Goal: Communication & Community: Answer question/provide support

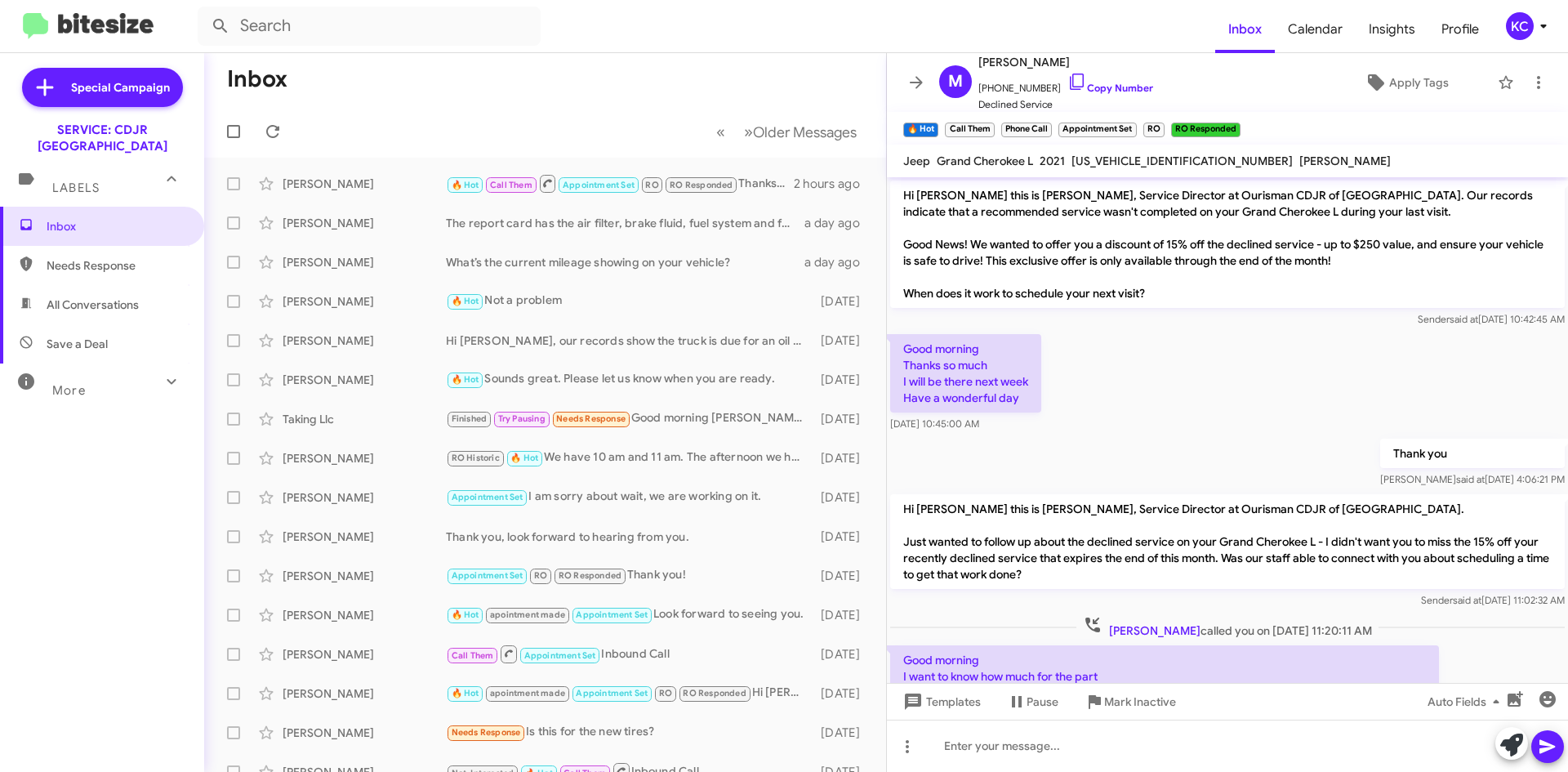
scroll to position [596, 0]
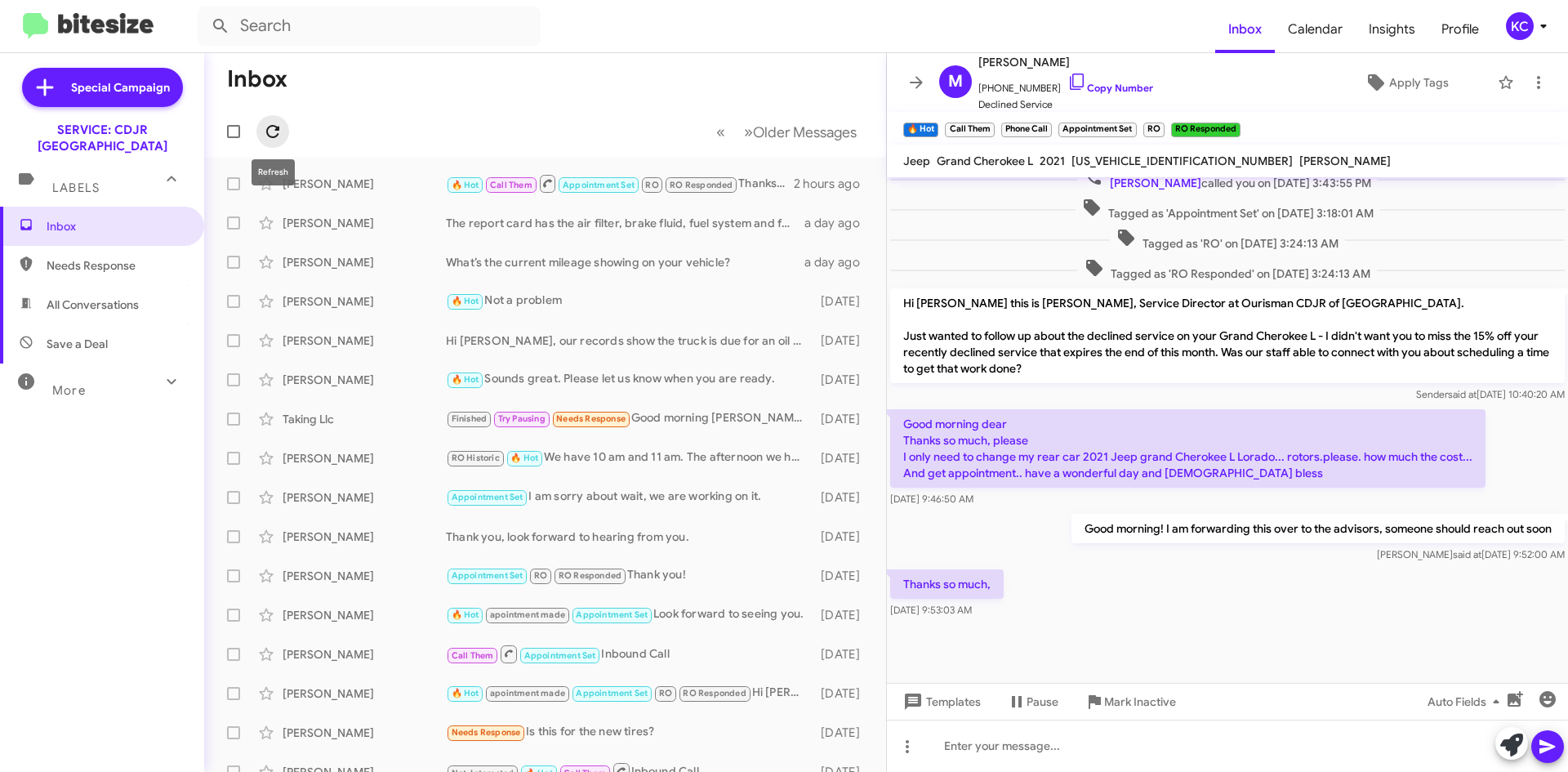
click at [269, 129] on icon at bounding box center [273, 132] width 20 height 20
click at [1519, 21] on div "KC" at bounding box center [1520, 26] width 27 height 27
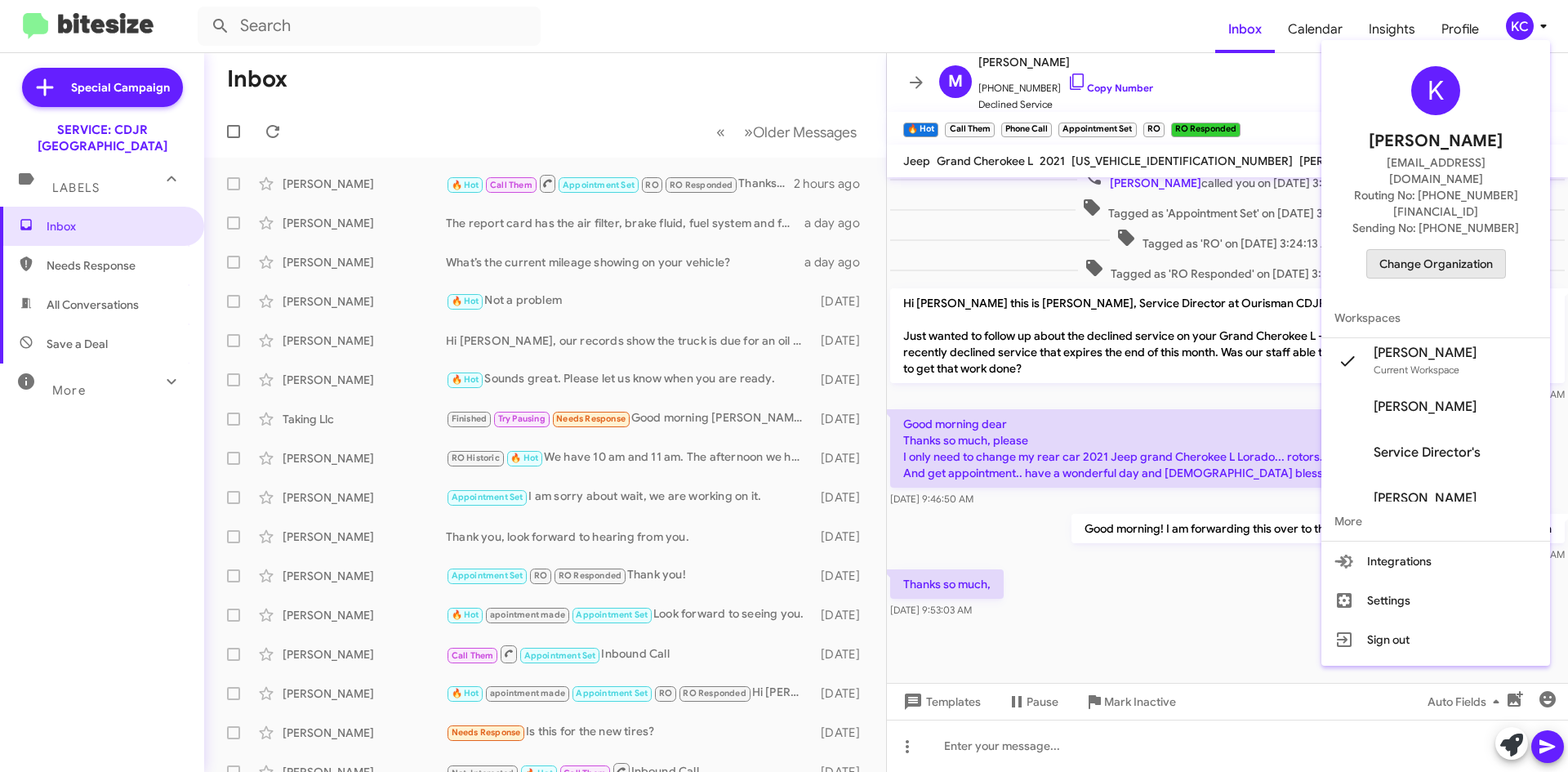
click at [1466, 250] on span "Change Organization" at bounding box center [1436, 264] width 113 height 27
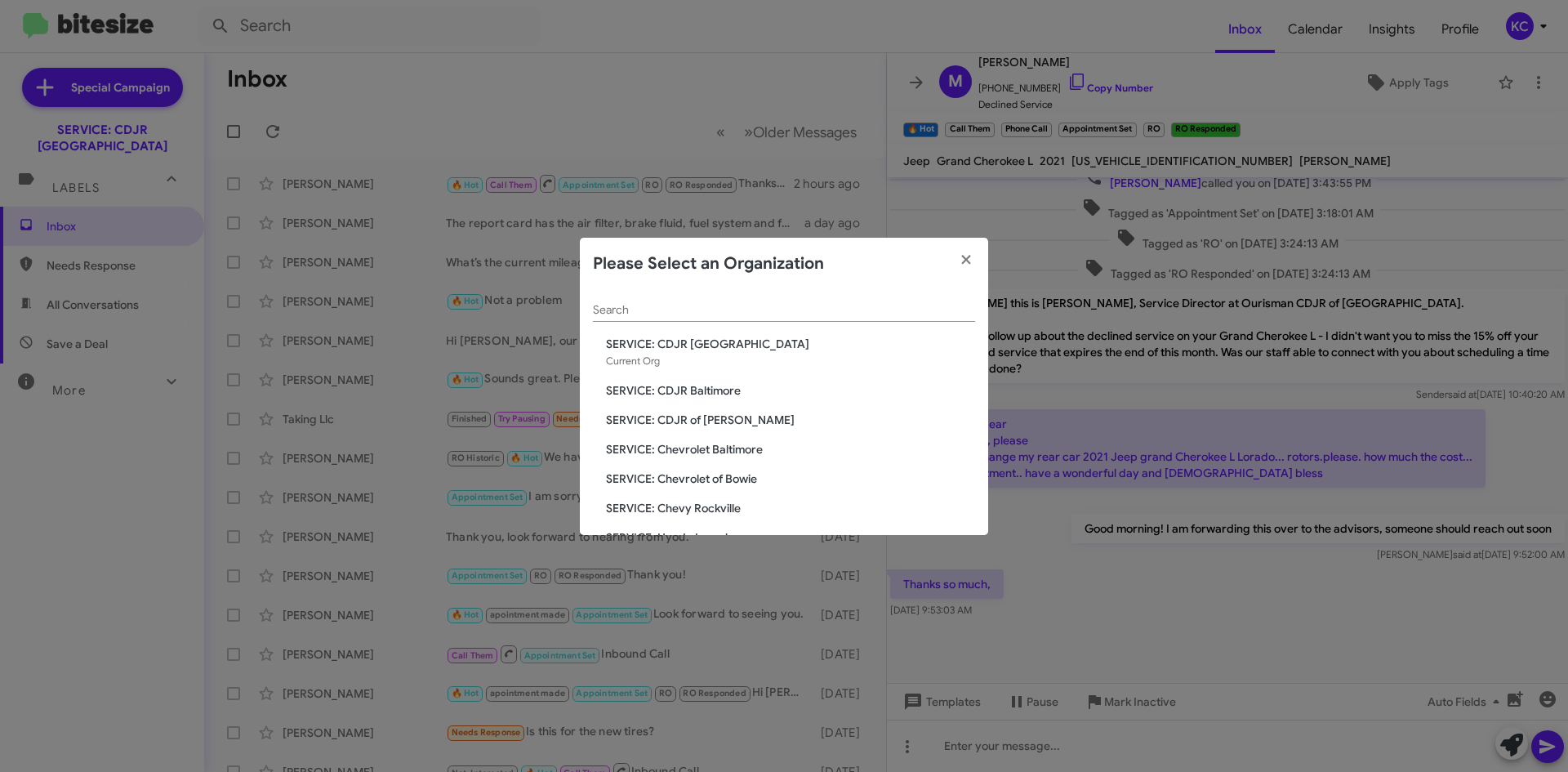
scroll to position [82, 0]
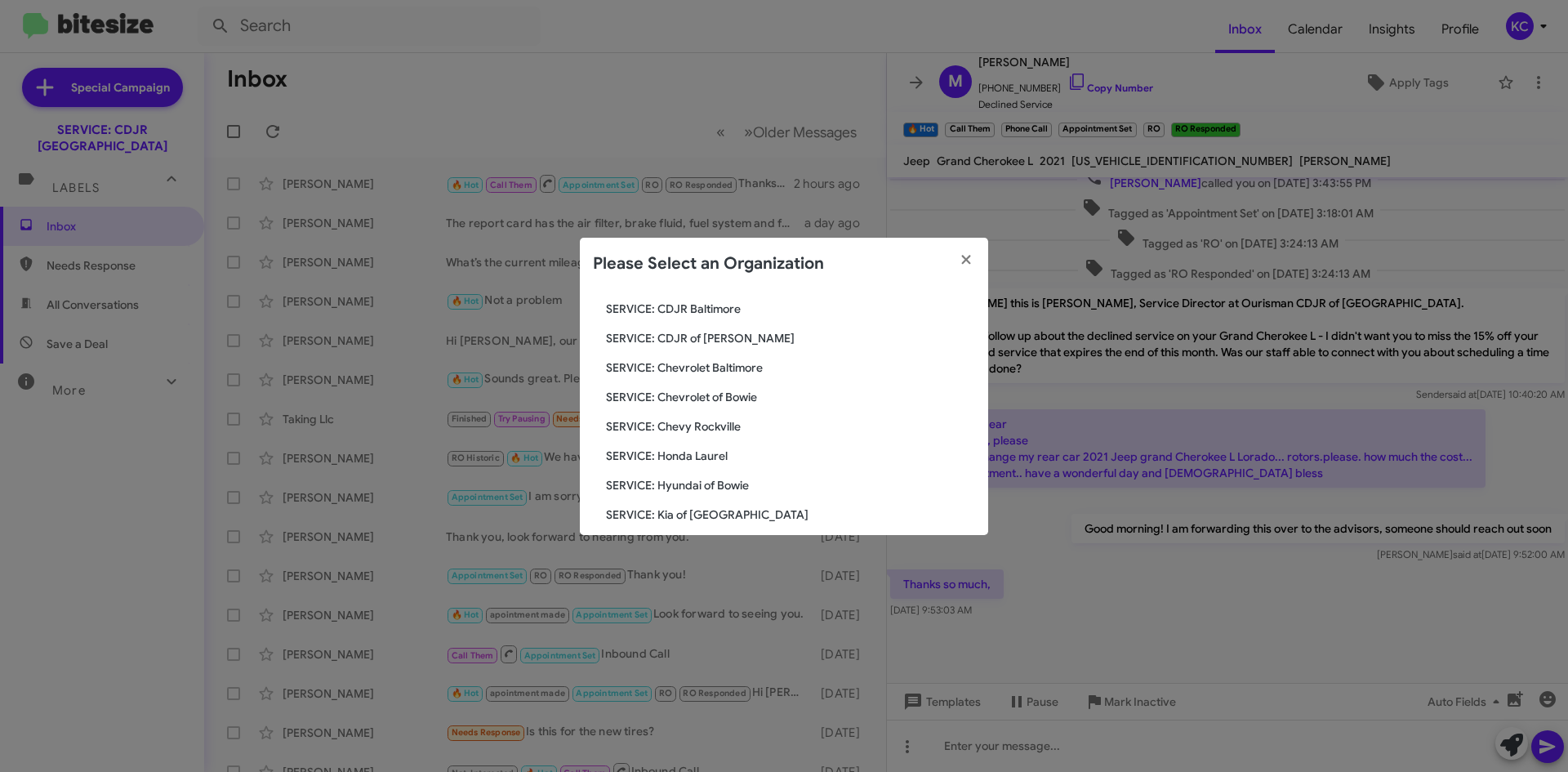
click at [718, 336] on span "SERVICE: CDJR of Bowie" at bounding box center [790, 338] width 369 height 17
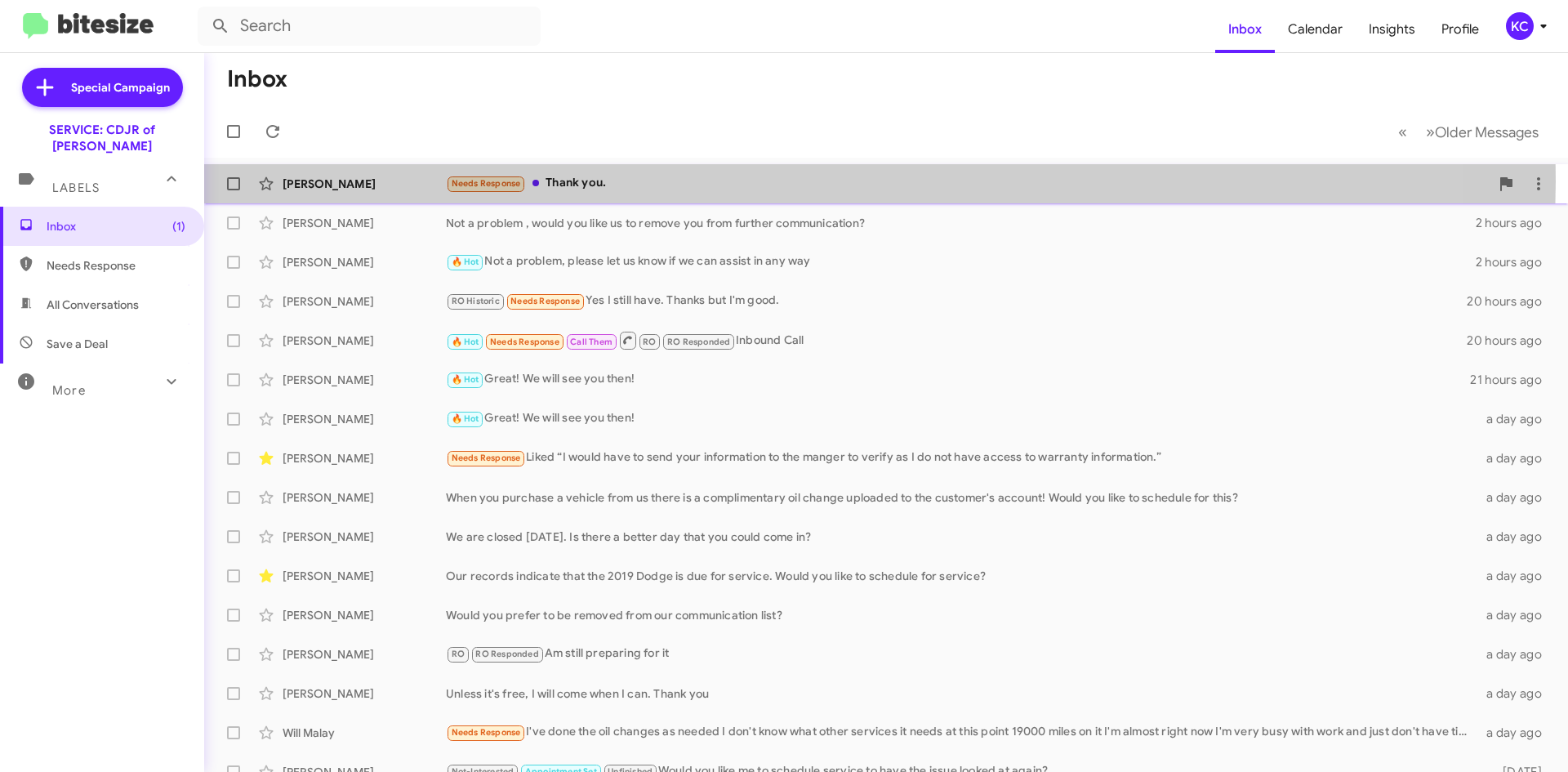
click at [784, 182] on div "Needs Response Thank you." at bounding box center [968, 183] width 1044 height 19
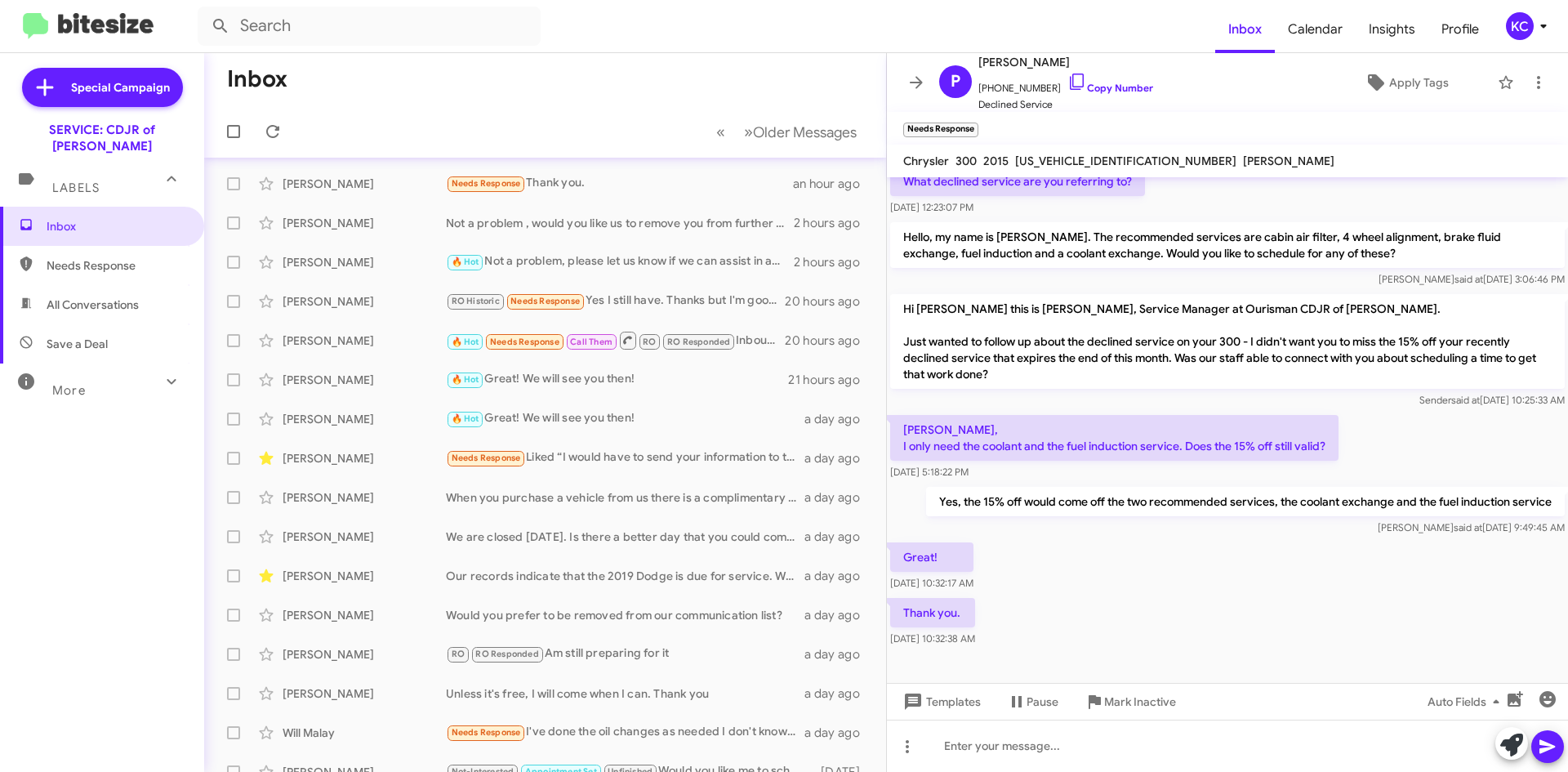
scroll to position [177, 0]
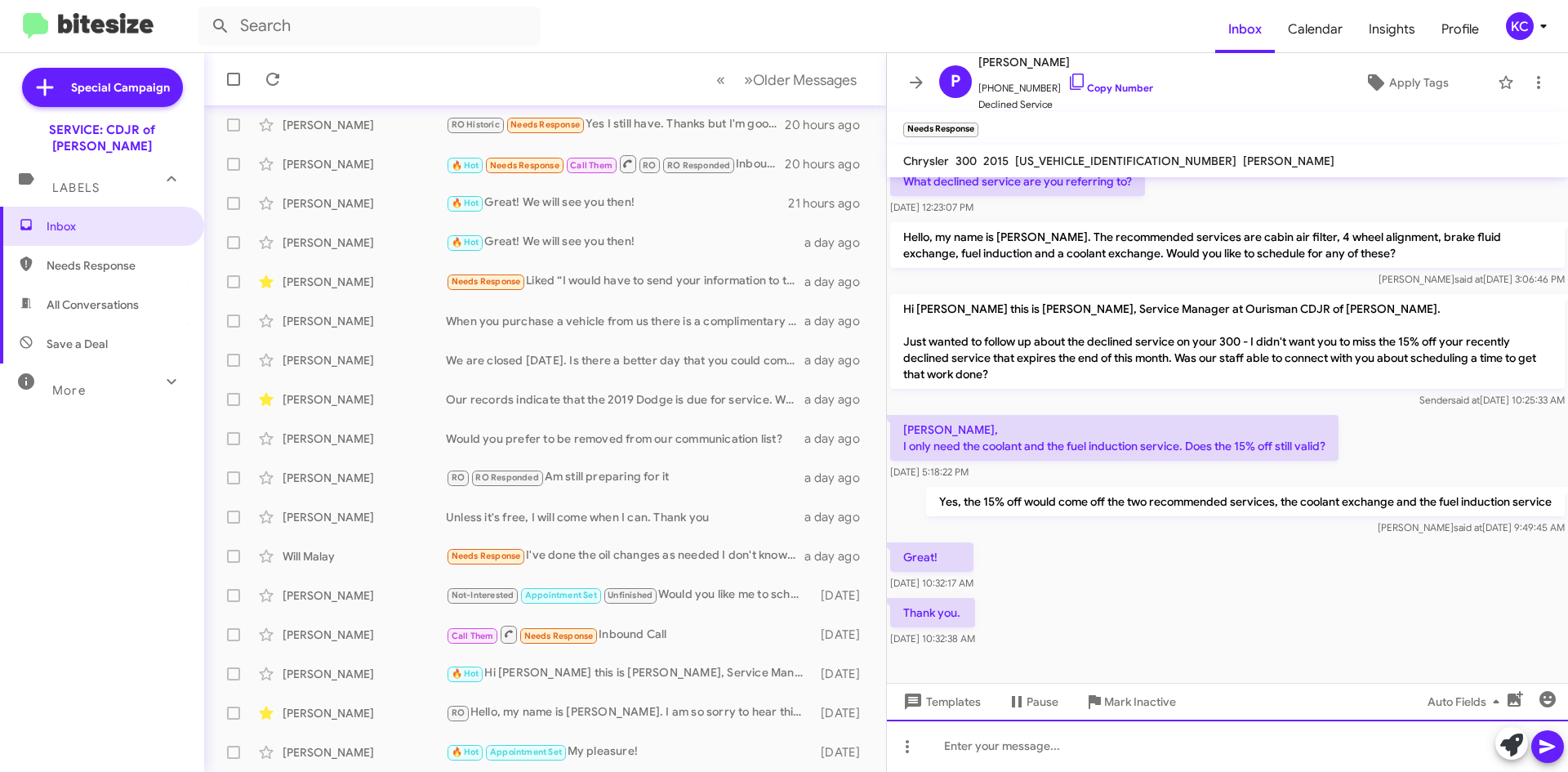
click at [1053, 753] on div at bounding box center [1227, 747] width 681 height 53
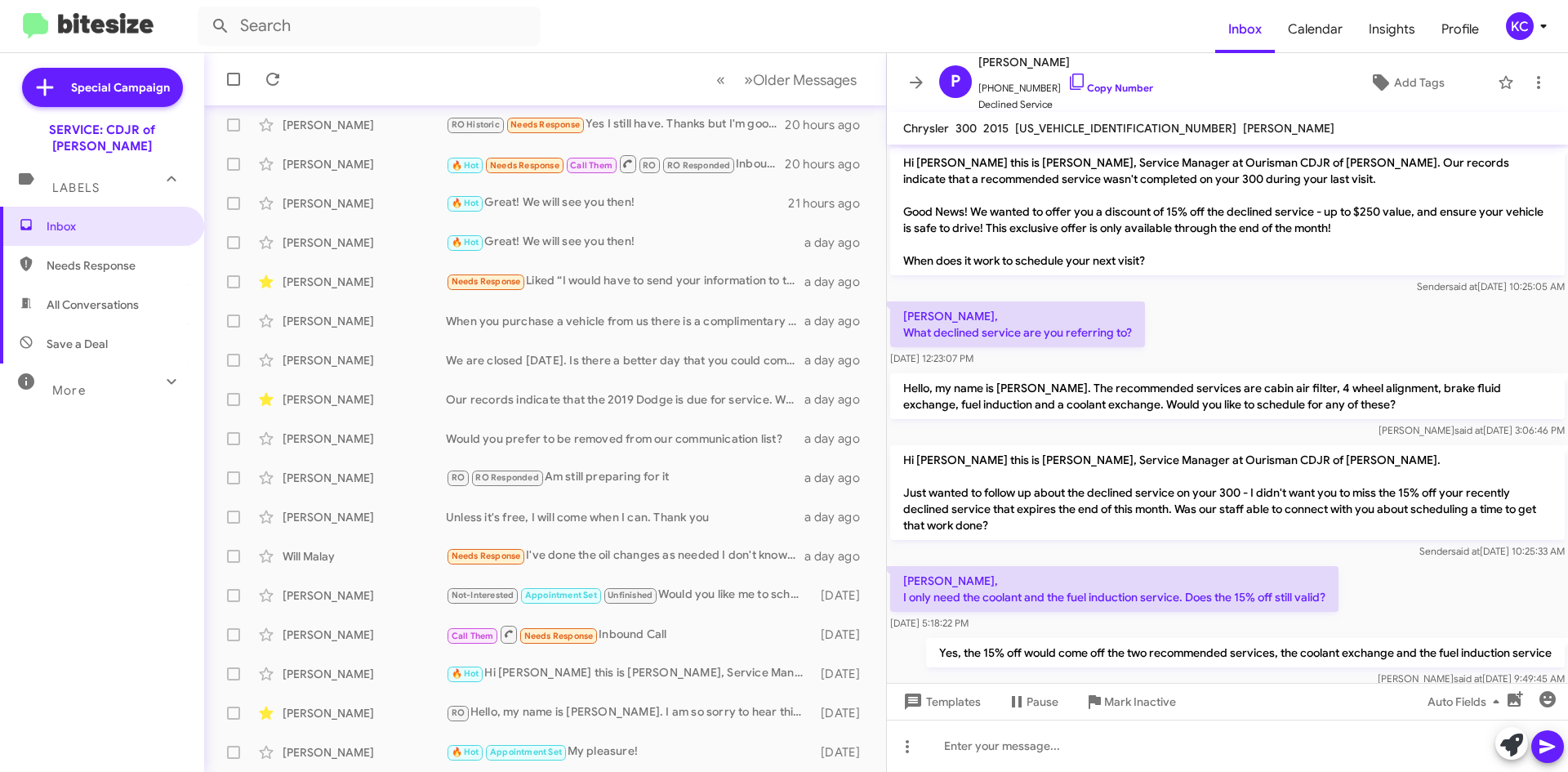
click at [1513, 25] on div "KC" at bounding box center [1520, 26] width 27 height 27
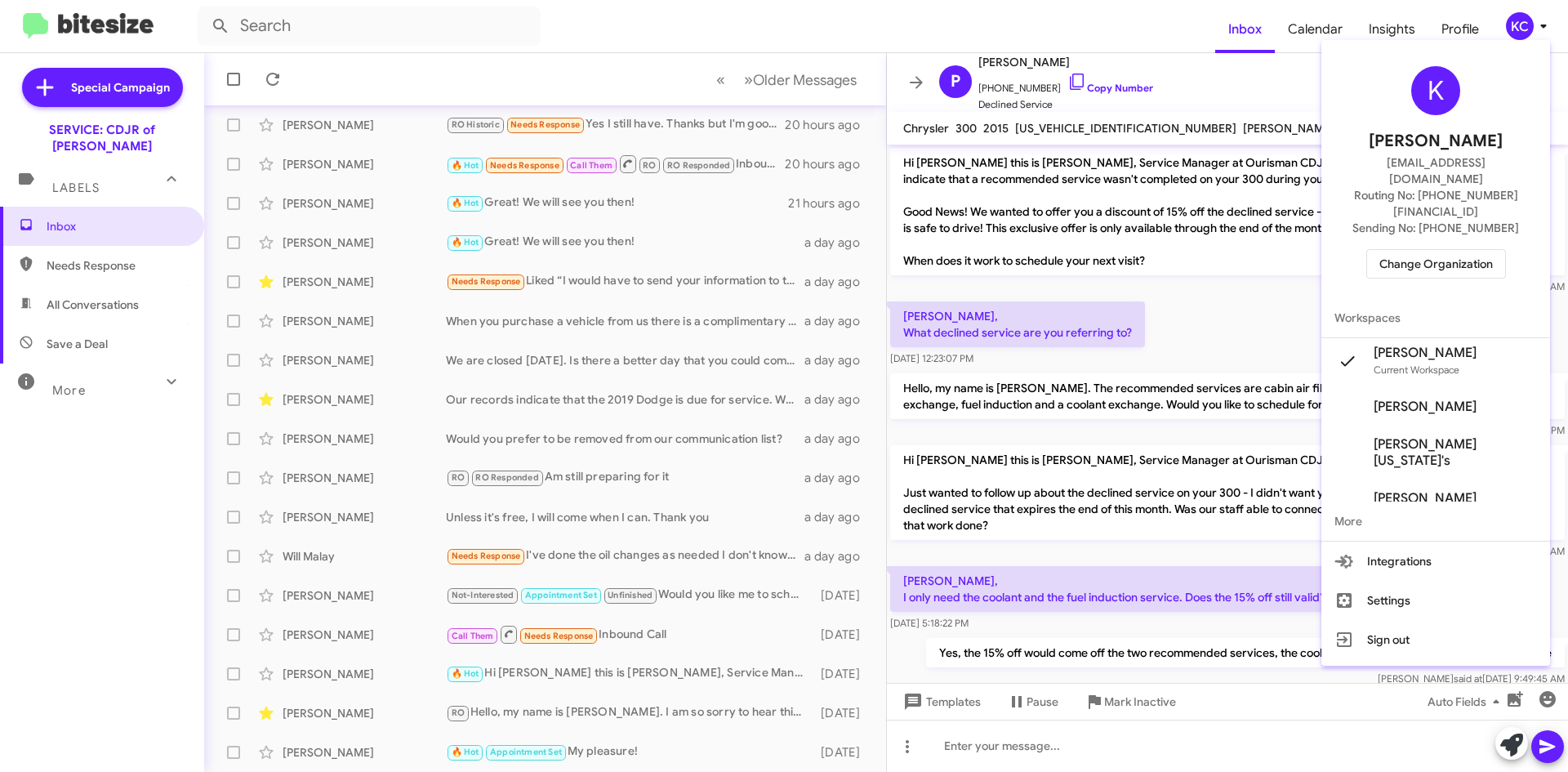
click at [1482, 250] on span "Change Organization" at bounding box center [1436, 264] width 113 height 27
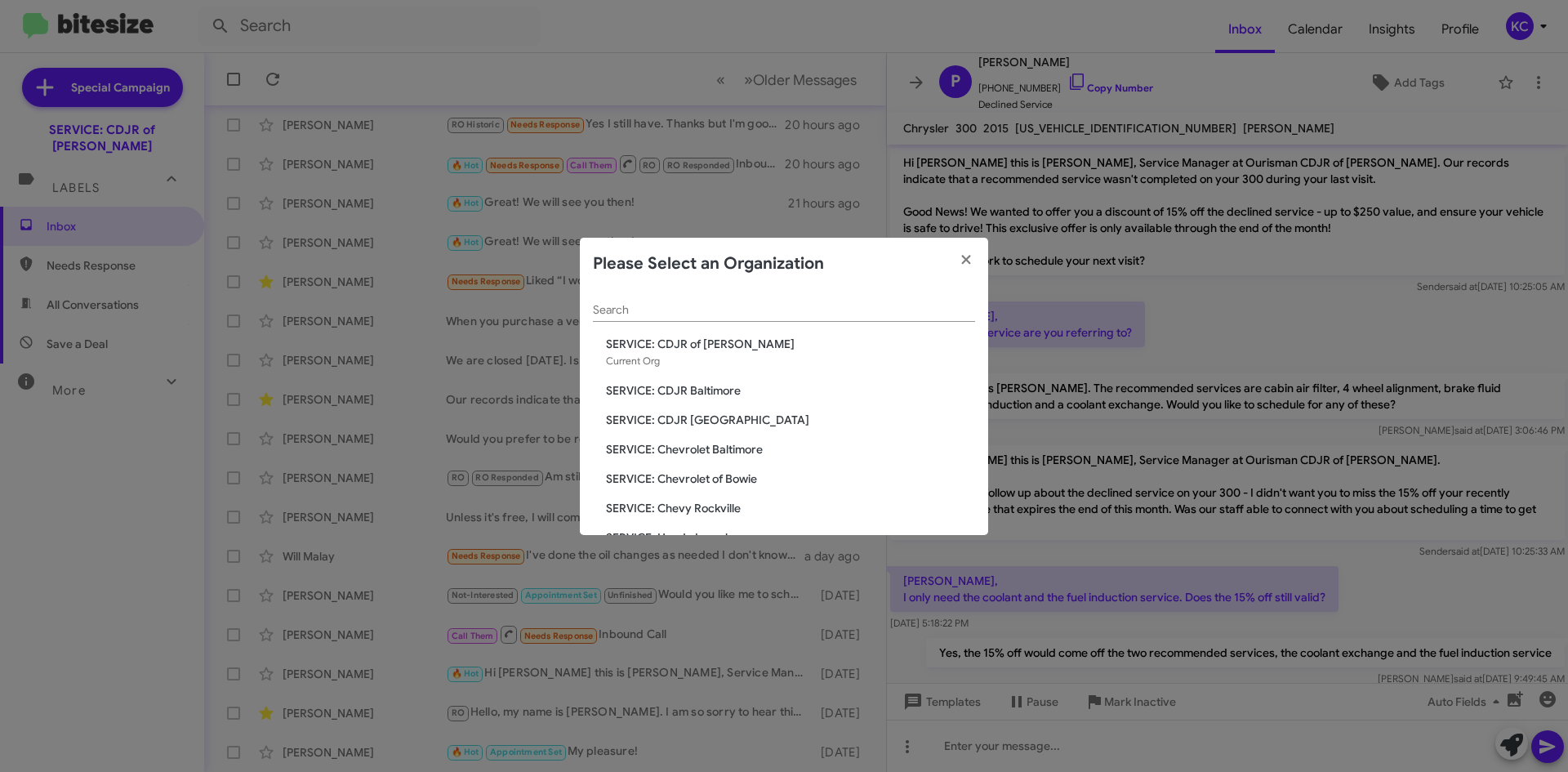
click at [719, 426] on span "SERVICE: CDJR Clarksville" at bounding box center [790, 419] width 369 height 17
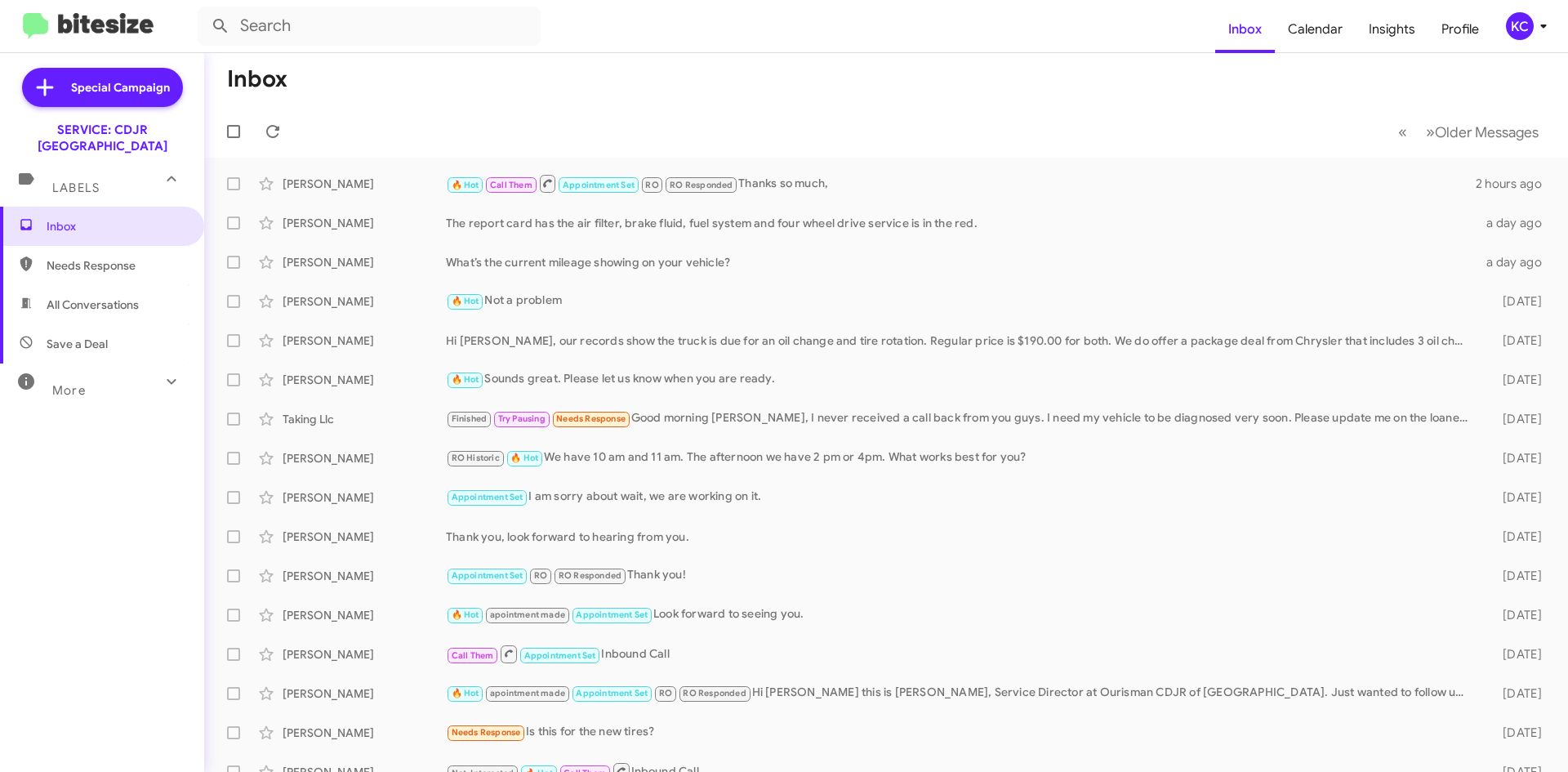
click at [1523, 34] on div "KC" at bounding box center [1520, 26] width 27 height 27
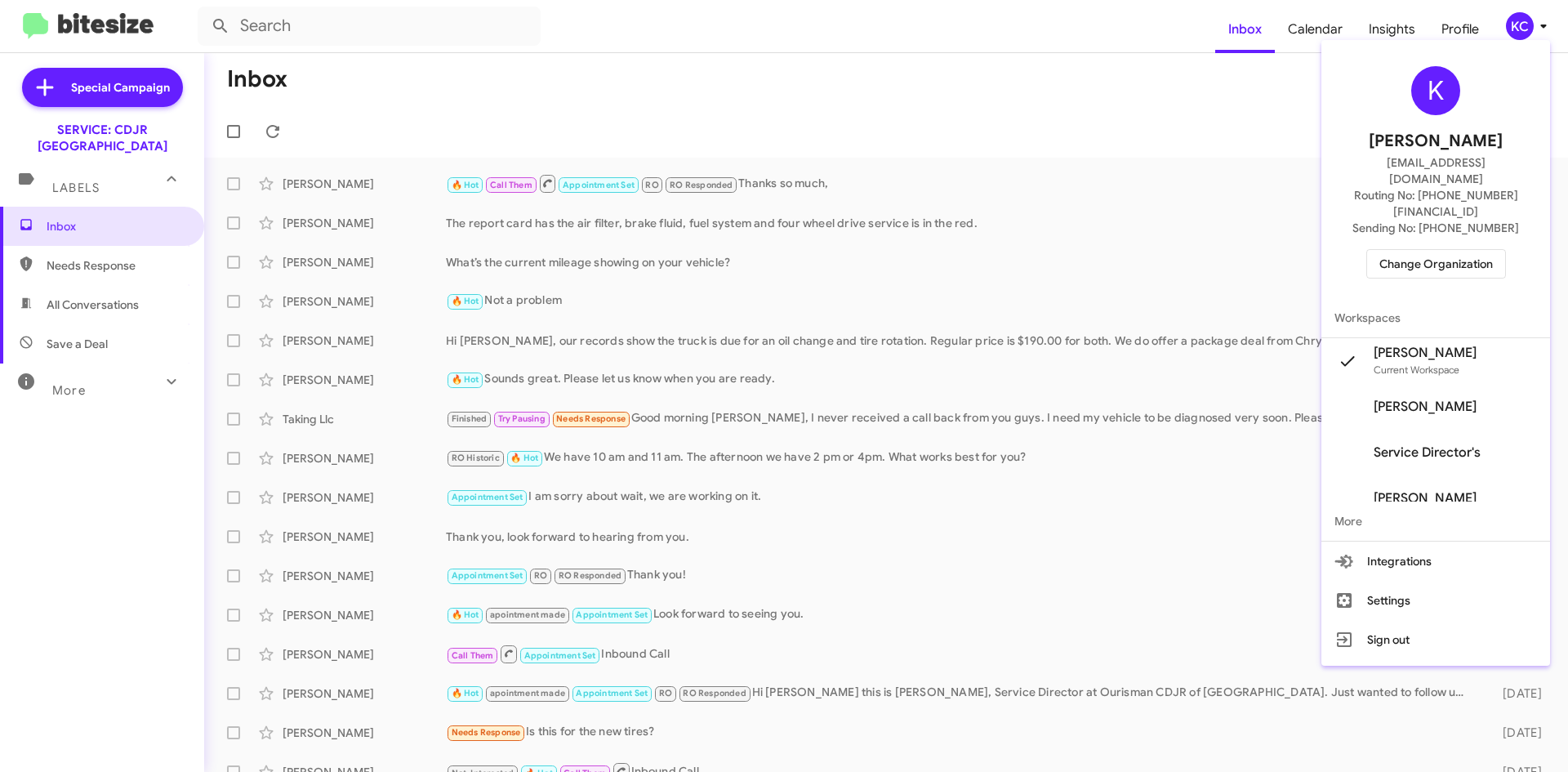
click at [1420, 250] on span "Change Organization" at bounding box center [1436, 264] width 113 height 27
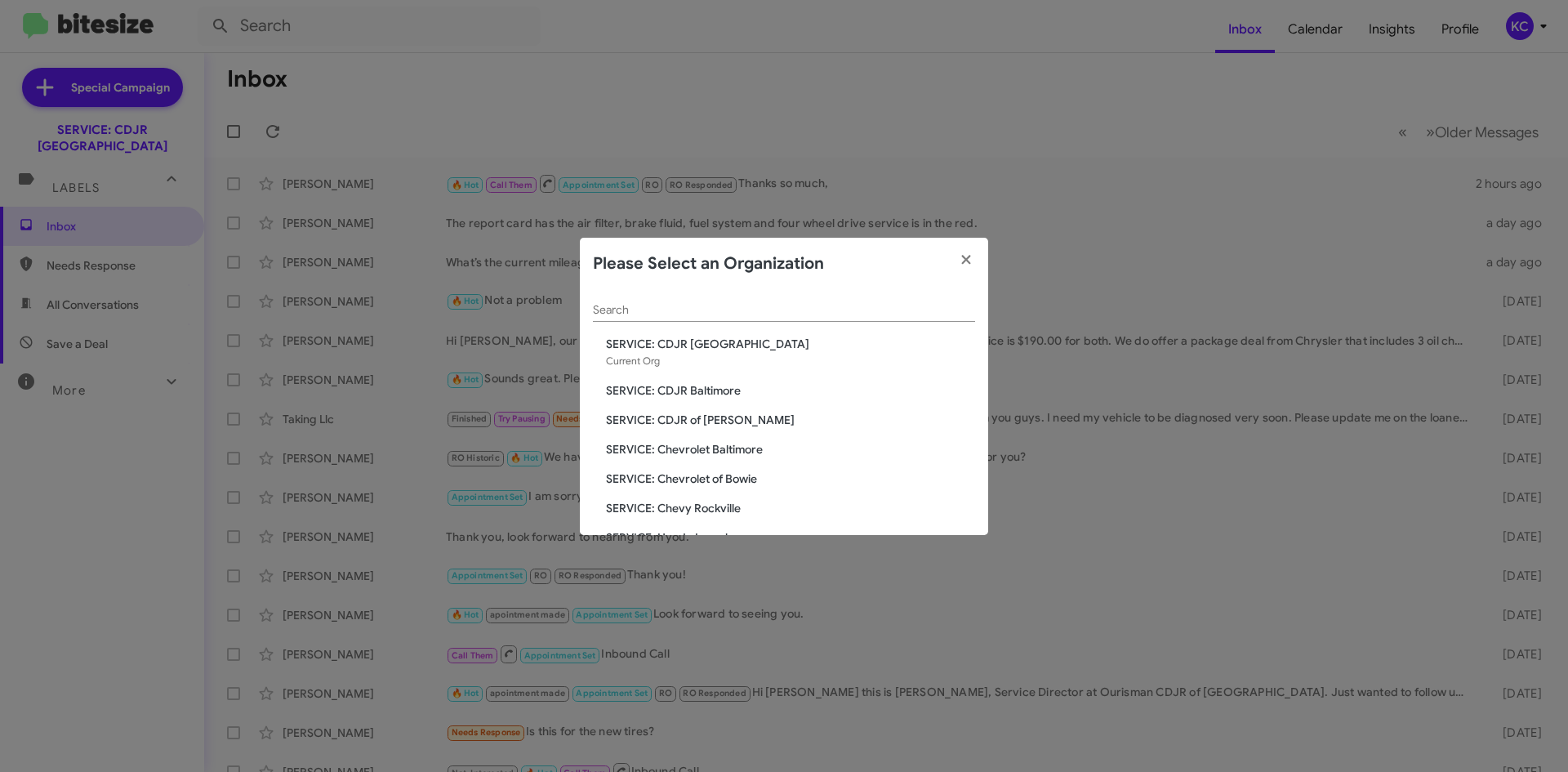
click at [722, 445] on span "SERVICE: Chevrolet Baltimore" at bounding box center [790, 450] width 369 height 17
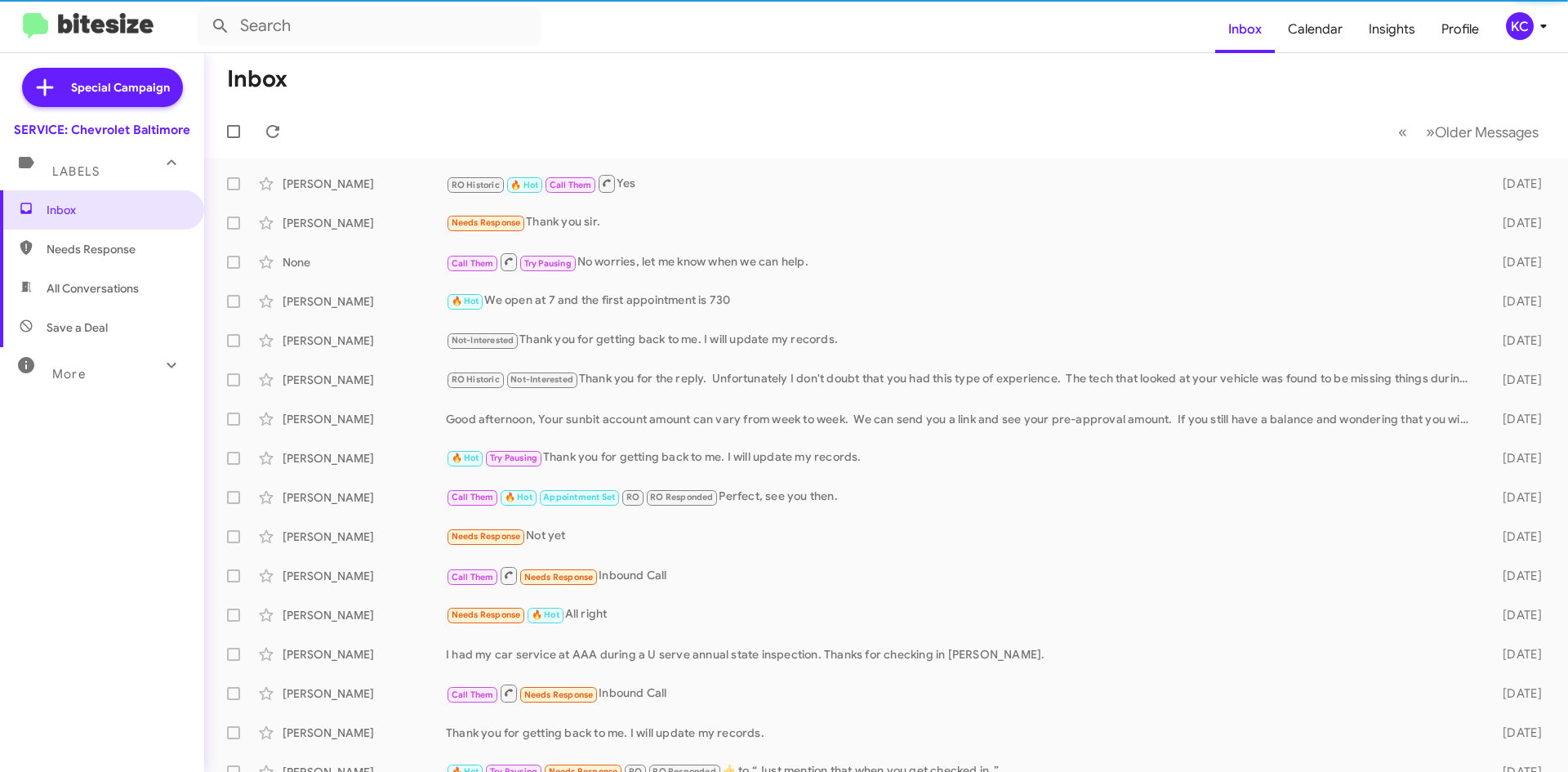
click at [1521, 24] on div "KC" at bounding box center [1520, 26] width 27 height 27
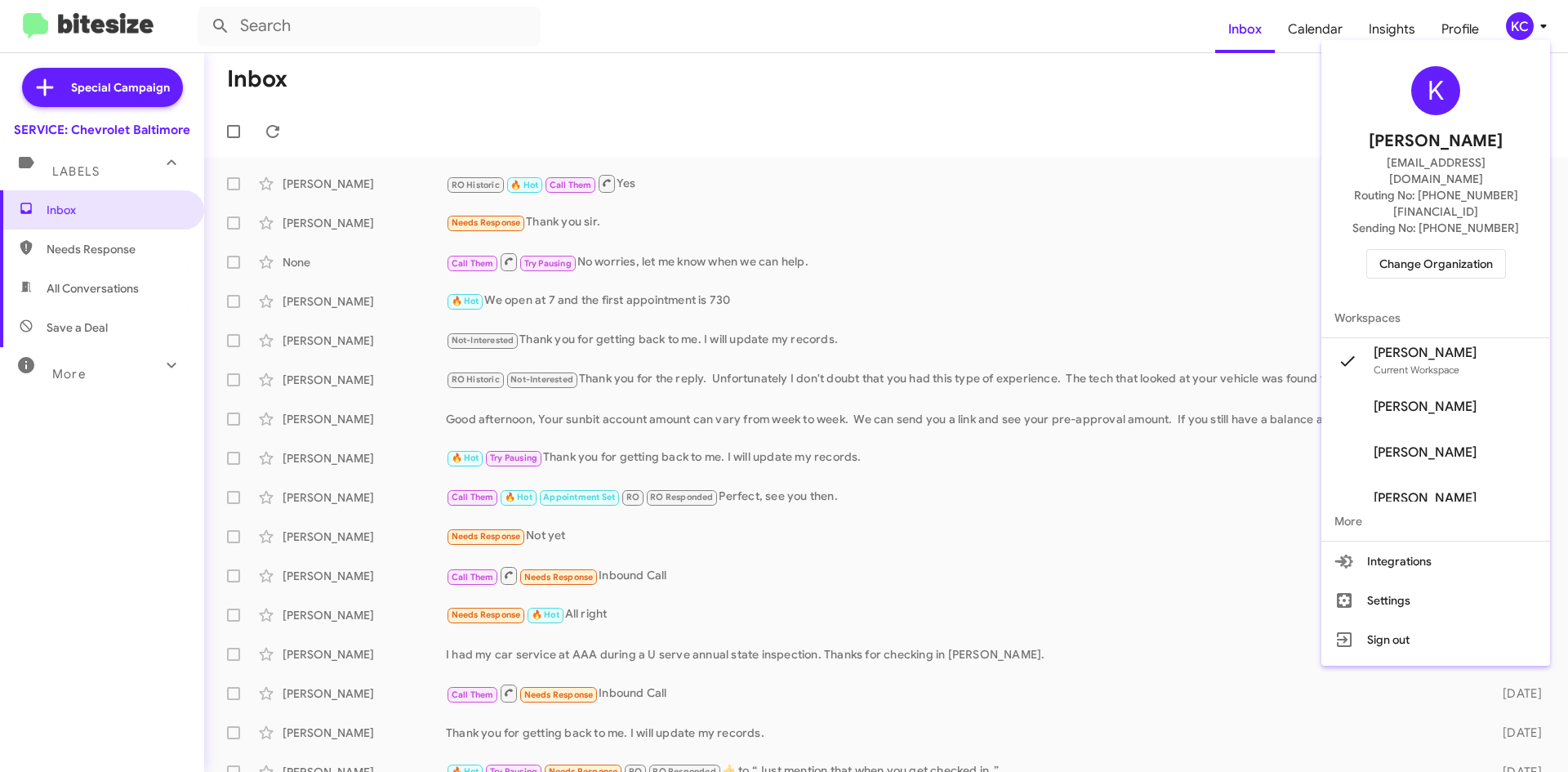
click at [1418, 250] on span "Change Organization" at bounding box center [1436, 264] width 113 height 27
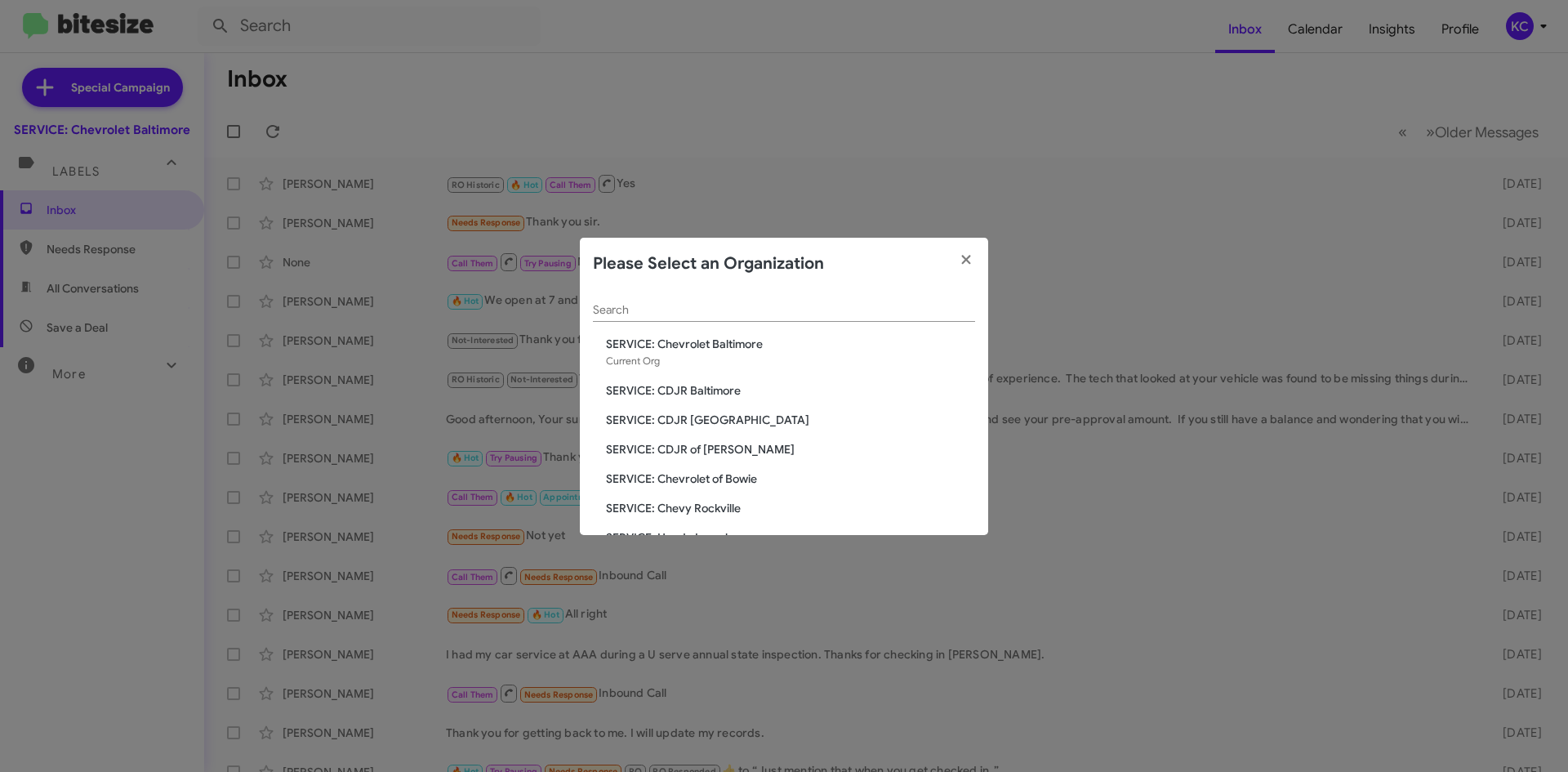
click at [680, 482] on span "SERVICE: Chevrolet of Bowie" at bounding box center [790, 479] width 369 height 17
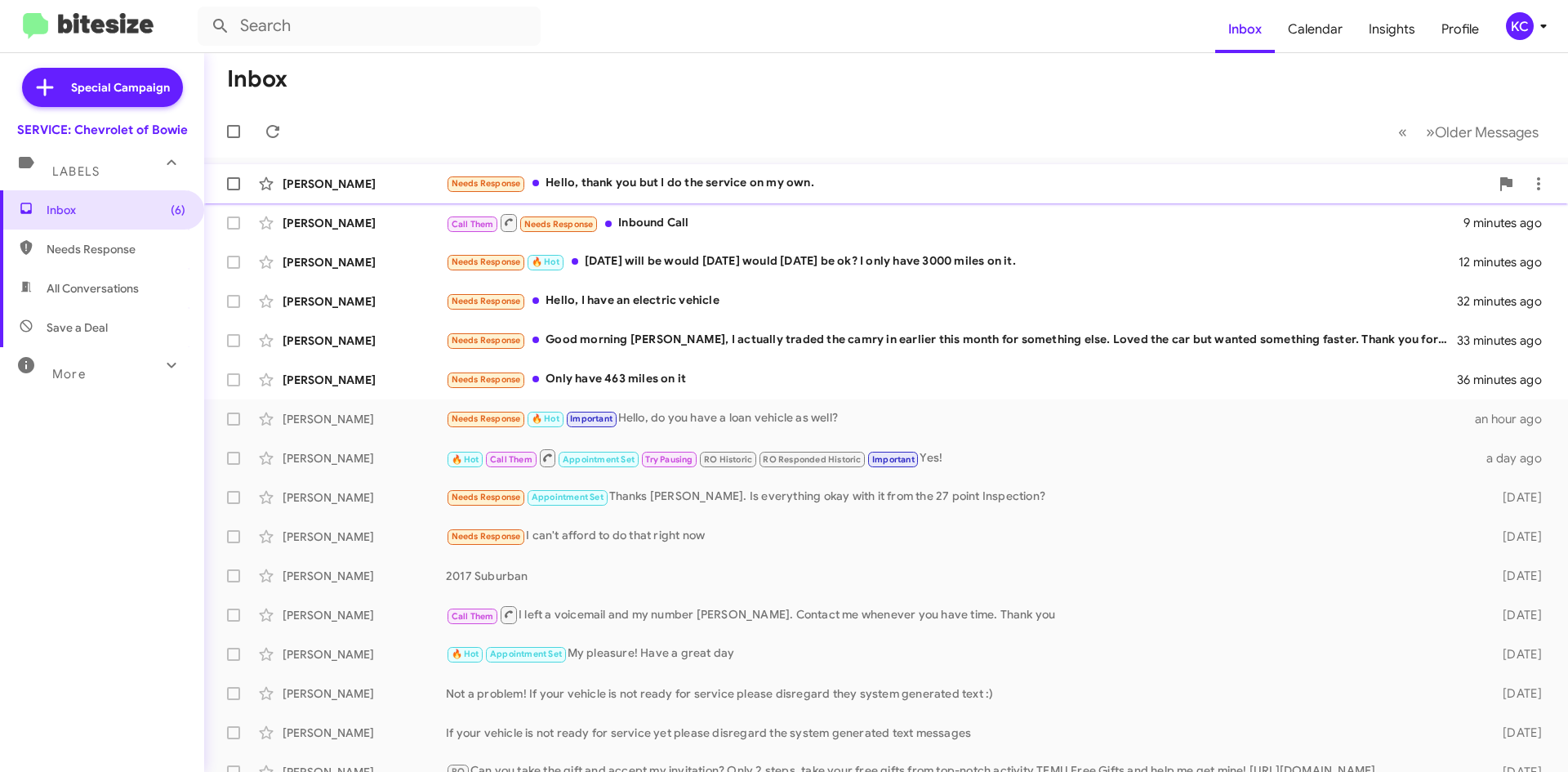
click at [650, 189] on div "Needs Response Hello, thank you but I do the service on my own." at bounding box center [968, 183] width 1044 height 19
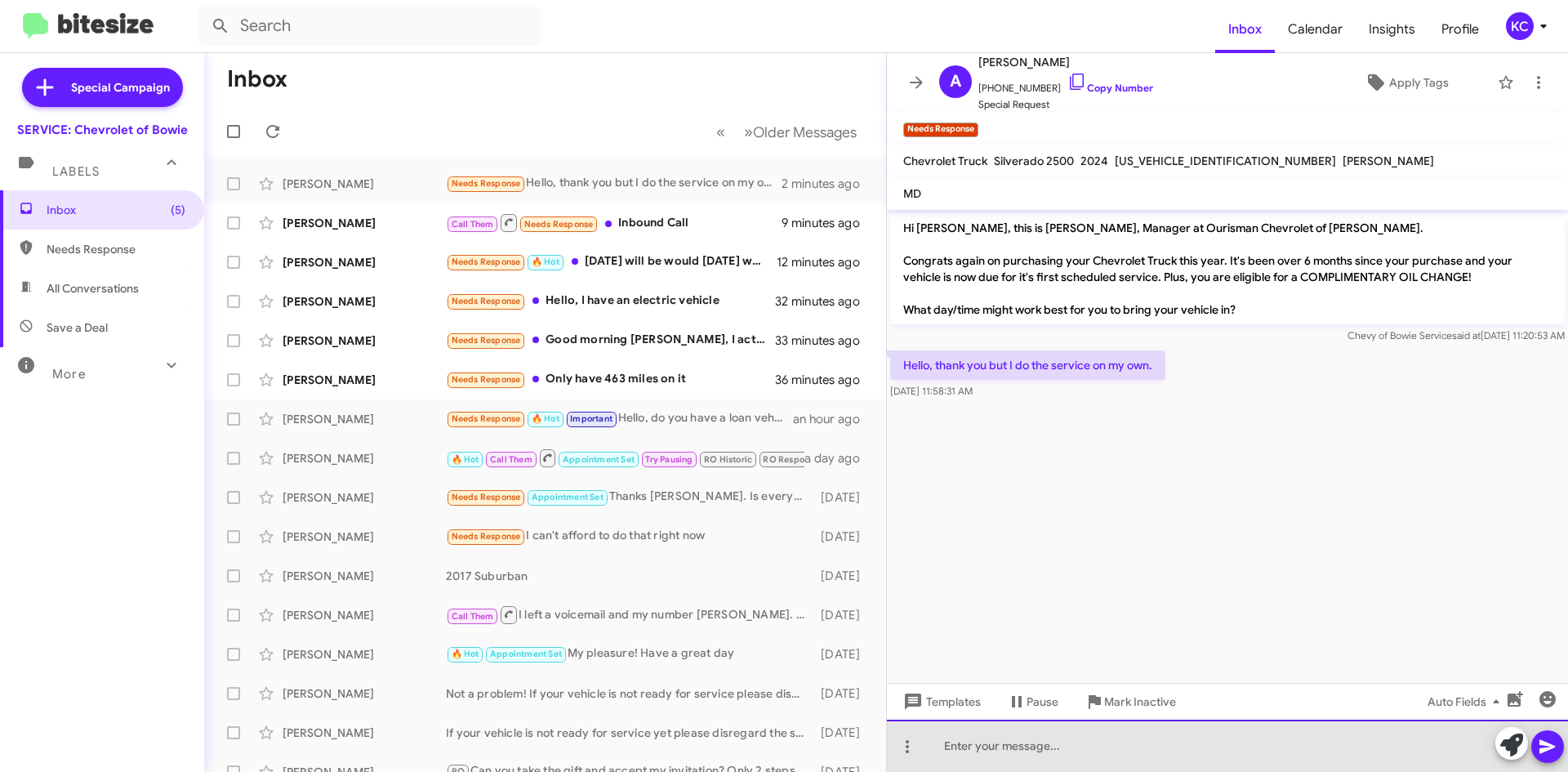
click at [1095, 736] on div at bounding box center [1227, 747] width 681 height 53
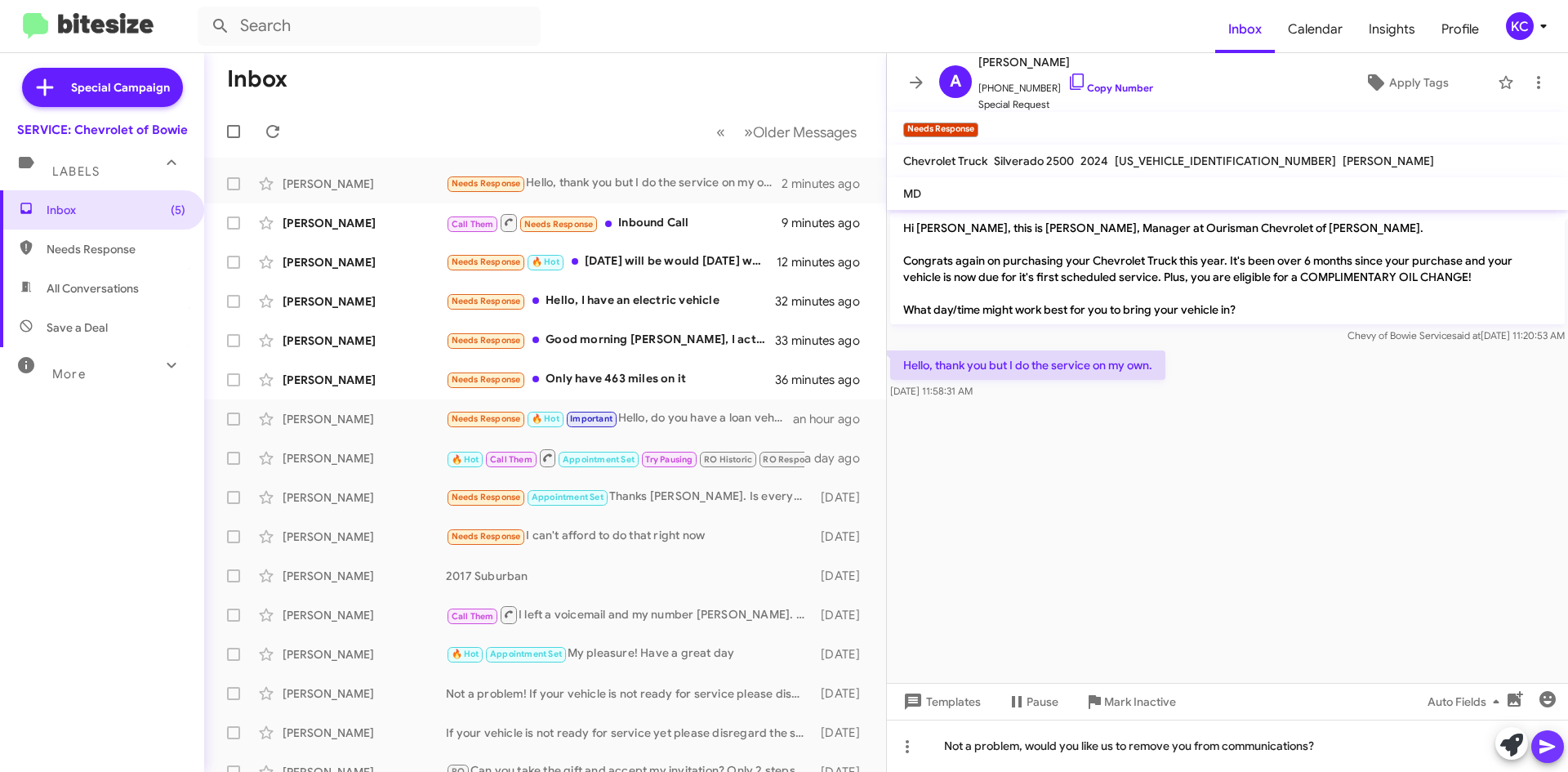
click at [1554, 751] on icon at bounding box center [1547, 747] width 20 height 20
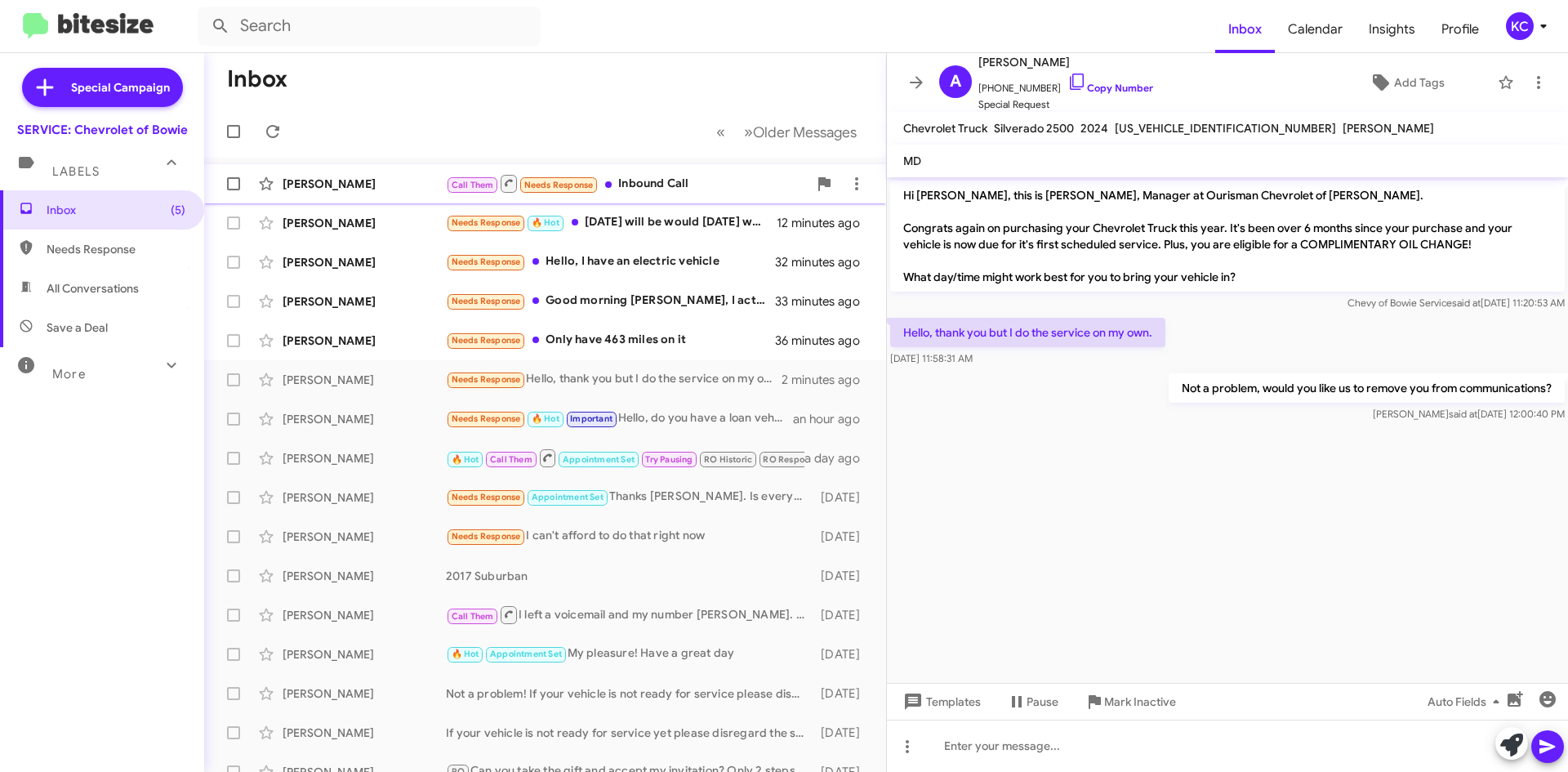
click at [675, 198] on div "Abel Nguetsop Nguimkeng Call Them Needs Response Inbound Call 9 minutes ago" at bounding box center [544, 183] width 656 height 32
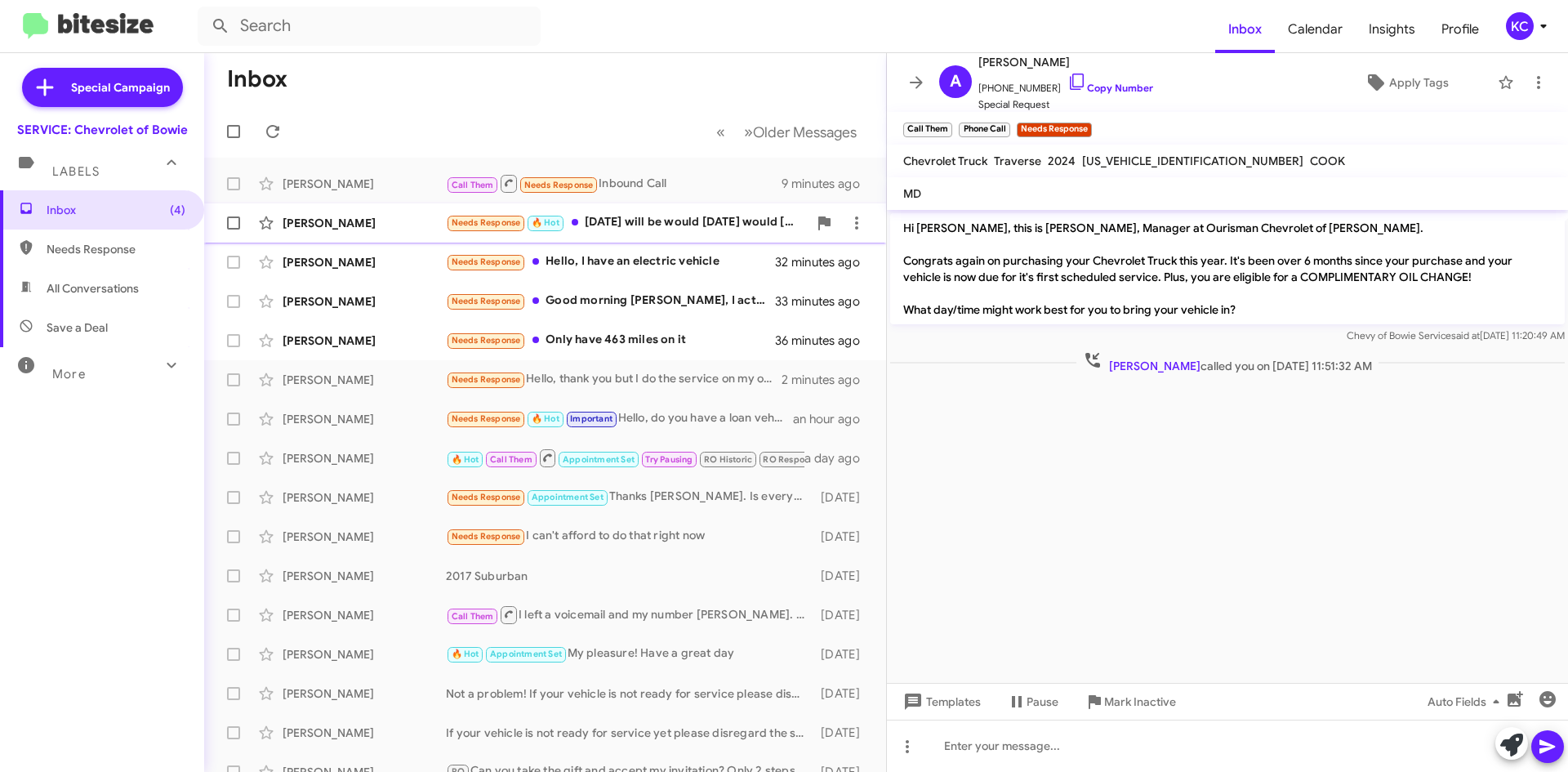
click at [667, 212] on div "Glenna Paulson Needs Response 🔥 Hot Tomorrow will be would tomorrow would tomor…" at bounding box center [544, 223] width 656 height 32
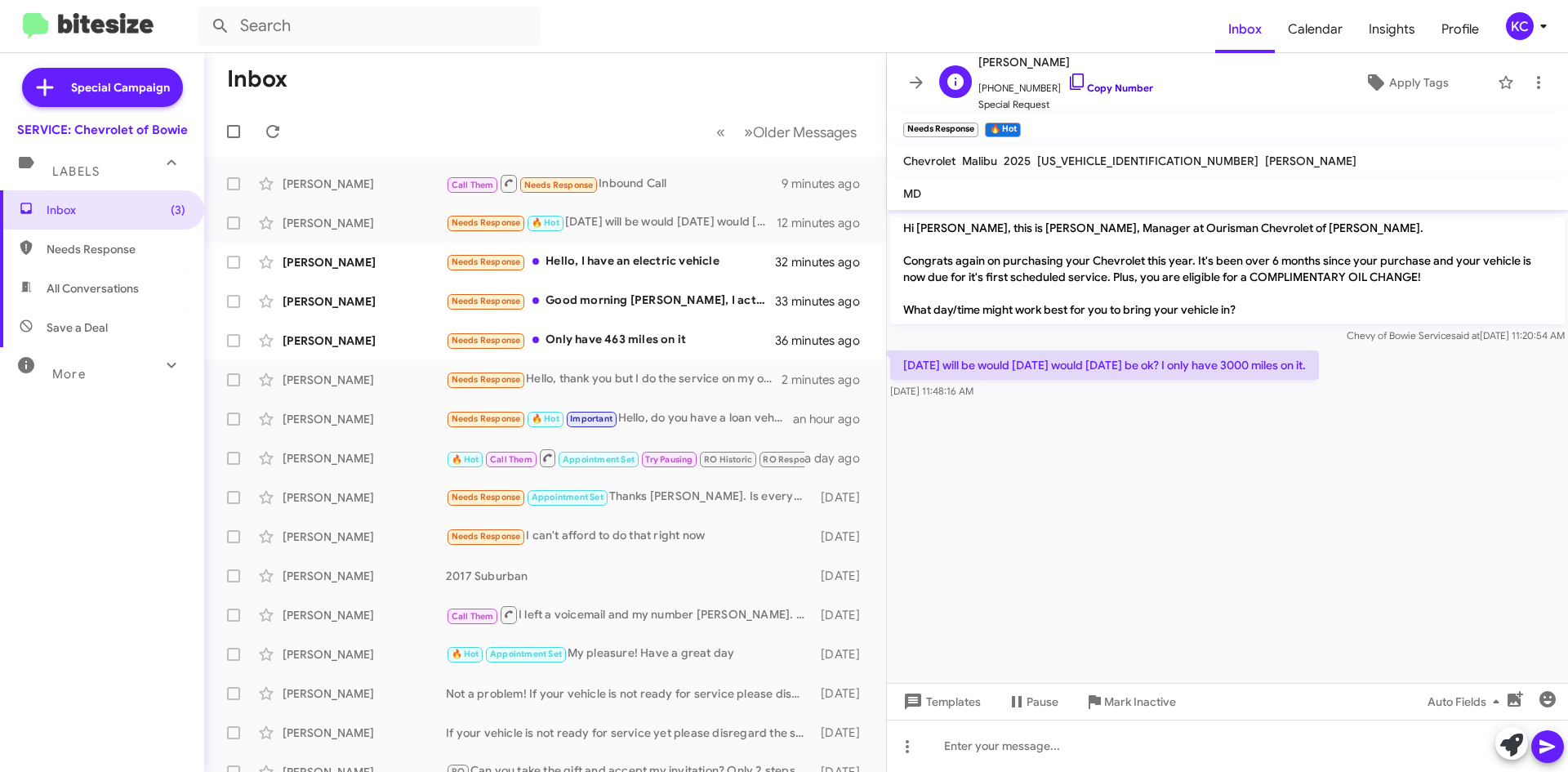
click at [1068, 83] on icon at bounding box center [1078, 82] width 20 height 20
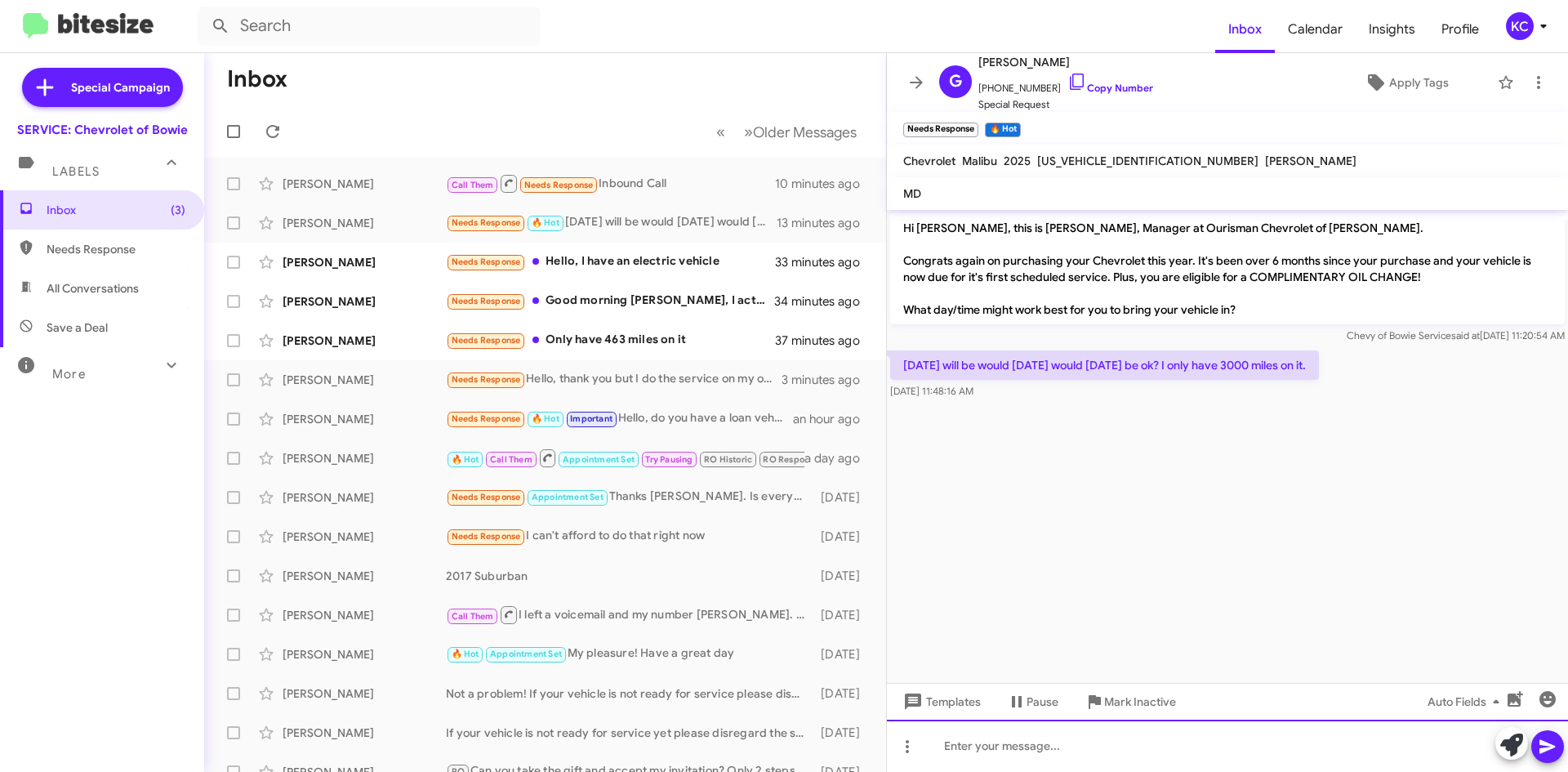
click at [954, 731] on div at bounding box center [1227, 747] width 681 height 53
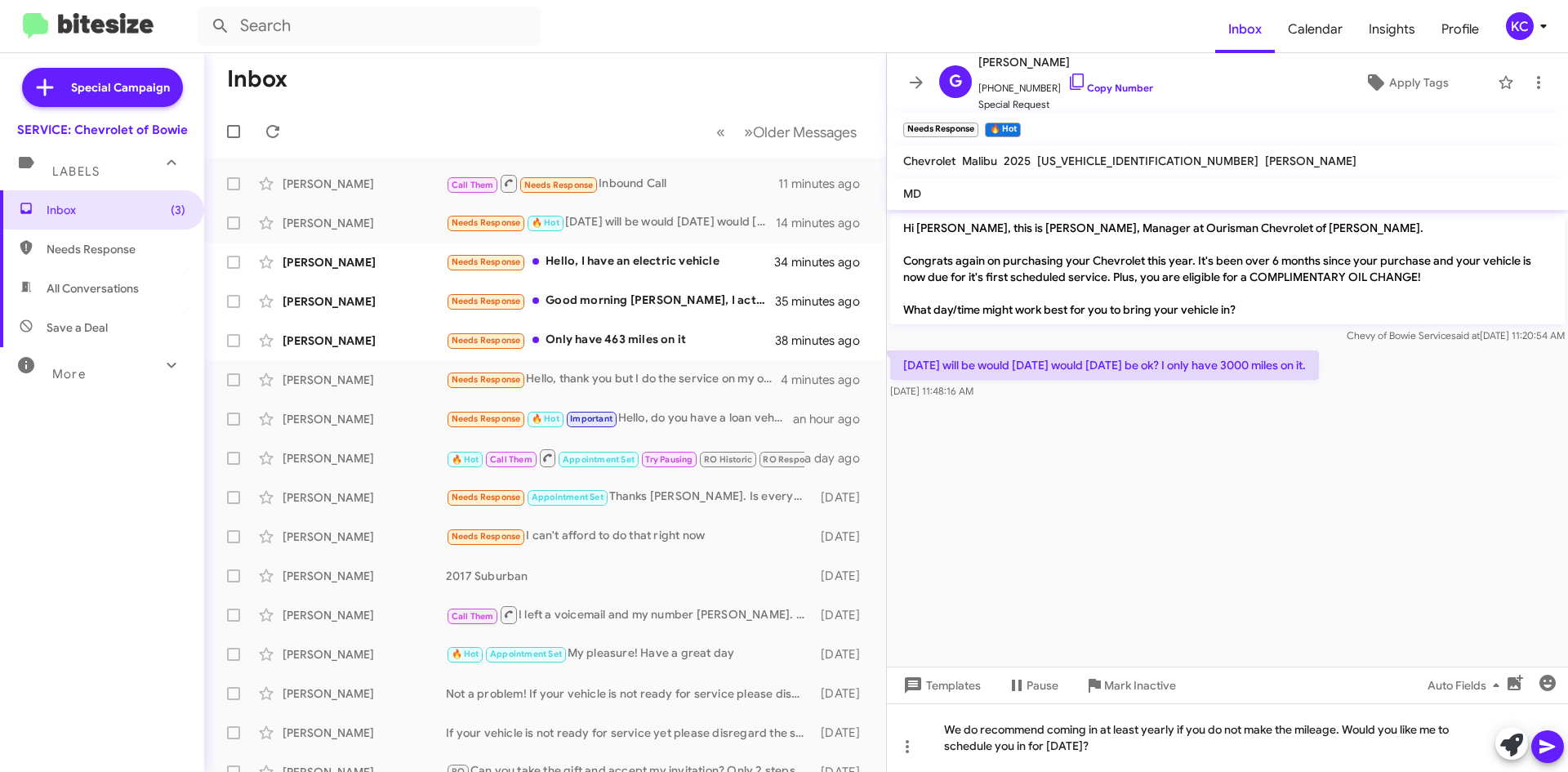
click at [1542, 739] on icon at bounding box center [1547, 747] width 20 height 20
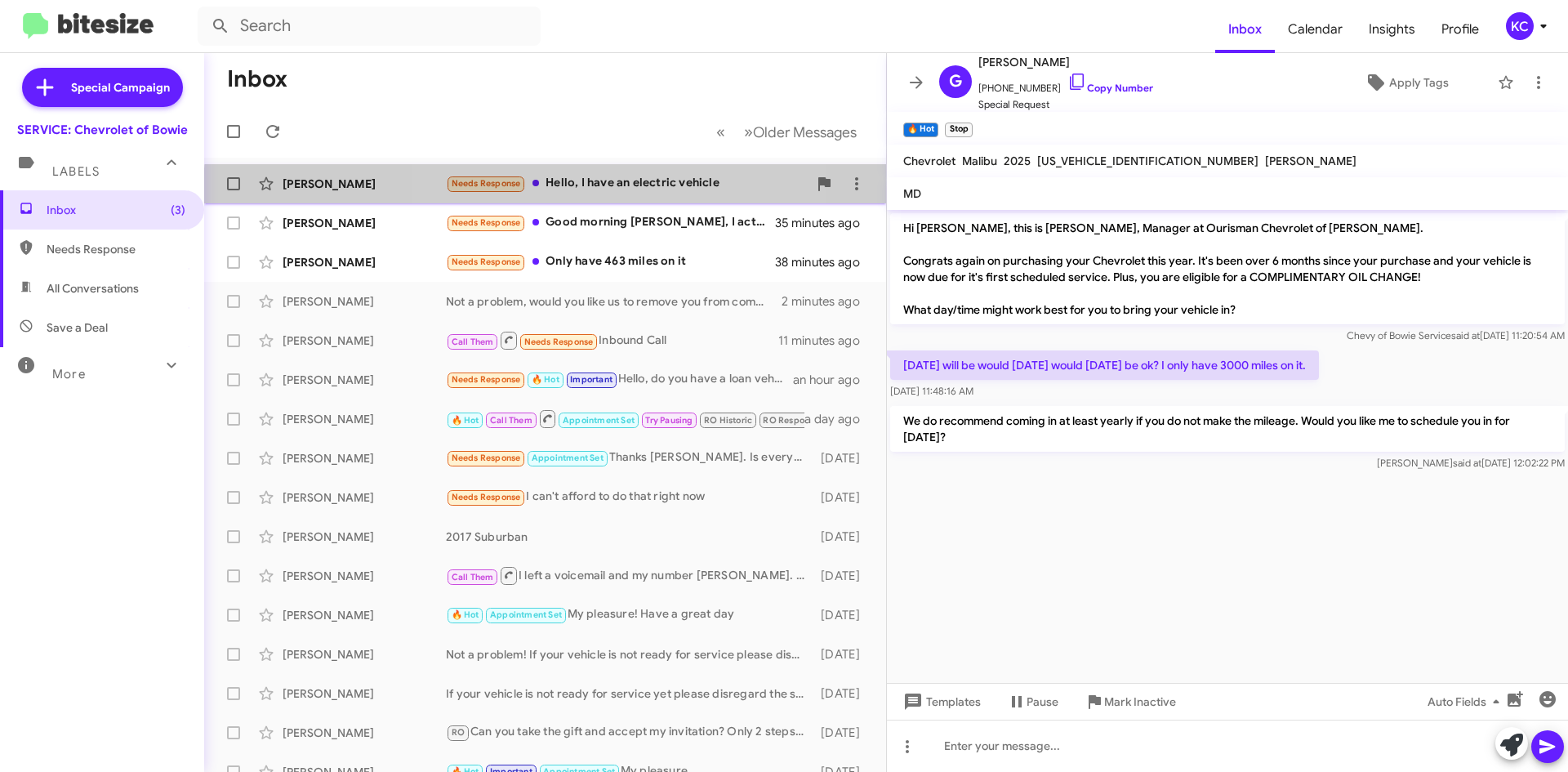
click at [631, 194] on div "Patrice Akins Needs Response Hello, I have an electric vehicle 34 minutes ago" at bounding box center [544, 183] width 656 height 32
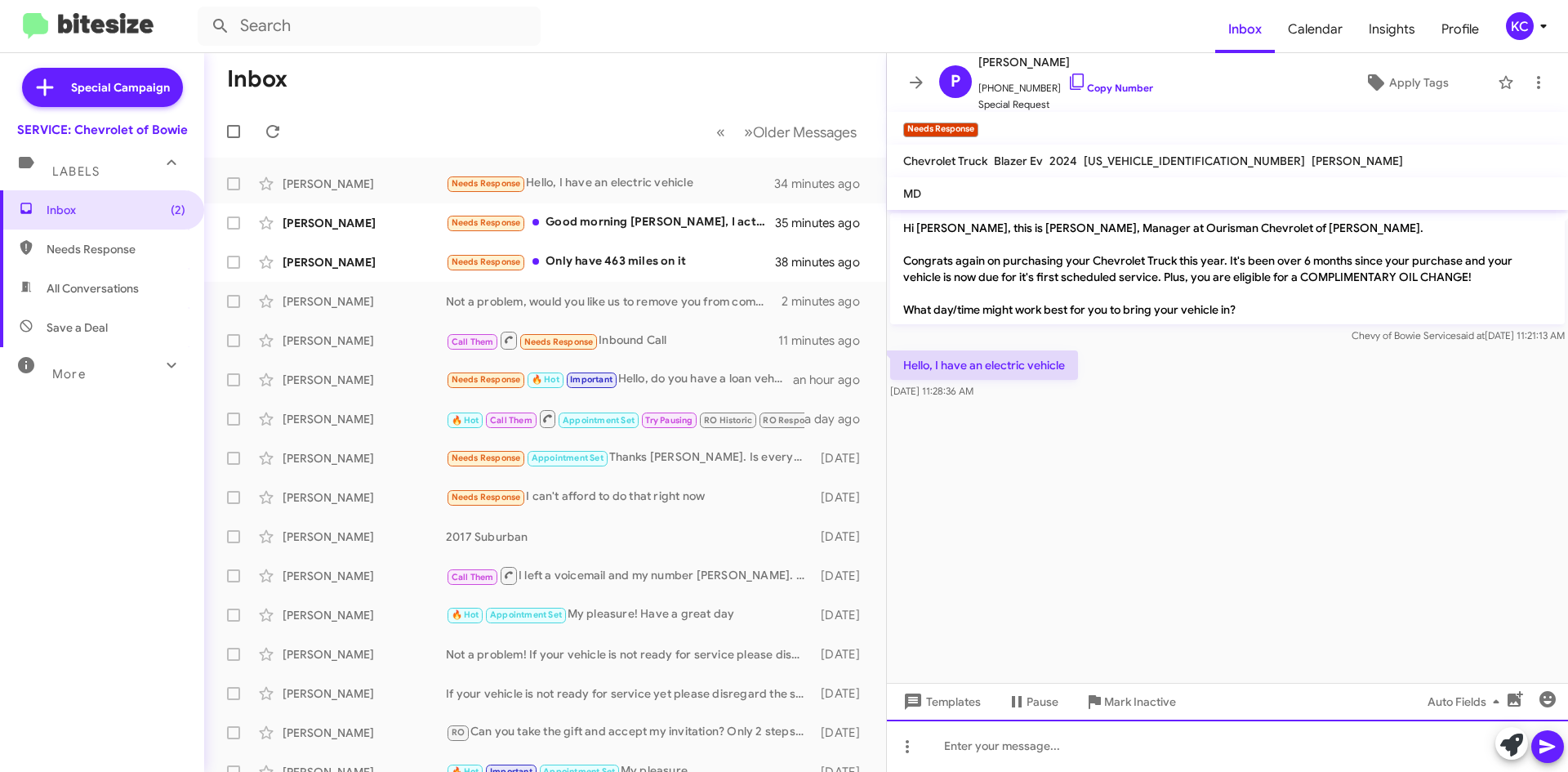
click at [1213, 737] on div at bounding box center [1227, 747] width 681 height 53
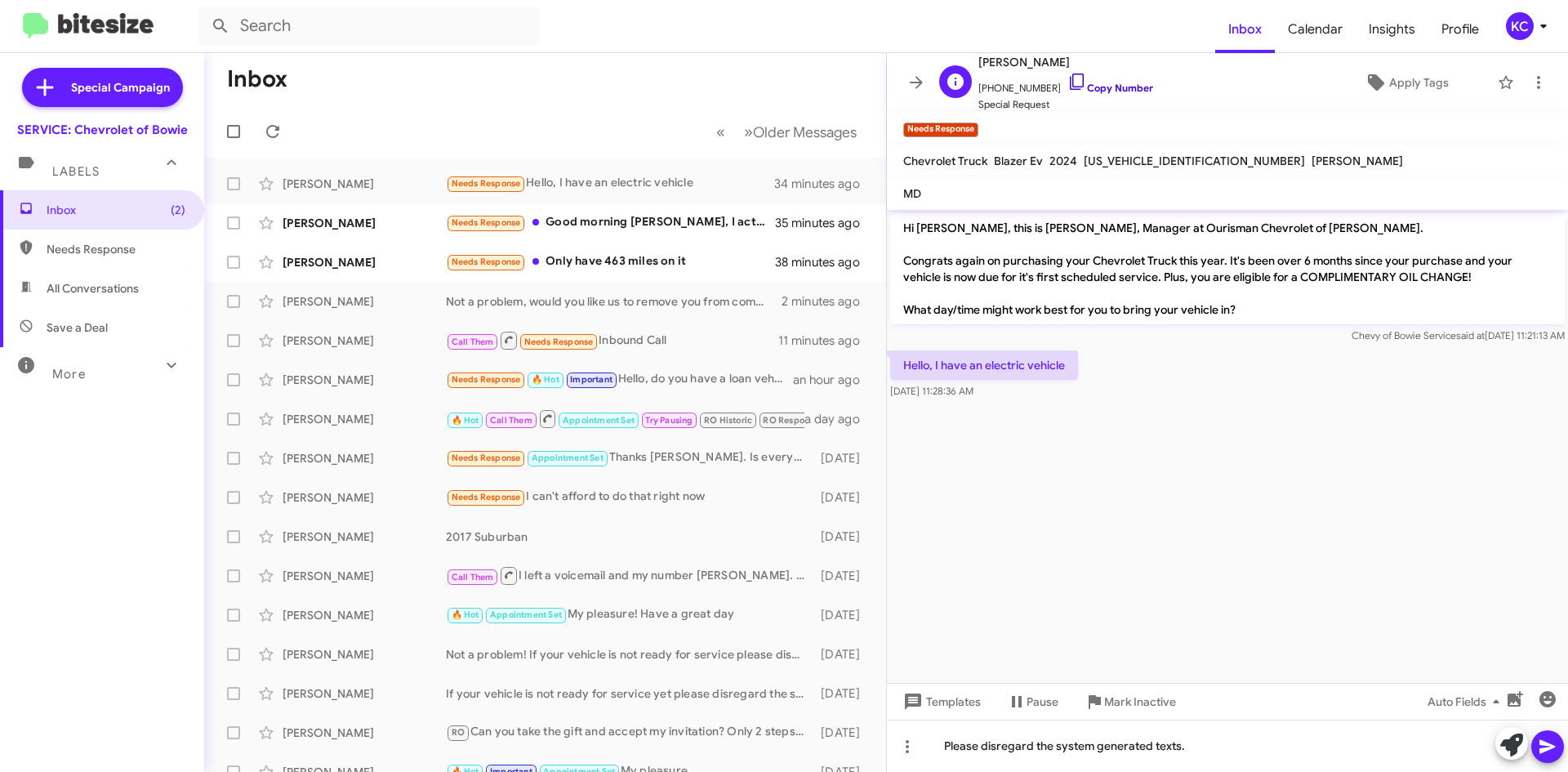
click at [1068, 75] on icon at bounding box center [1078, 82] width 20 height 20
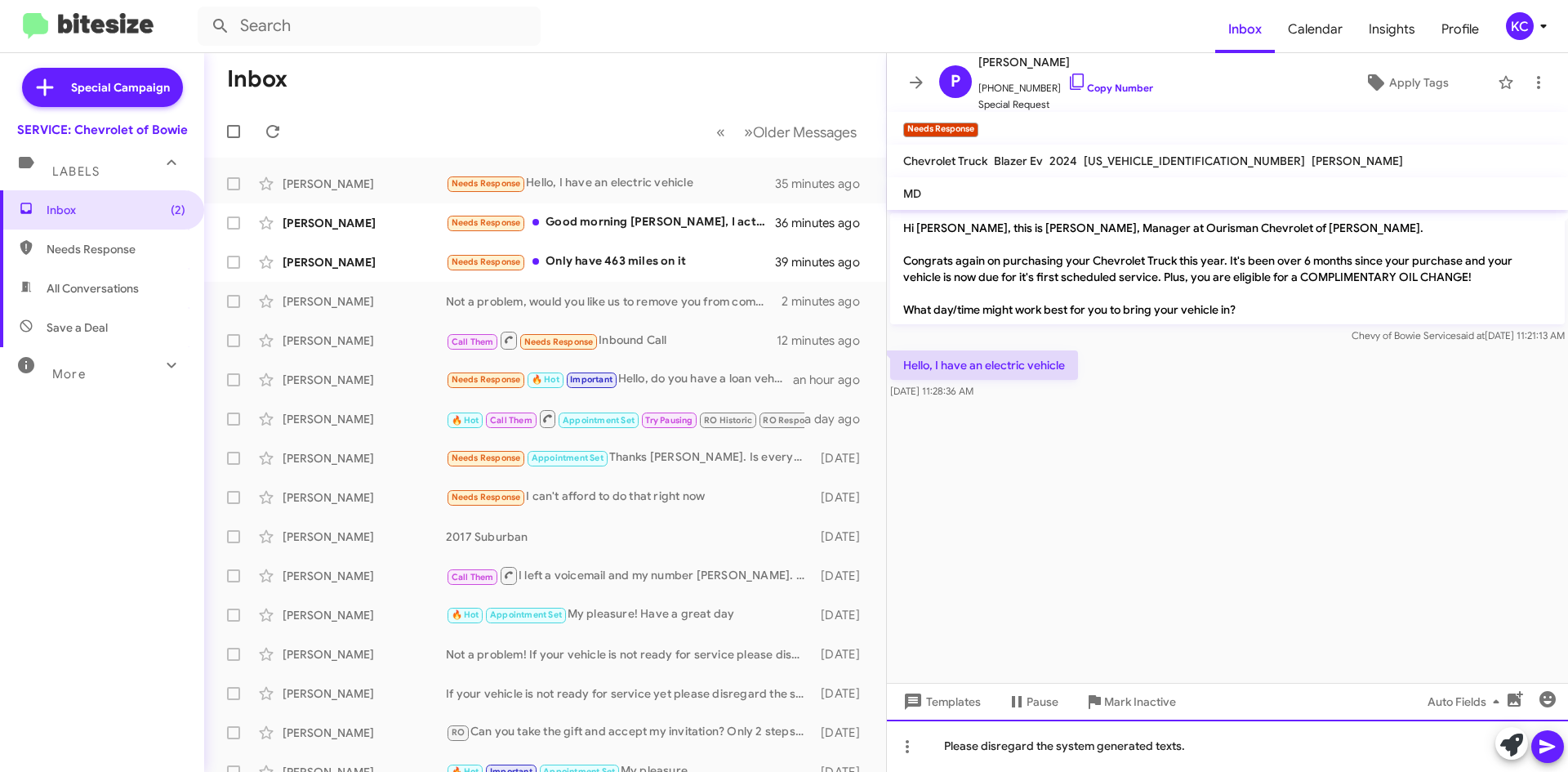
click at [1205, 748] on div "Please disregard the system generated texts." at bounding box center [1227, 747] width 681 height 53
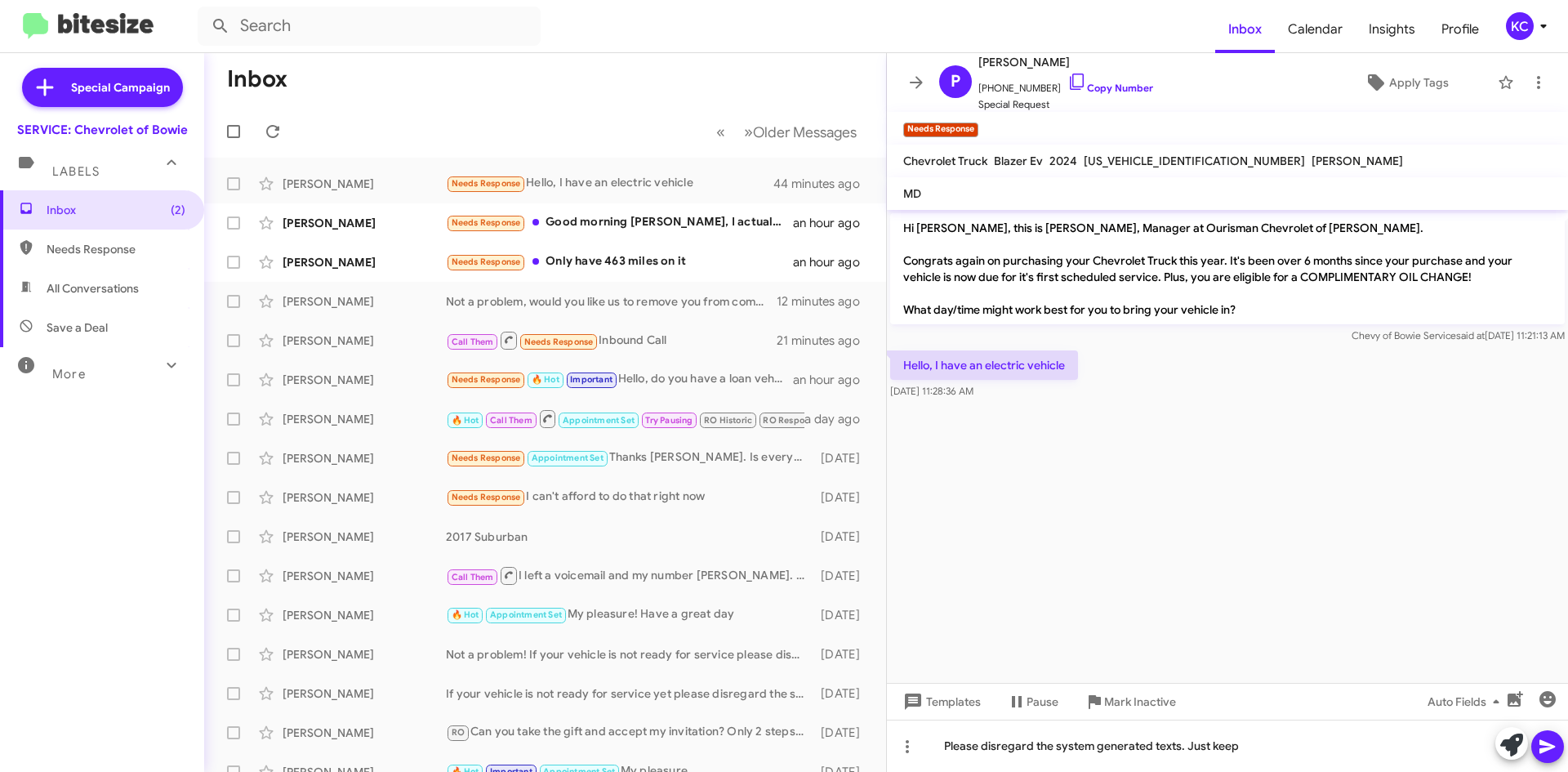
click at [1222, 450] on cdk-virtual-scroll-viewport "Hi Patrice, this is Sammy, Manager at Ourisman Chevrolet of Bowie. Congrats aga…" at bounding box center [1227, 447] width 681 height 473
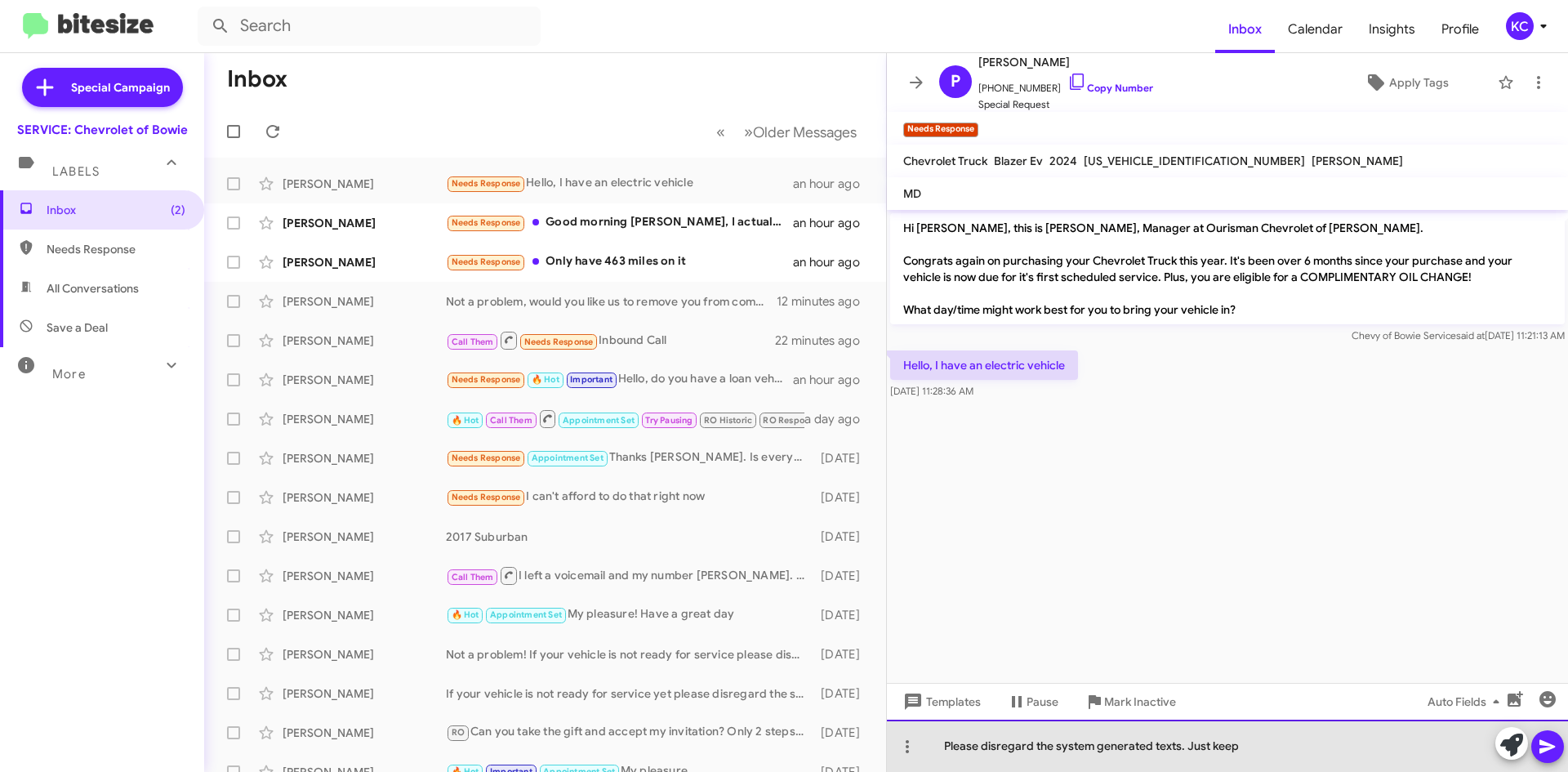
click at [1300, 757] on div "Please disregard the system generated texts. Just keep" at bounding box center [1227, 747] width 681 height 53
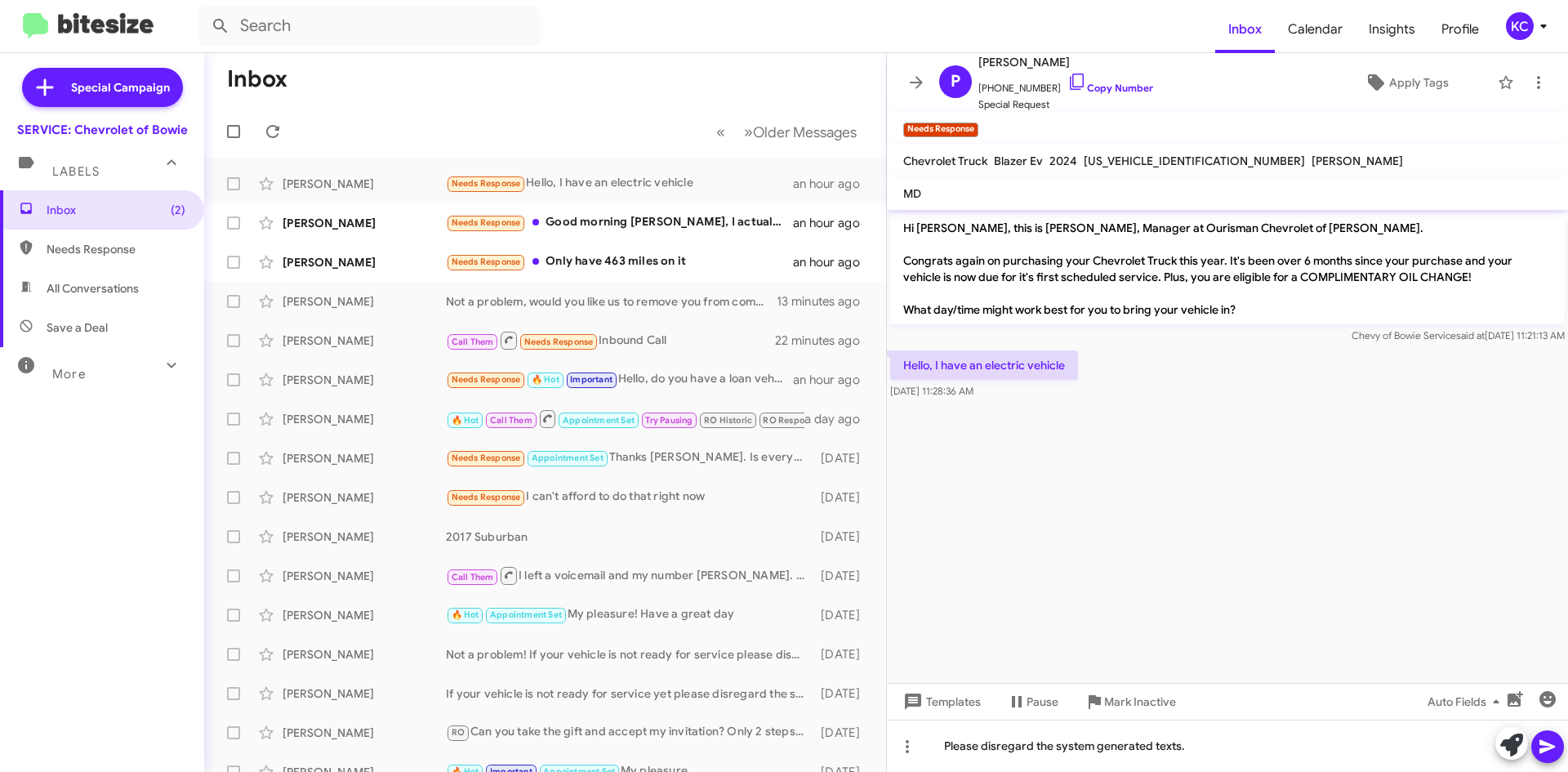
click at [1541, 750] on icon at bounding box center [1547, 748] width 16 height 14
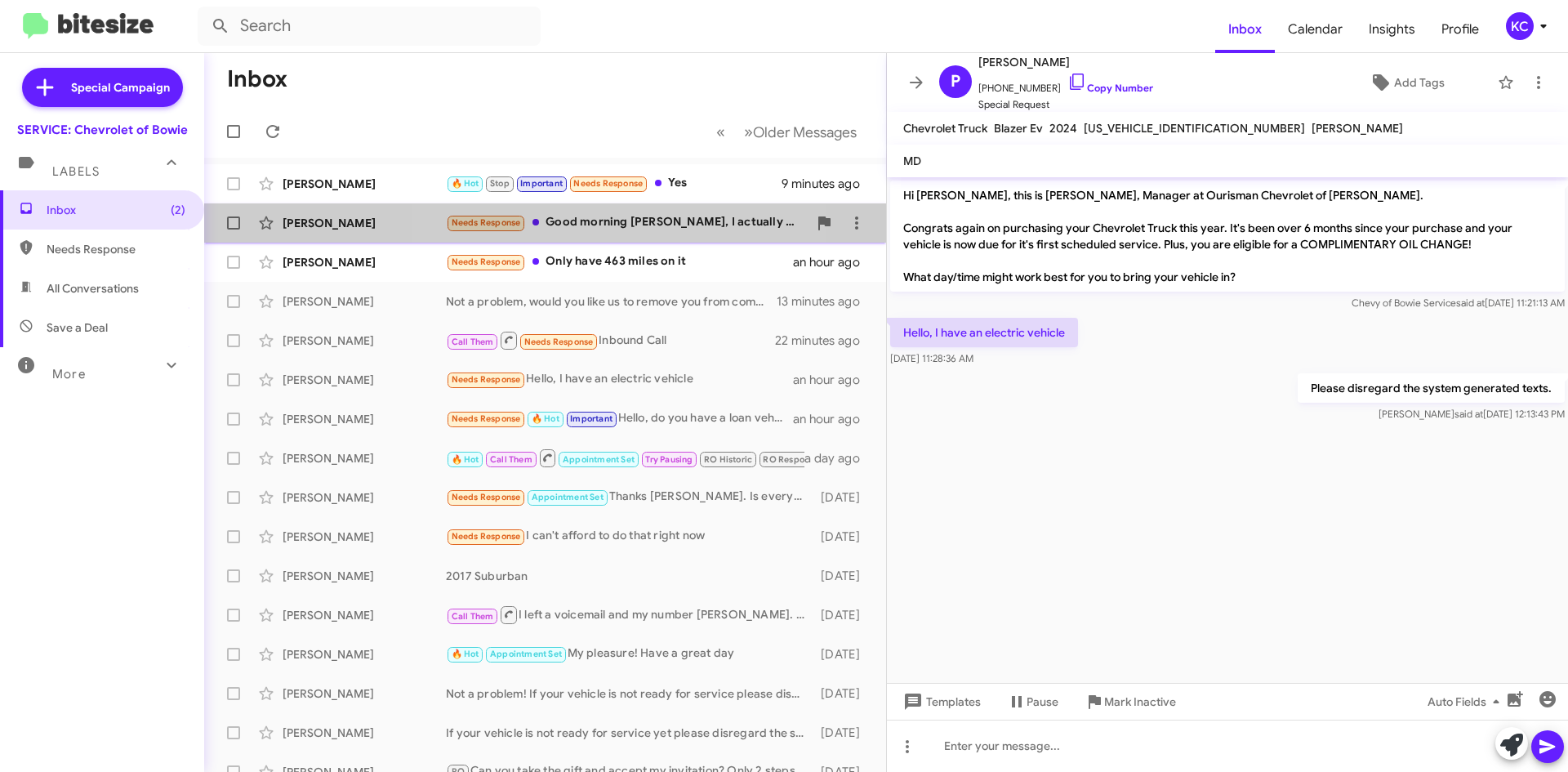
click at [621, 222] on div "Needs Response Good morning Sammy, I actually traded the camry in earlier this …" at bounding box center [627, 222] width 361 height 19
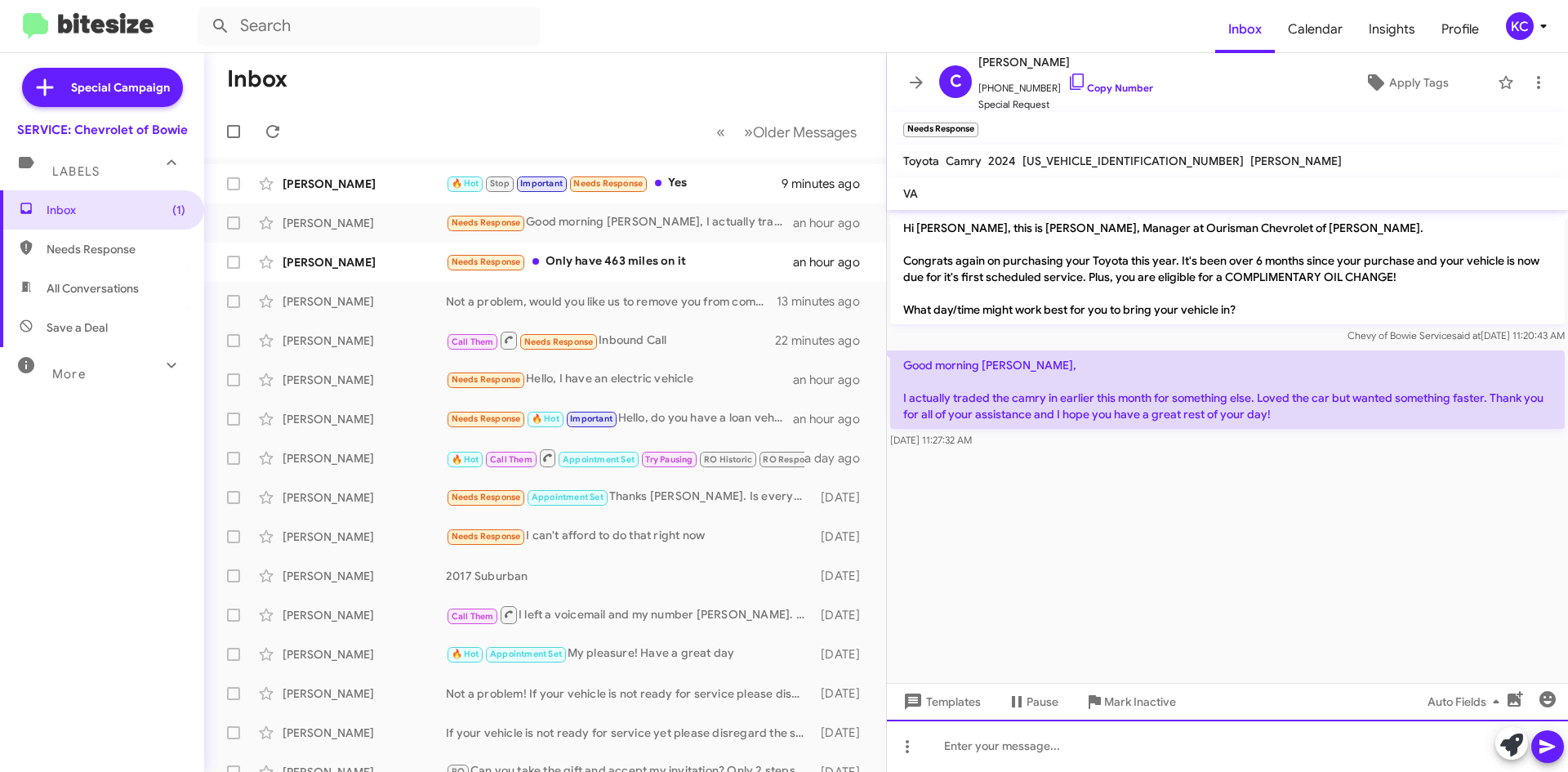
click at [1059, 748] on div at bounding box center [1227, 747] width 681 height 53
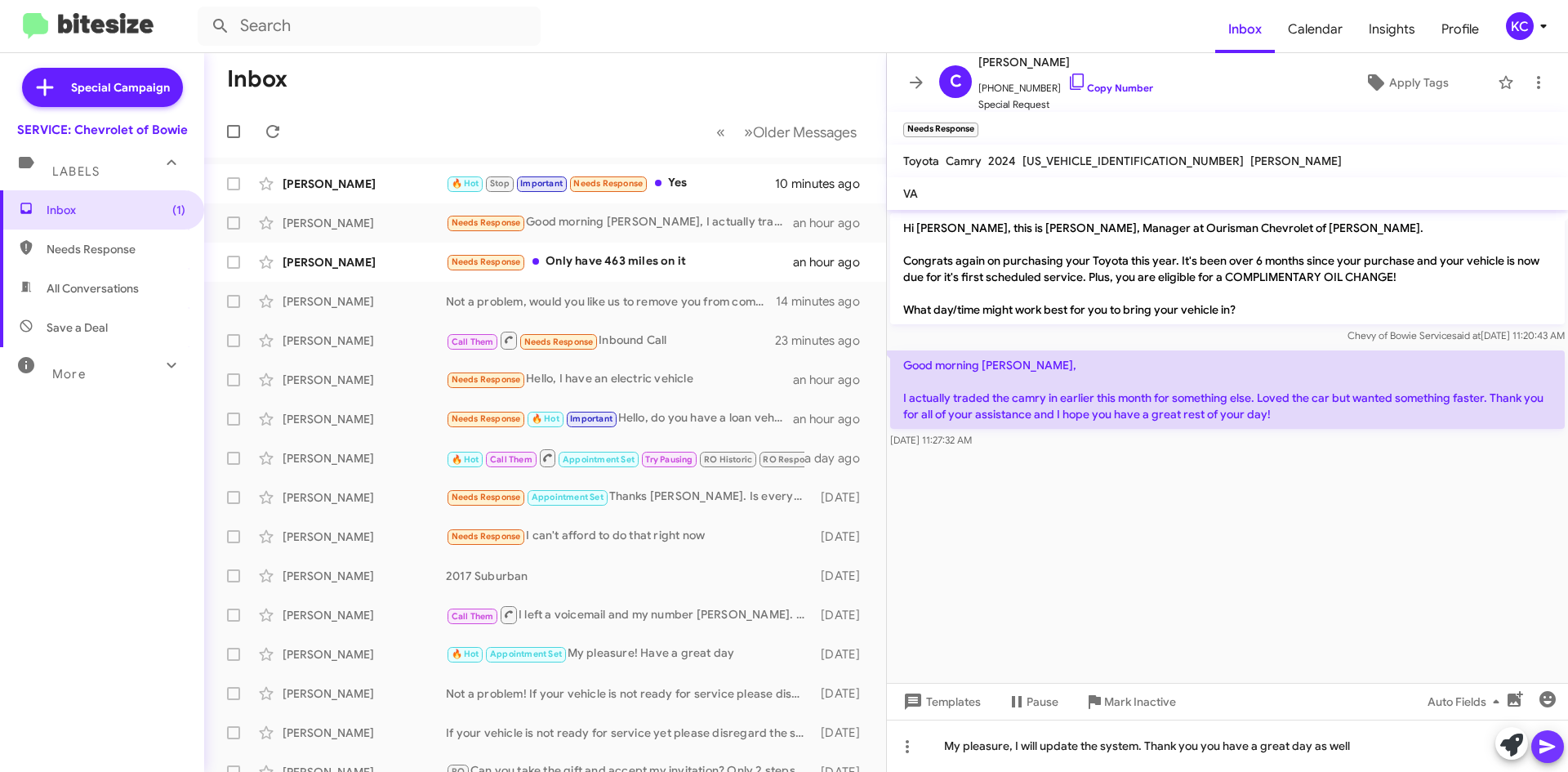
click at [1550, 749] on icon at bounding box center [1547, 748] width 16 height 14
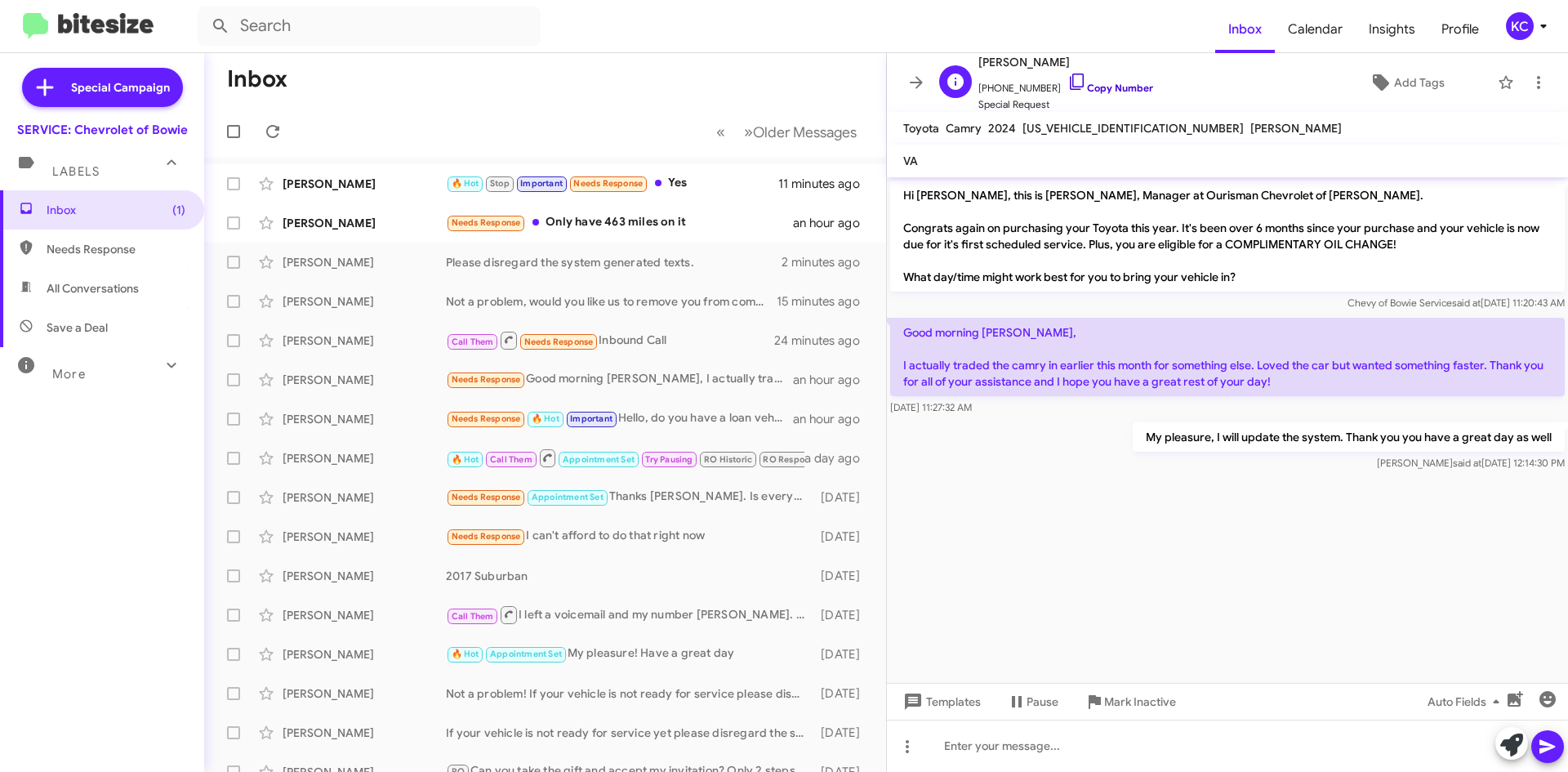
click at [1068, 79] on icon at bounding box center [1078, 82] width 20 height 20
click at [1068, 82] on icon at bounding box center [1078, 82] width 20 height 20
click at [1533, 89] on icon at bounding box center [1539, 82] width 20 height 20
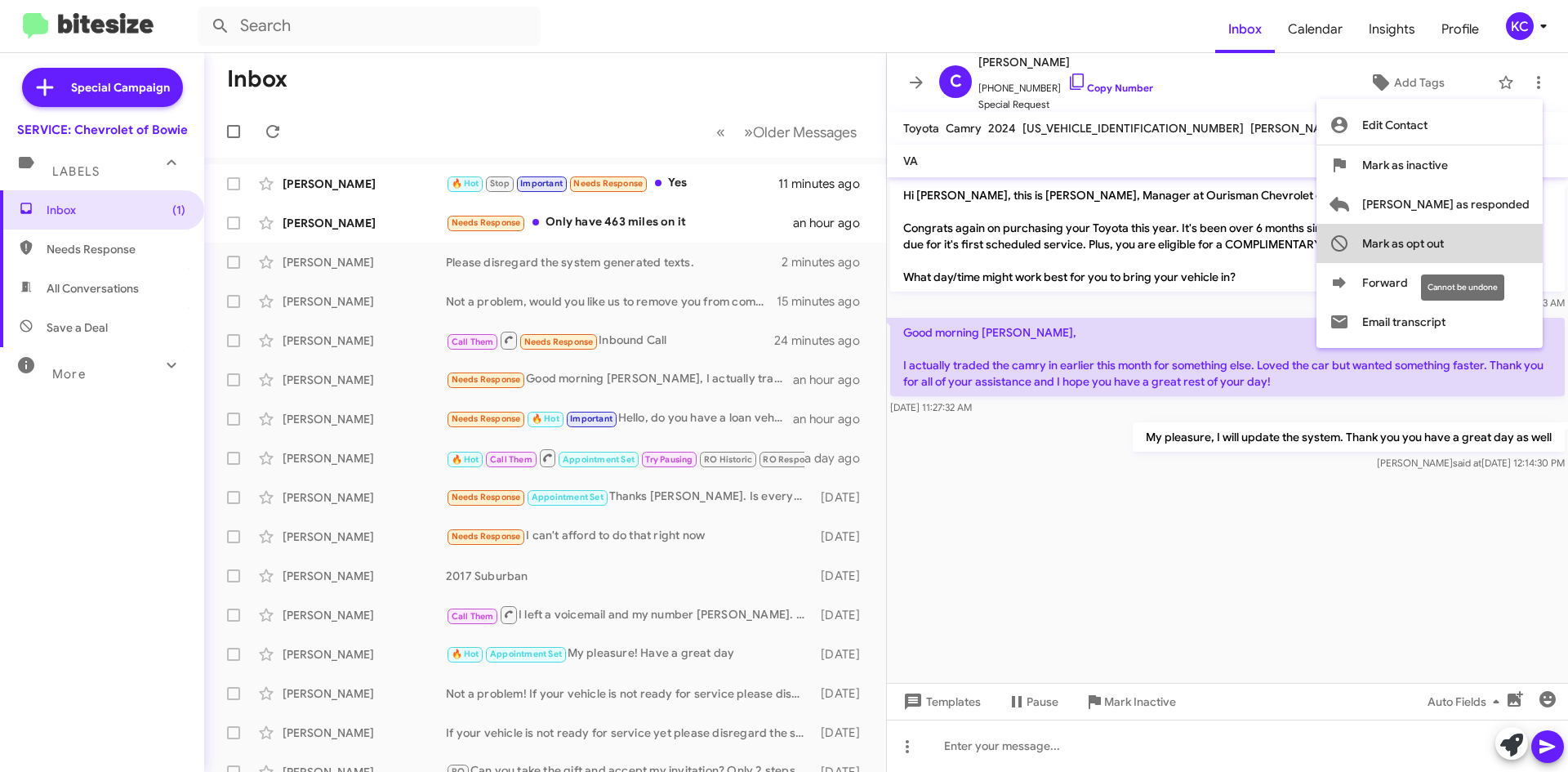
click at [1444, 245] on span "Mark as opt out" at bounding box center [1404, 243] width 82 height 39
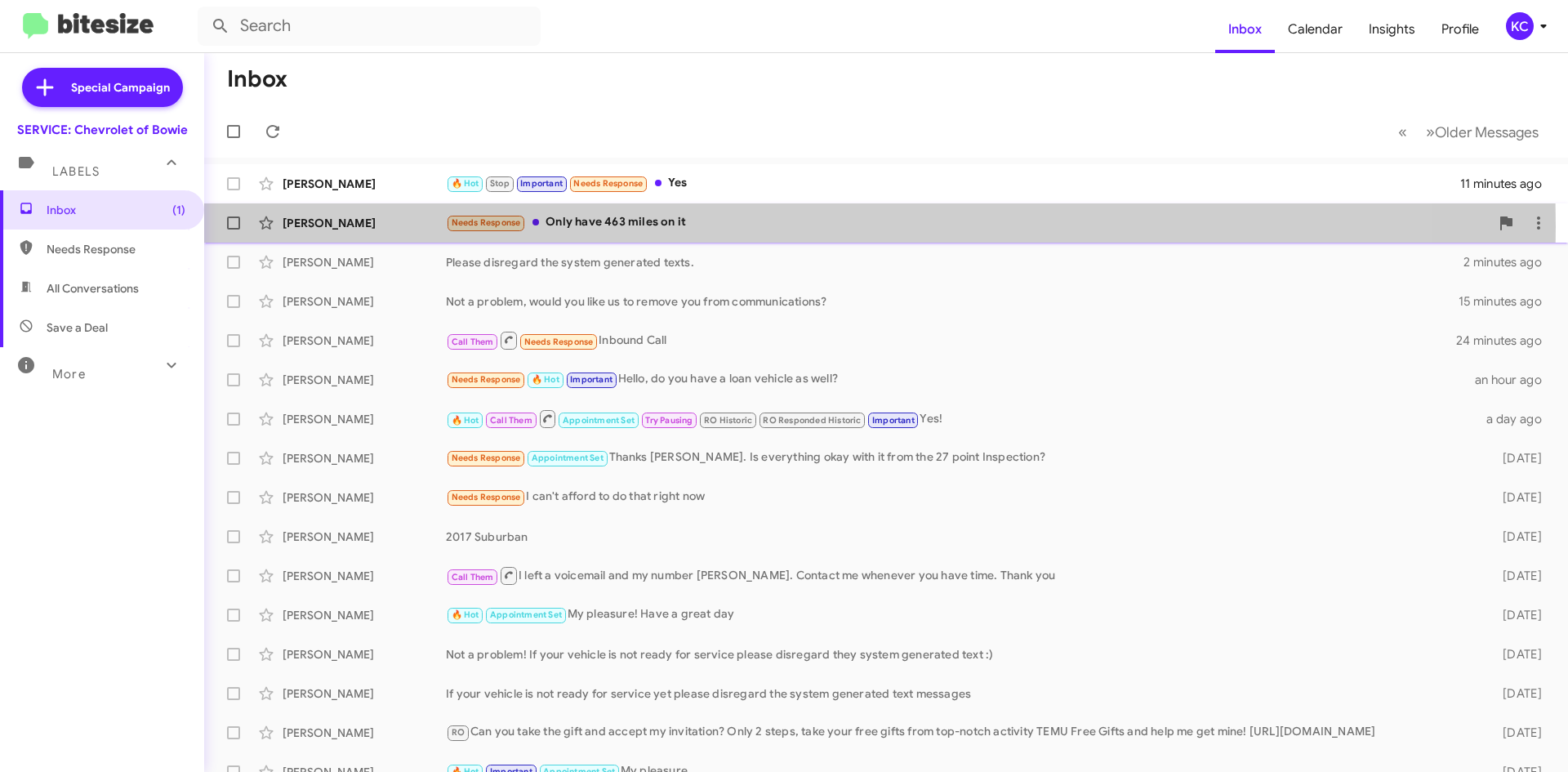
click at [664, 227] on div "Needs Response Only have 463 miles on it" at bounding box center [968, 222] width 1044 height 19
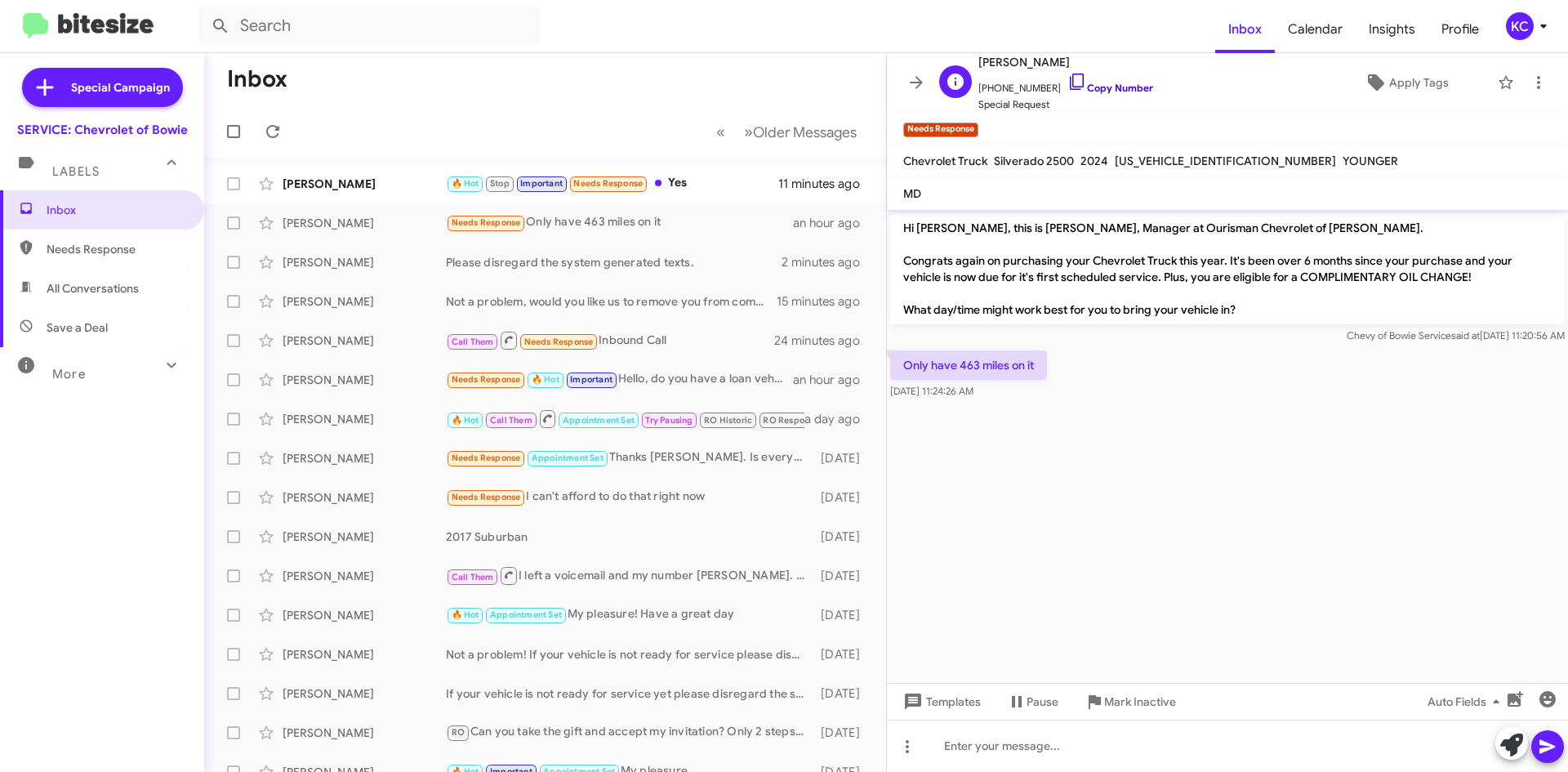
click at [1068, 86] on icon at bounding box center [1078, 82] width 20 height 20
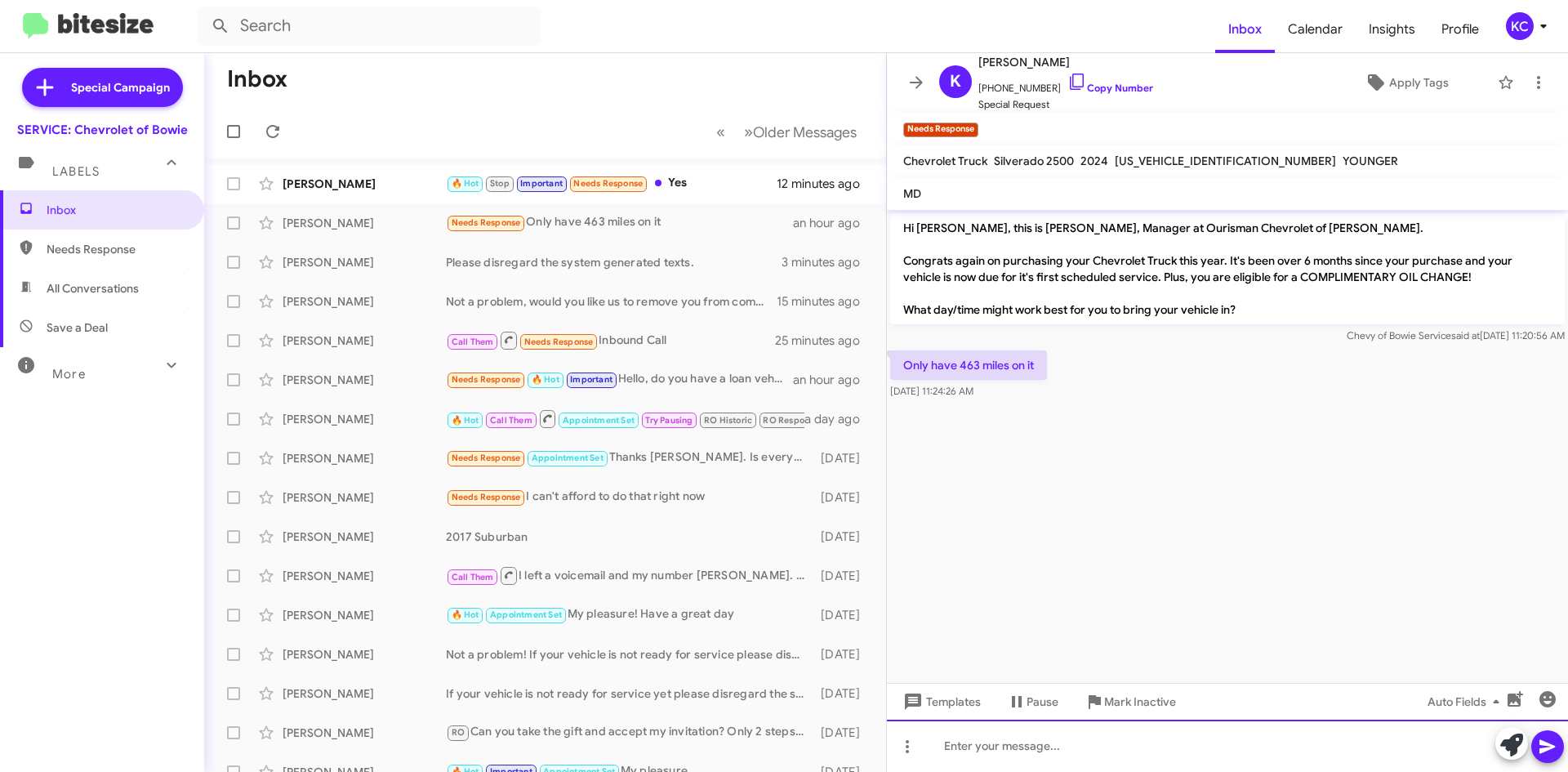
click at [1198, 743] on div at bounding box center [1227, 747] width 681 height 53
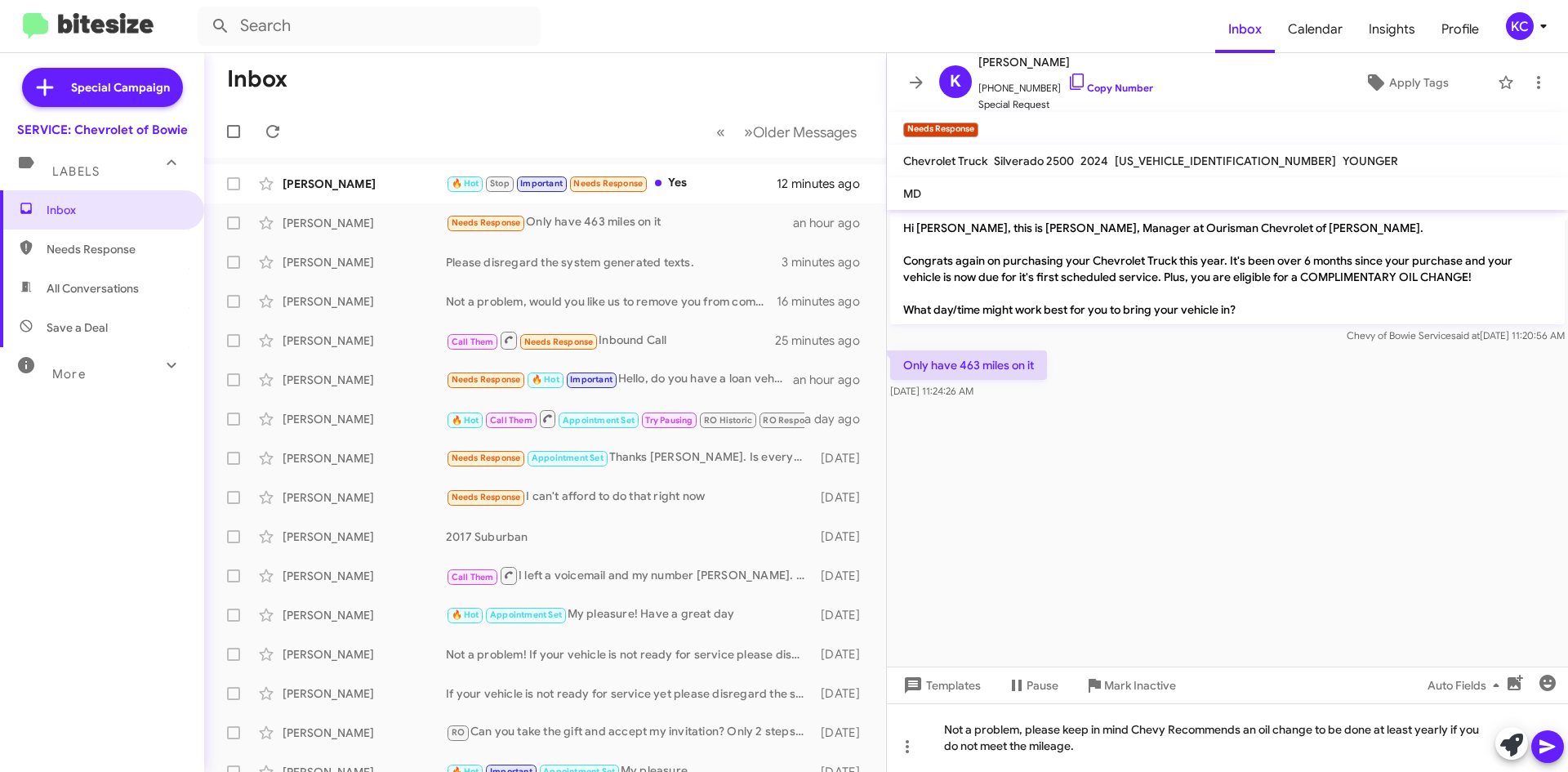
click at [1536, 754] on button at bounding box center [1547, 746] width 32 height 32
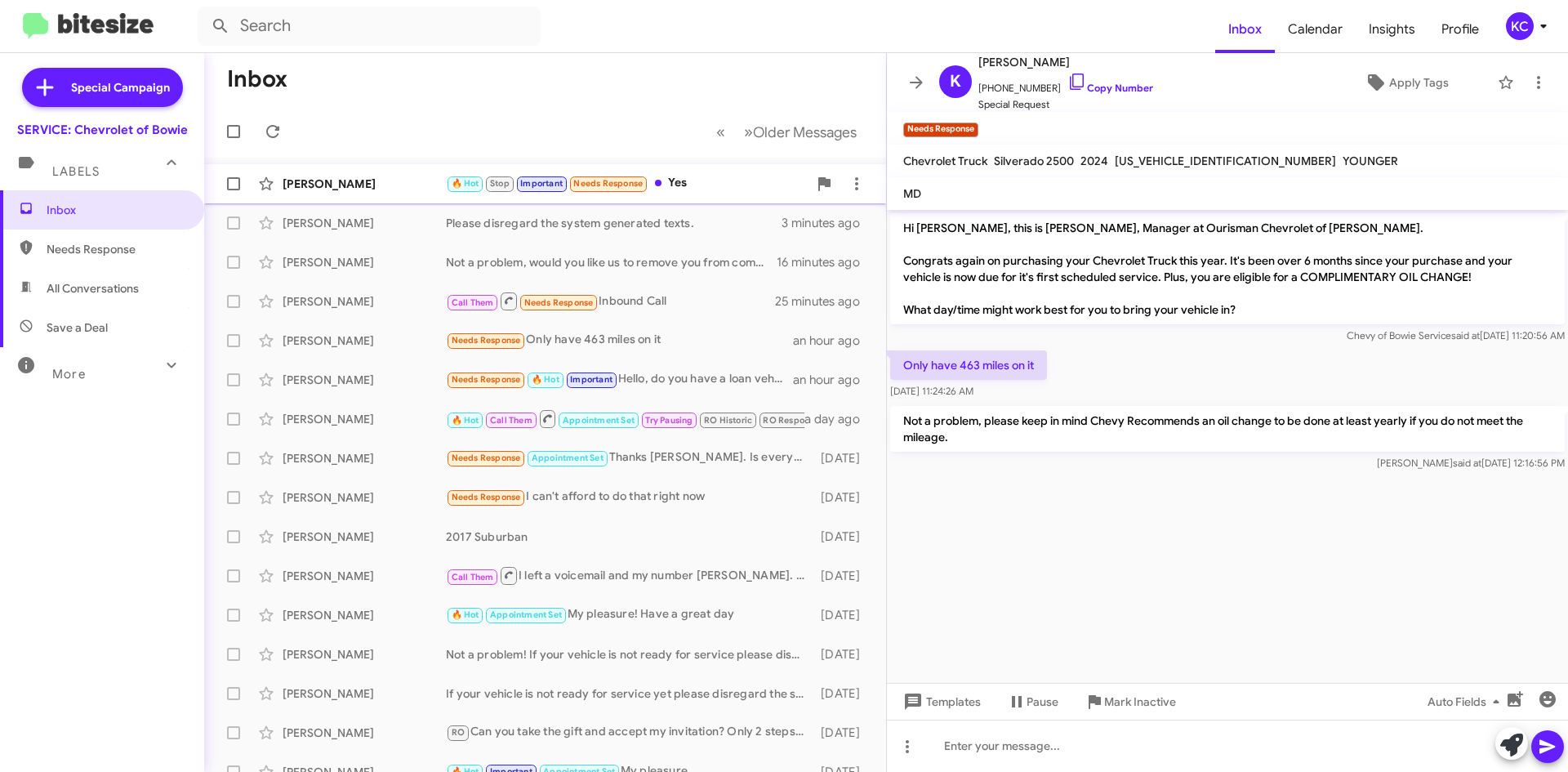
click at [710, 182] on div "🔥 Hot Stop Important Needs Response Yes" at bounding box center [627, 183] width 361 height 19
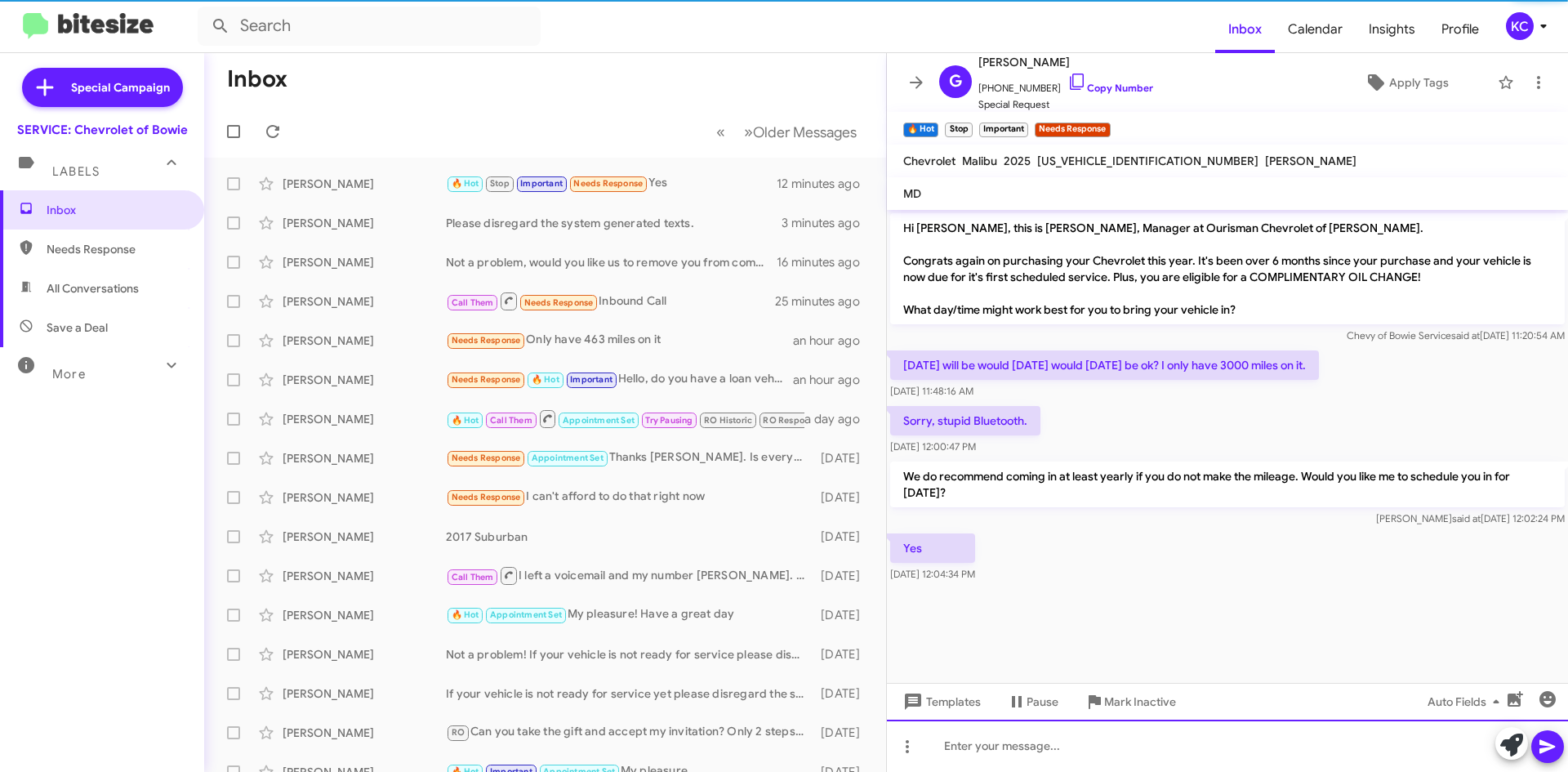
click at [1052, 737] on div at bounding box center [1227, 747] width 681 height 53
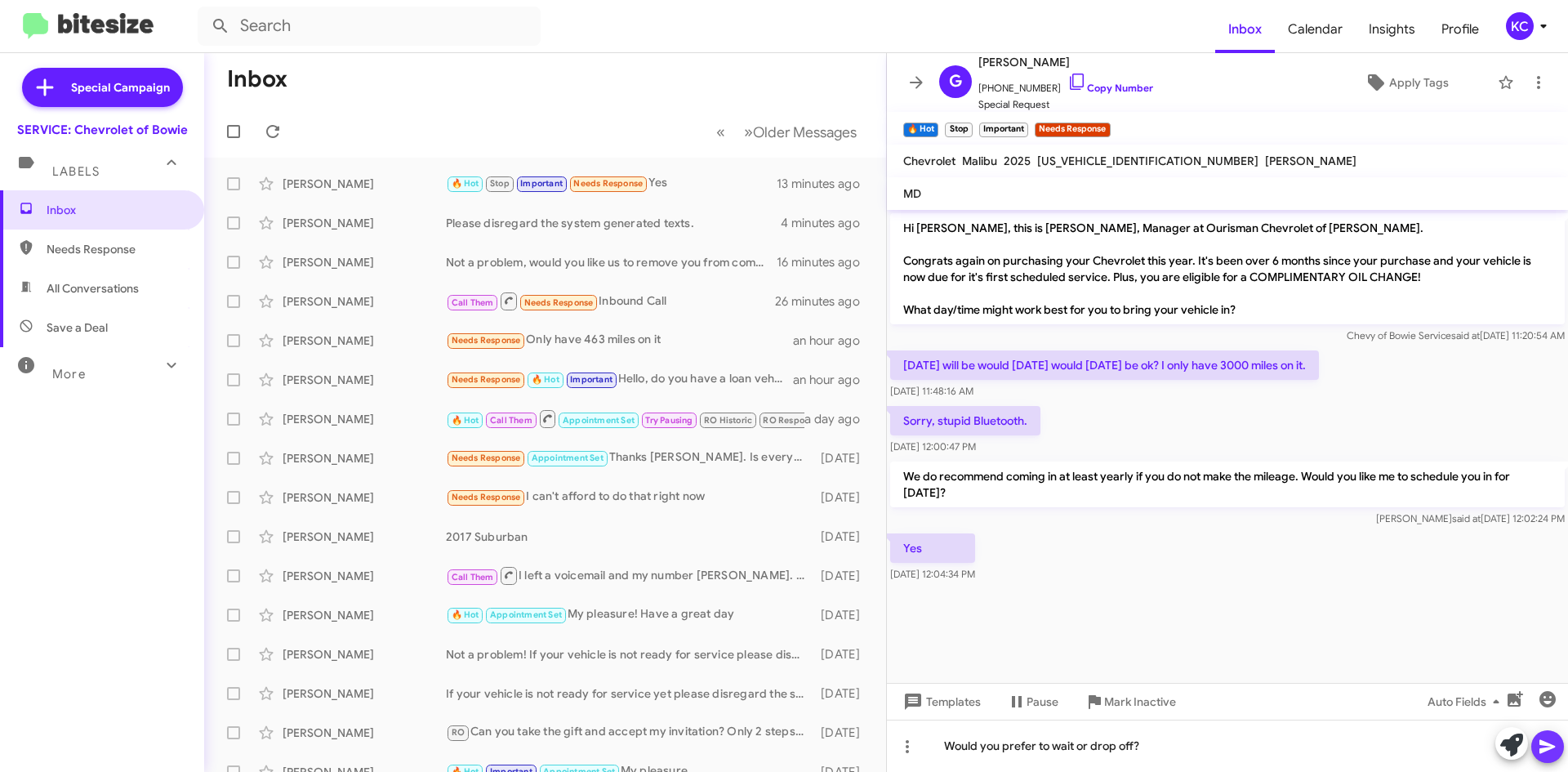
click at [1547, 738] on icon at bounding box center [1547, 747] width 20 height 20
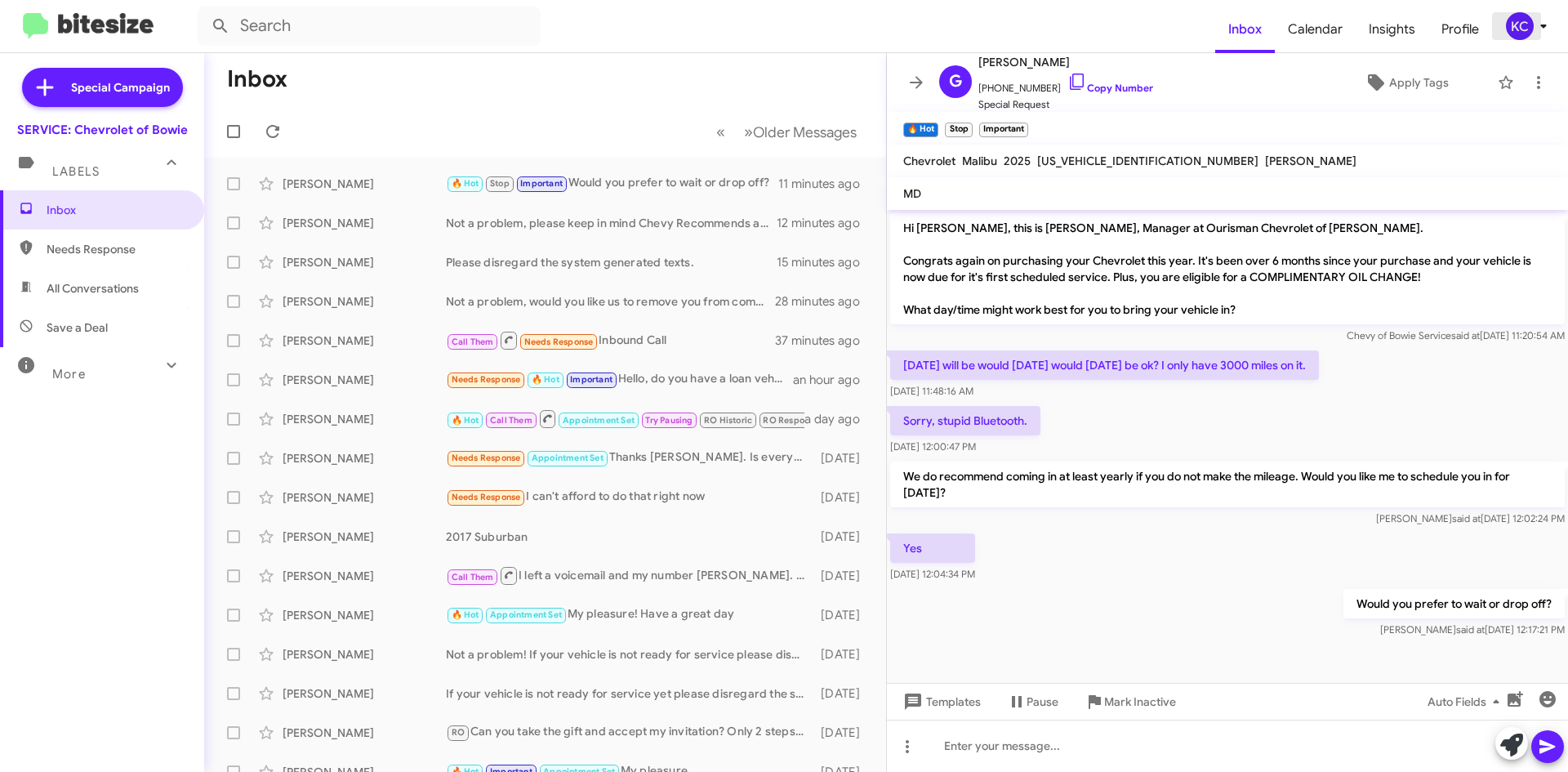
click at [1522, 32] on div "KC" at bounding box center [1520, 26] width 27 height 27
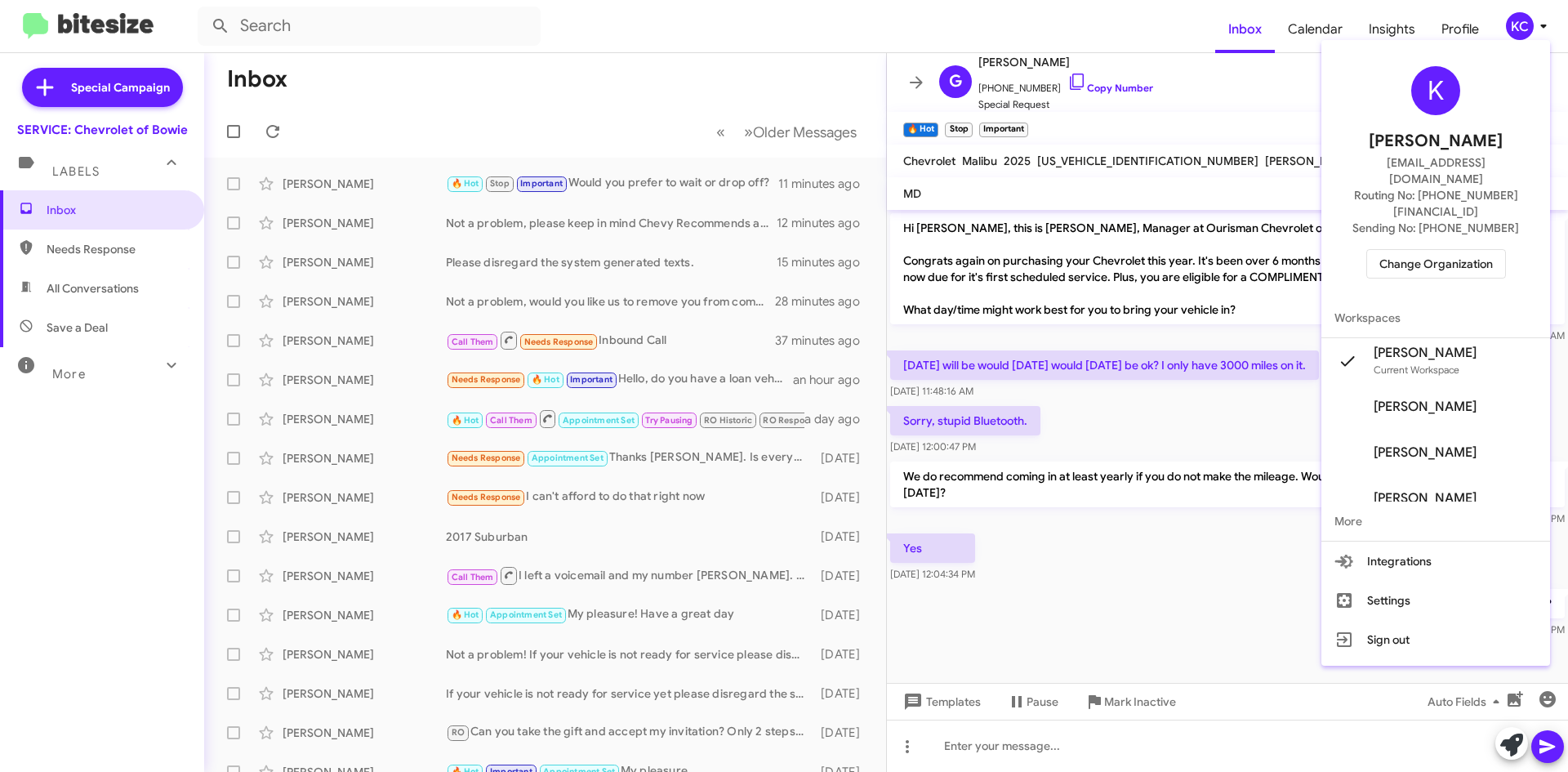
click at [1477, 250] on span "Change Organization" at bounding box center [1436, 264] width 113 height 27
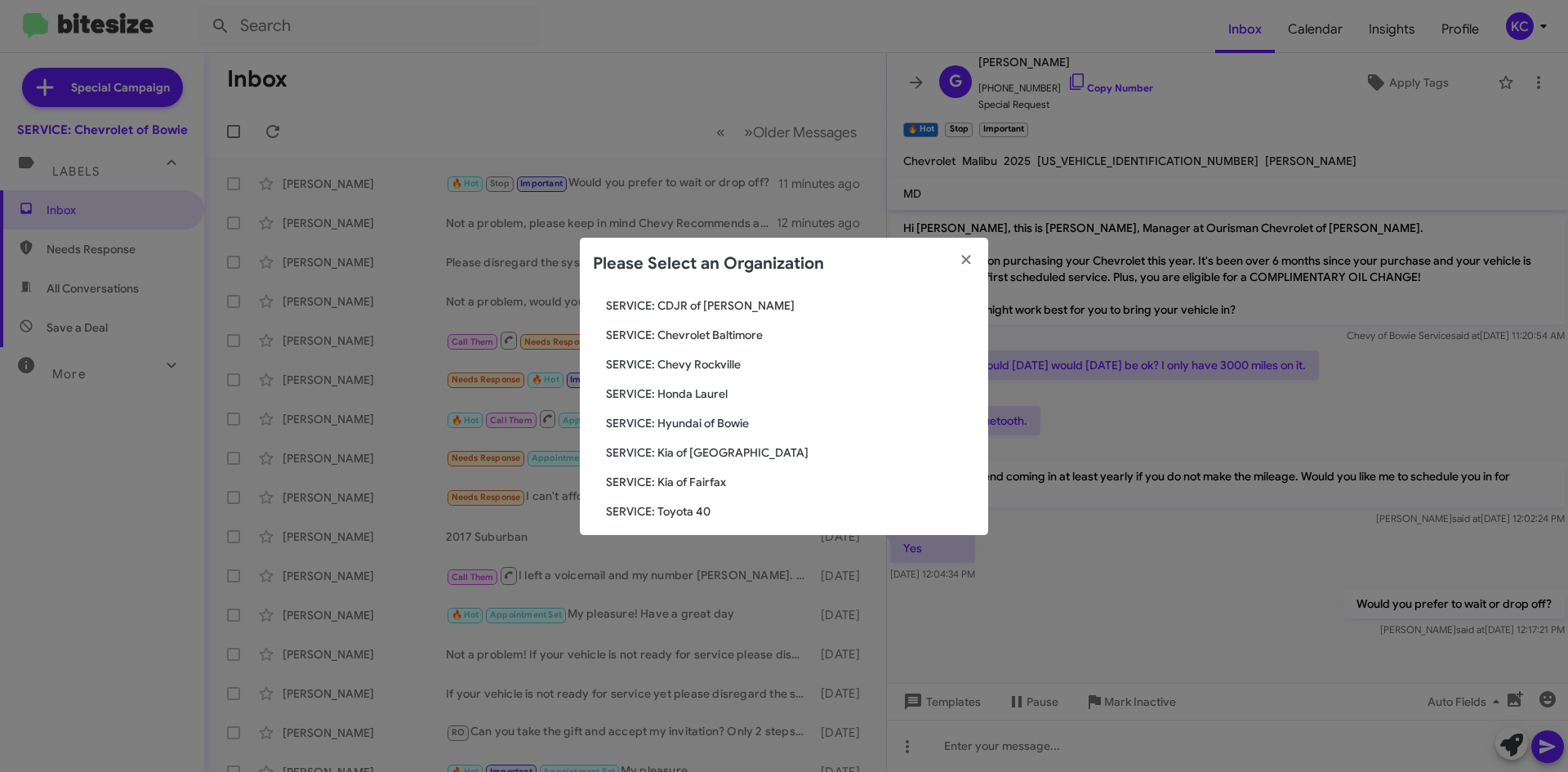
scroll to position [163, 0]
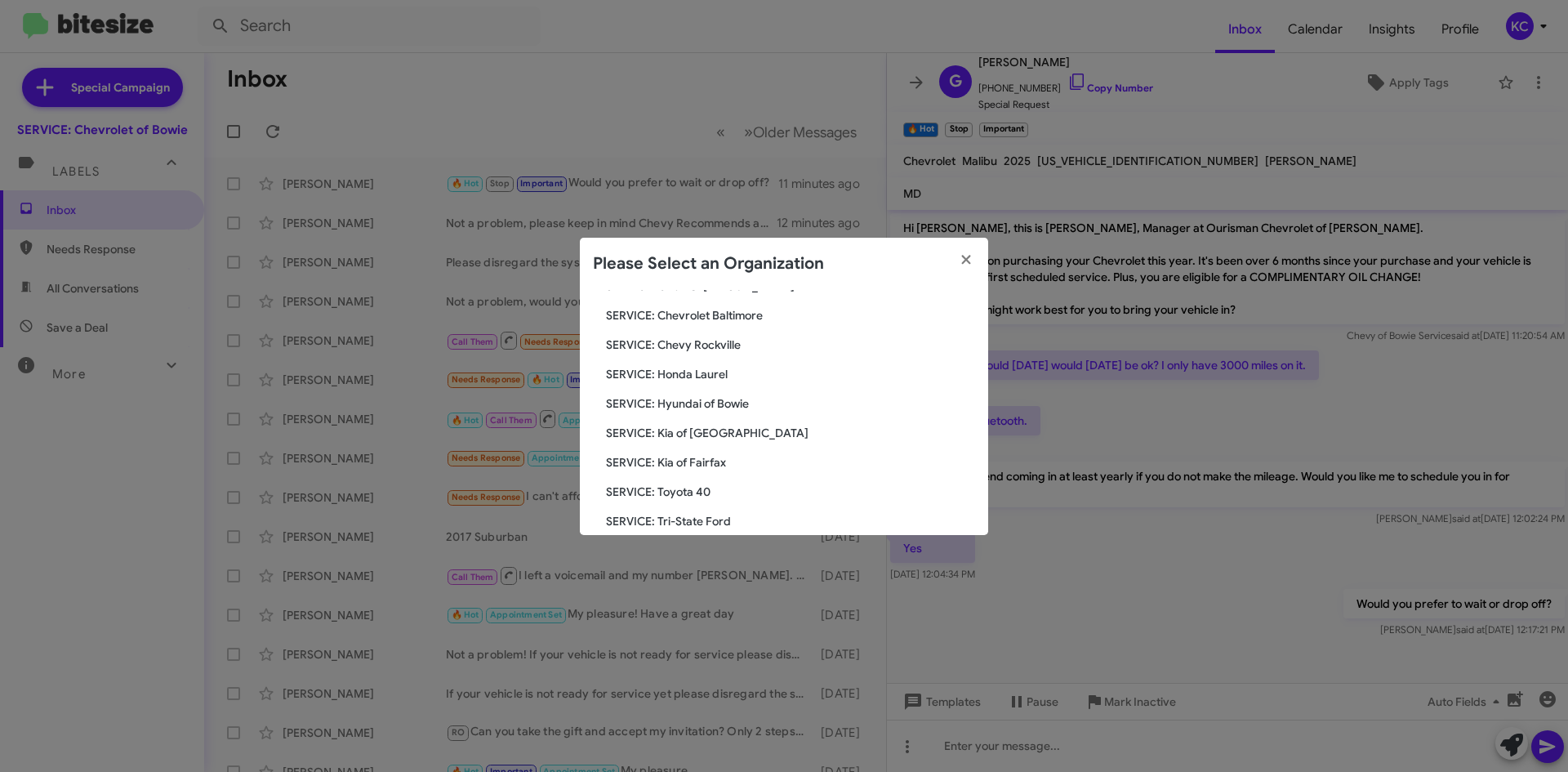
click at [711, 373] on span "SERVICE: Honda Laurel" at bounding box center [790, 374] width 369 height 17
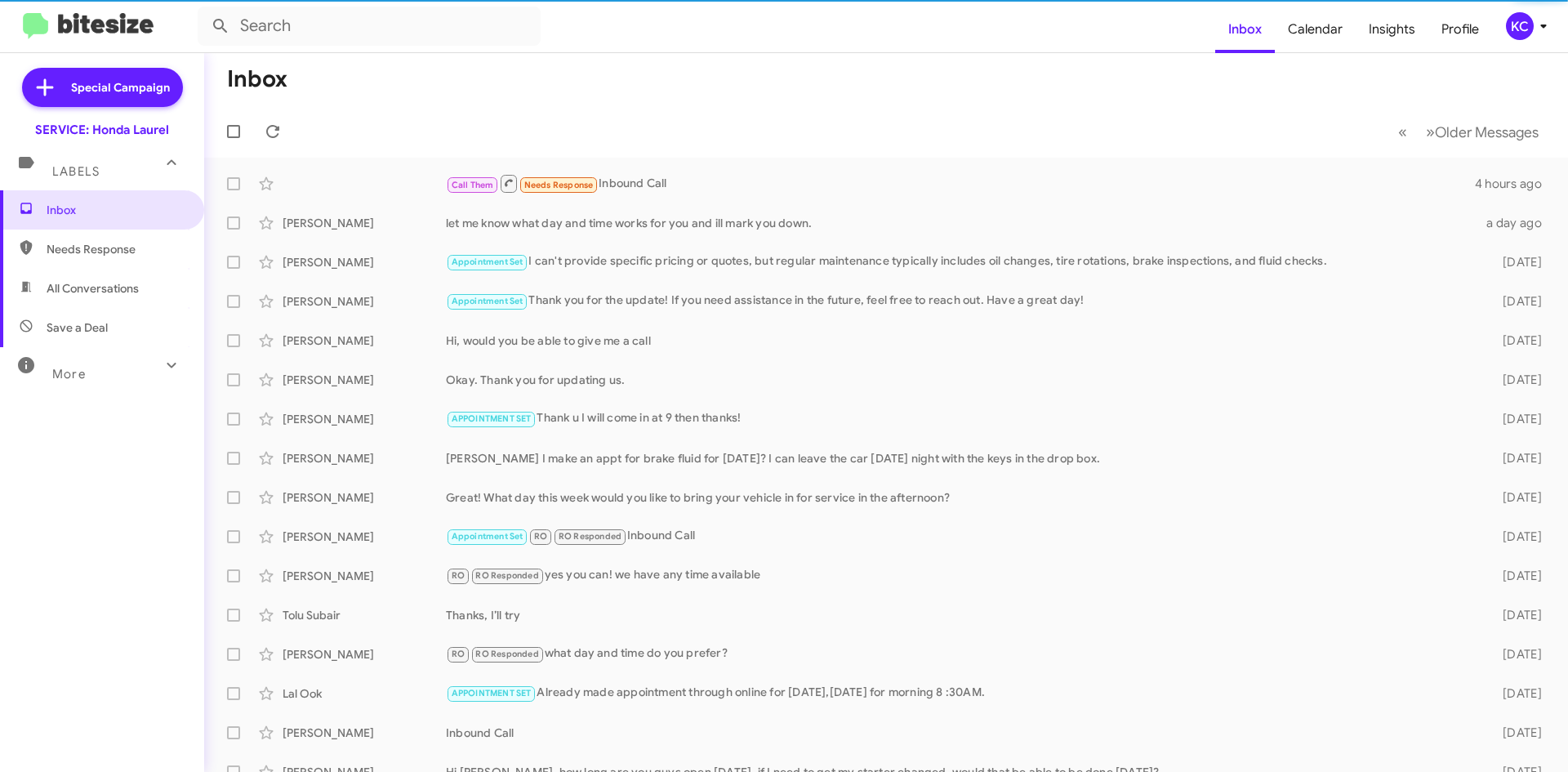
click at [1515, 13] on mat-toolbar "Inbox Calendar Insights Profile KC" at bounding box center [784, 26] width 1568 height 53
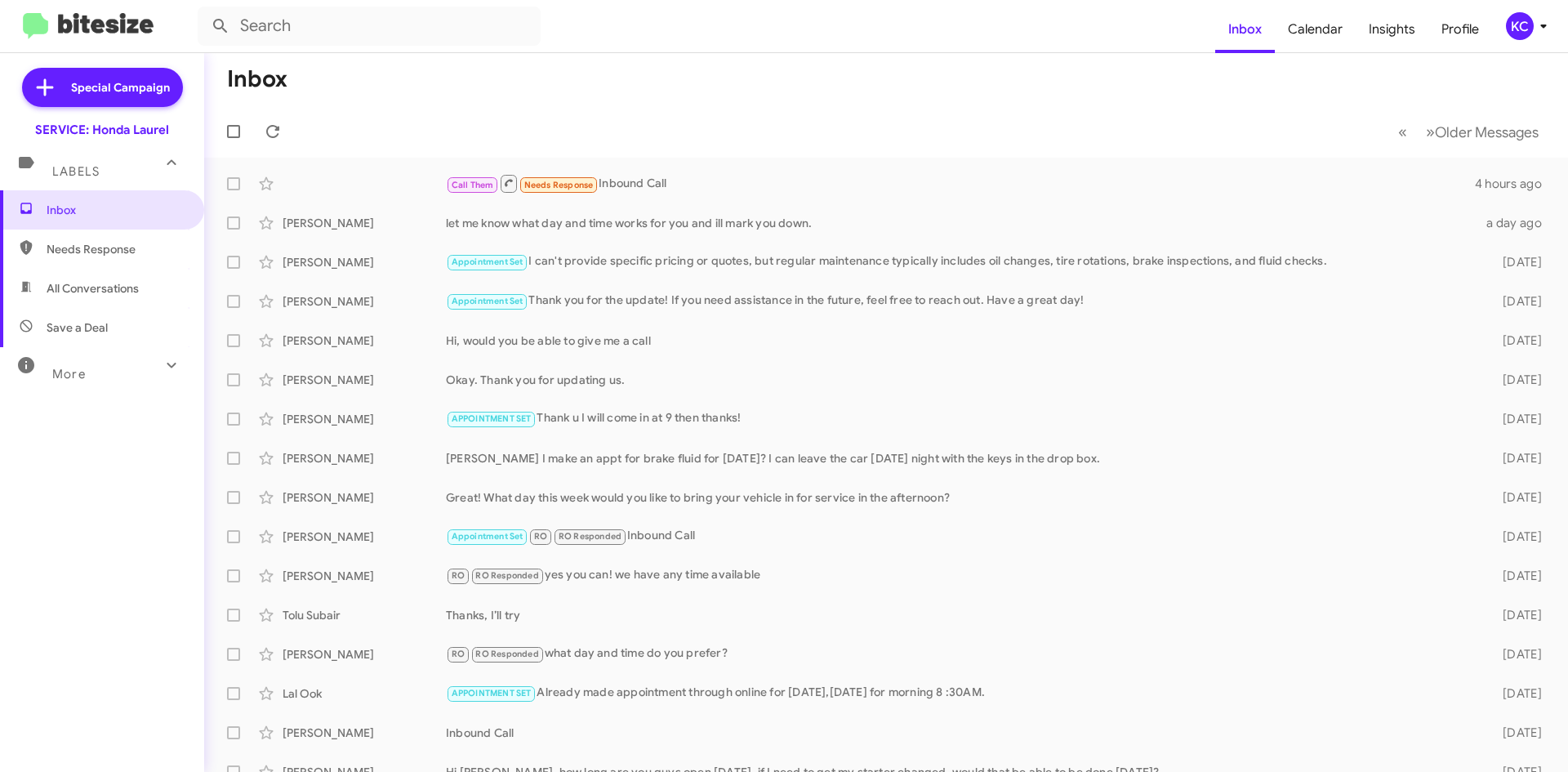
click at [1522, 31] on div "KC" at bounding box center [1520, 26] width 27 height 27
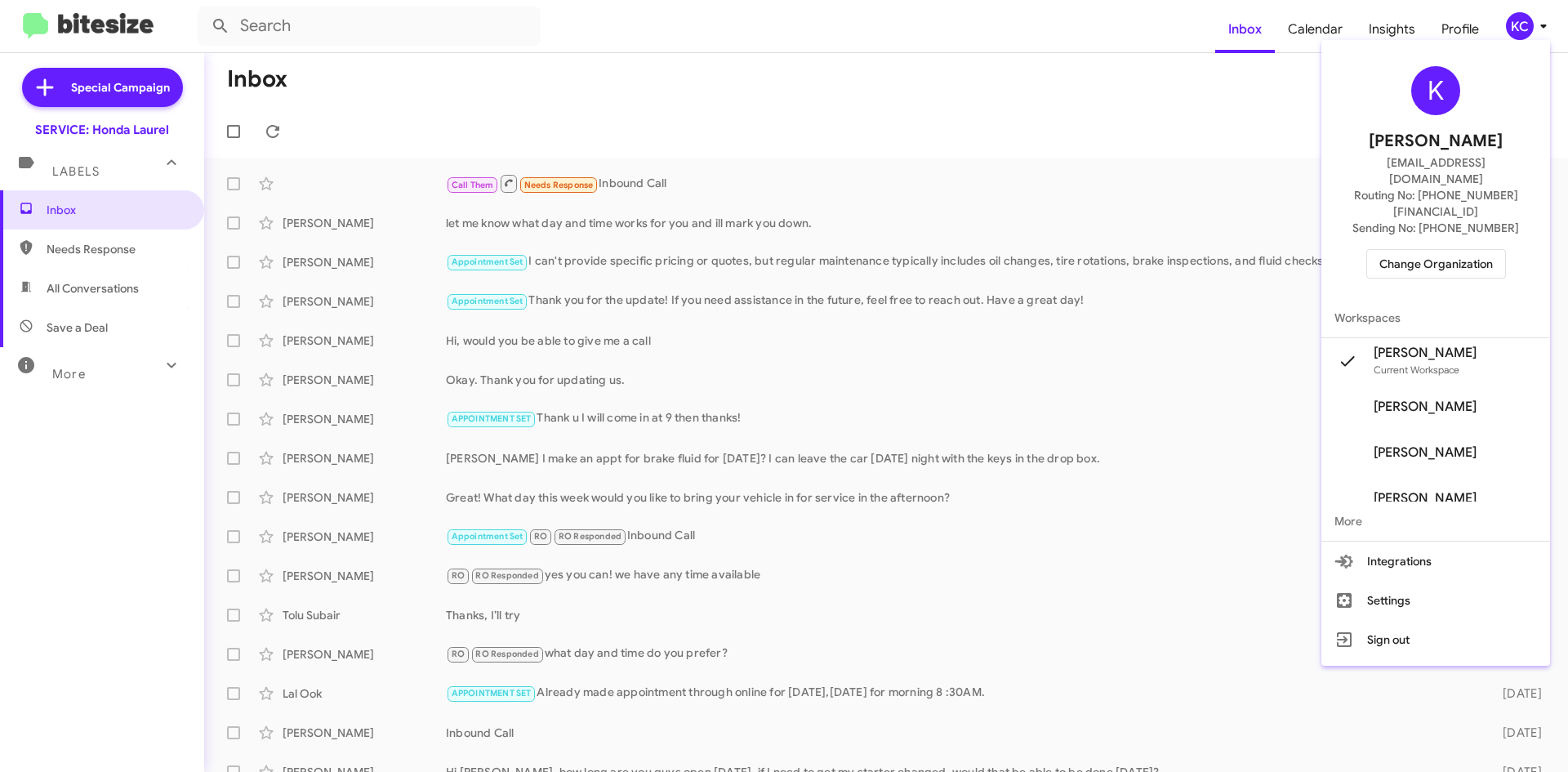
click at [1439, 216] on div "K Kimberly Cole kcole@ourismancars.com Routing No: +1 (240) 470-7226 Sending No…" at bounding box center [1436, 173] width 229 height 252
click at [1438, 250] on span "Change Organization" at bounding box center [1436, 264] width 113 height 27
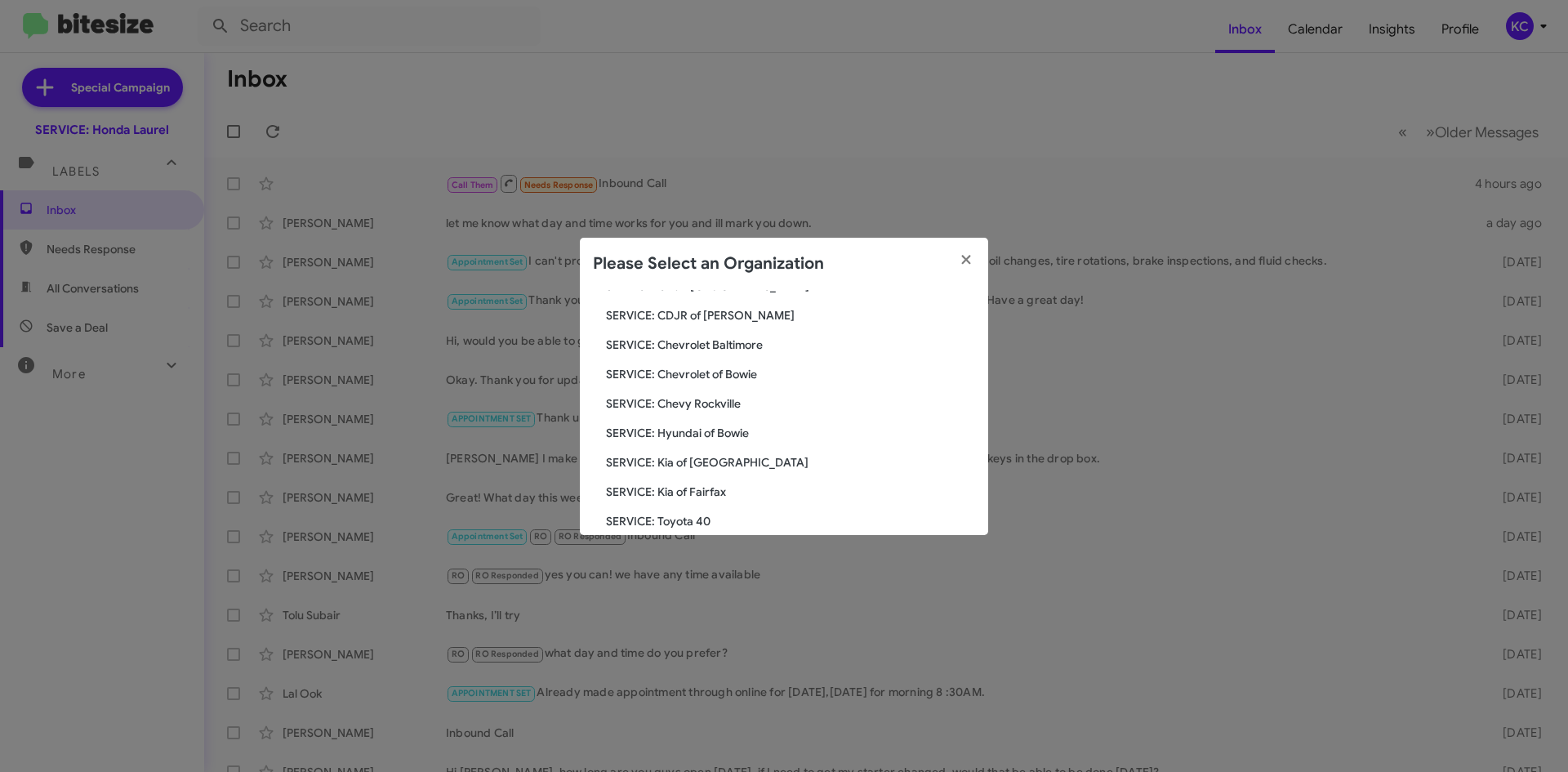
scroll to position [163, 0]
click at [700, 406] on span "SERVICE: Hyundai of Bowie" at bounding box center [790, 404] width 369 height 17
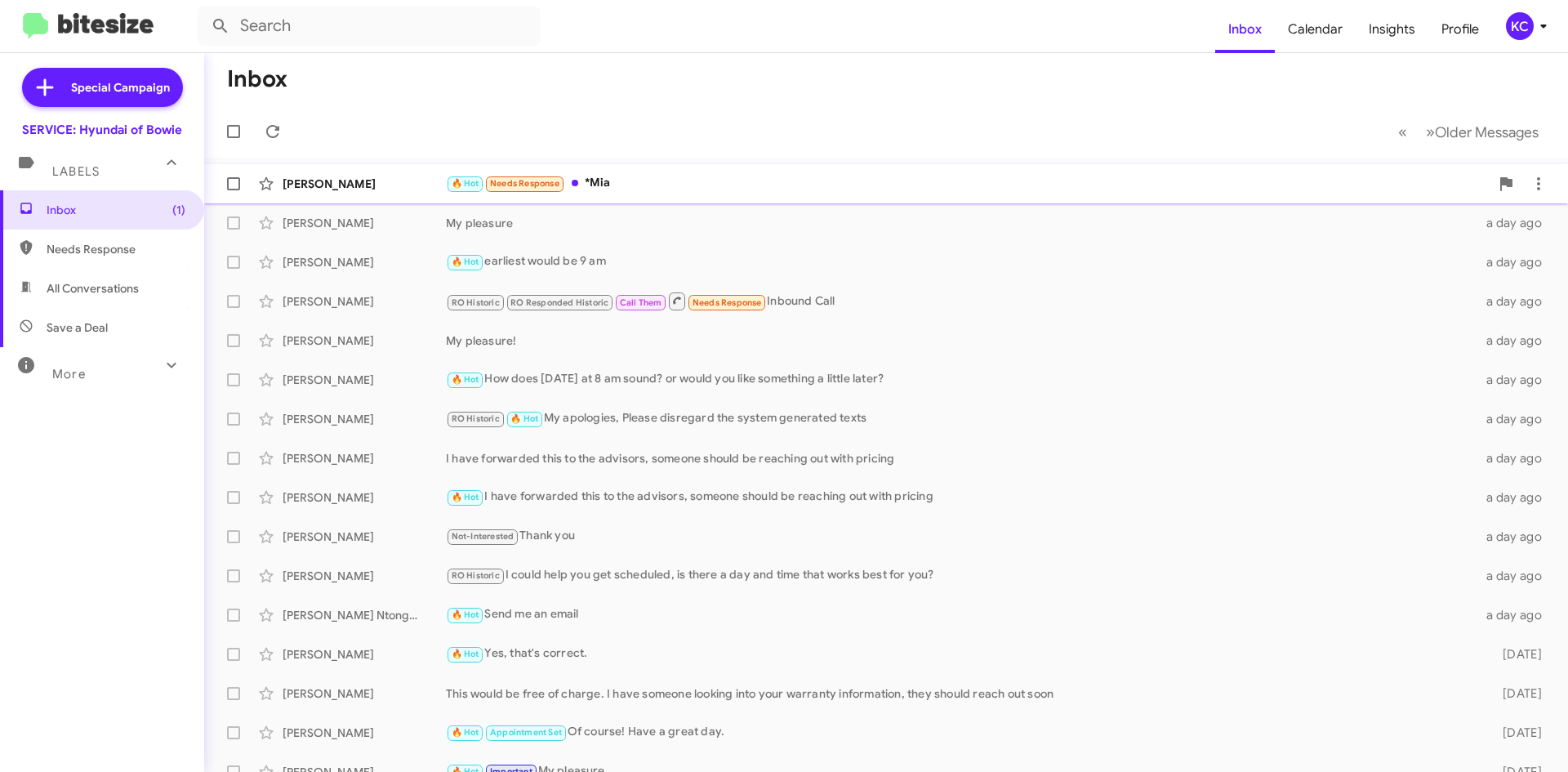
click at [777, 186] on div "🔥 Hot Needs Response *Mia" at bounding box center [968, 183] width 1044 height 19
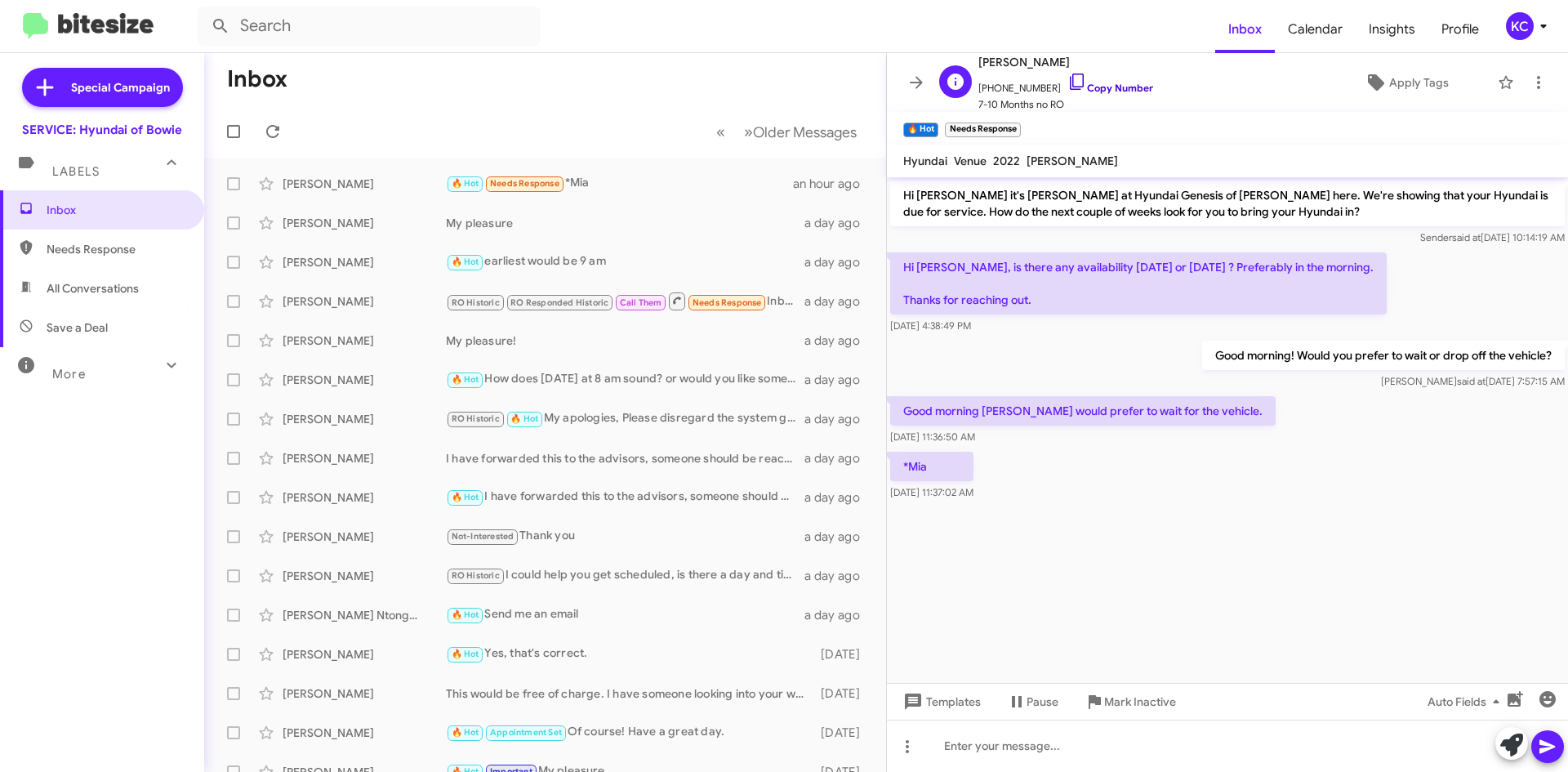
click at [1068, 85] on icon at bounding box center [1078, 82] width 20 height 20
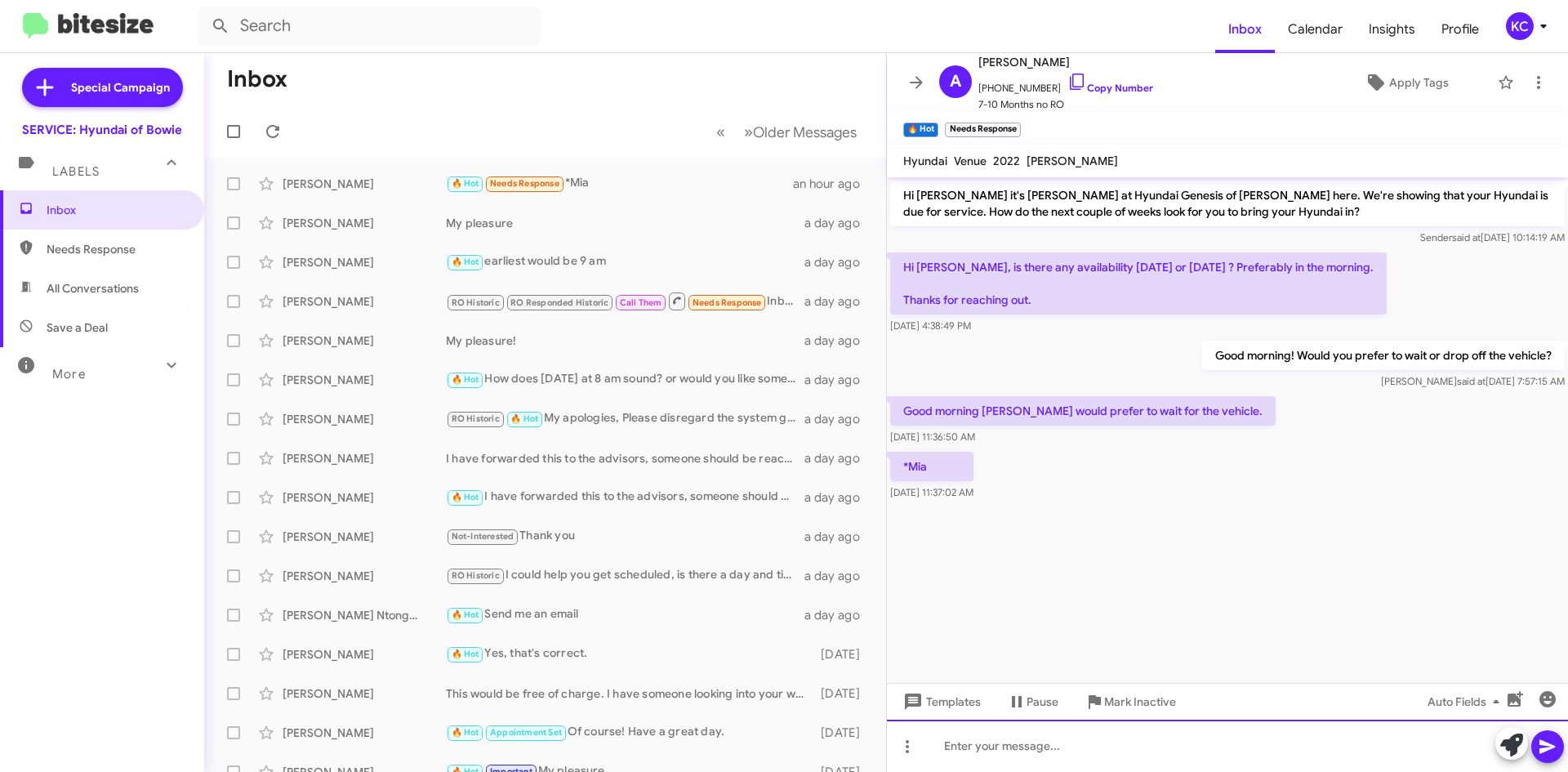
click at [1019, 743] on div at bounding box center [1227, 747] width 681 height 53
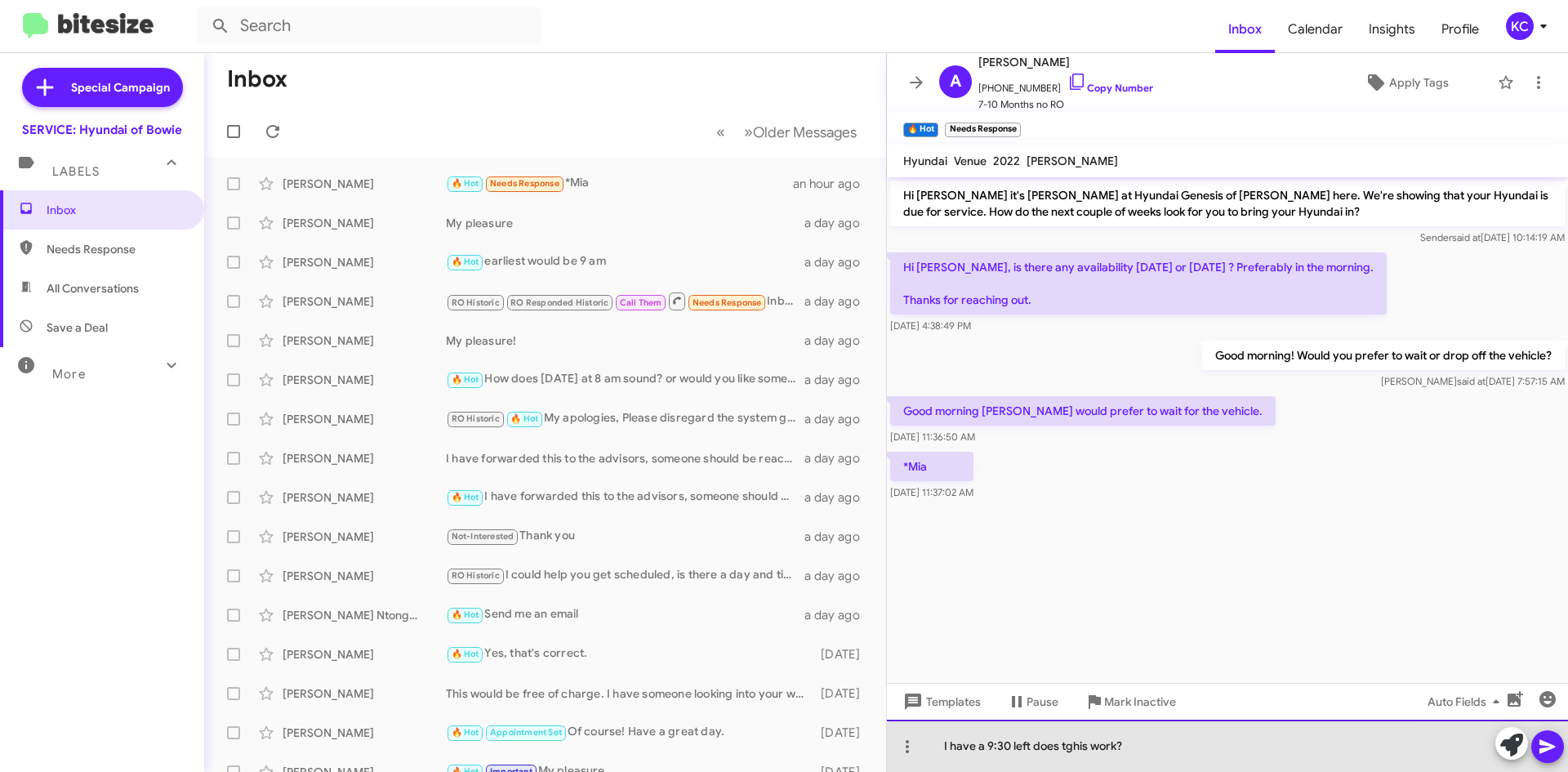
click at [1080, 747] on div "I have a 9:30 left does tghis work?" at bounding box center [1227, 747] width 681 height 53
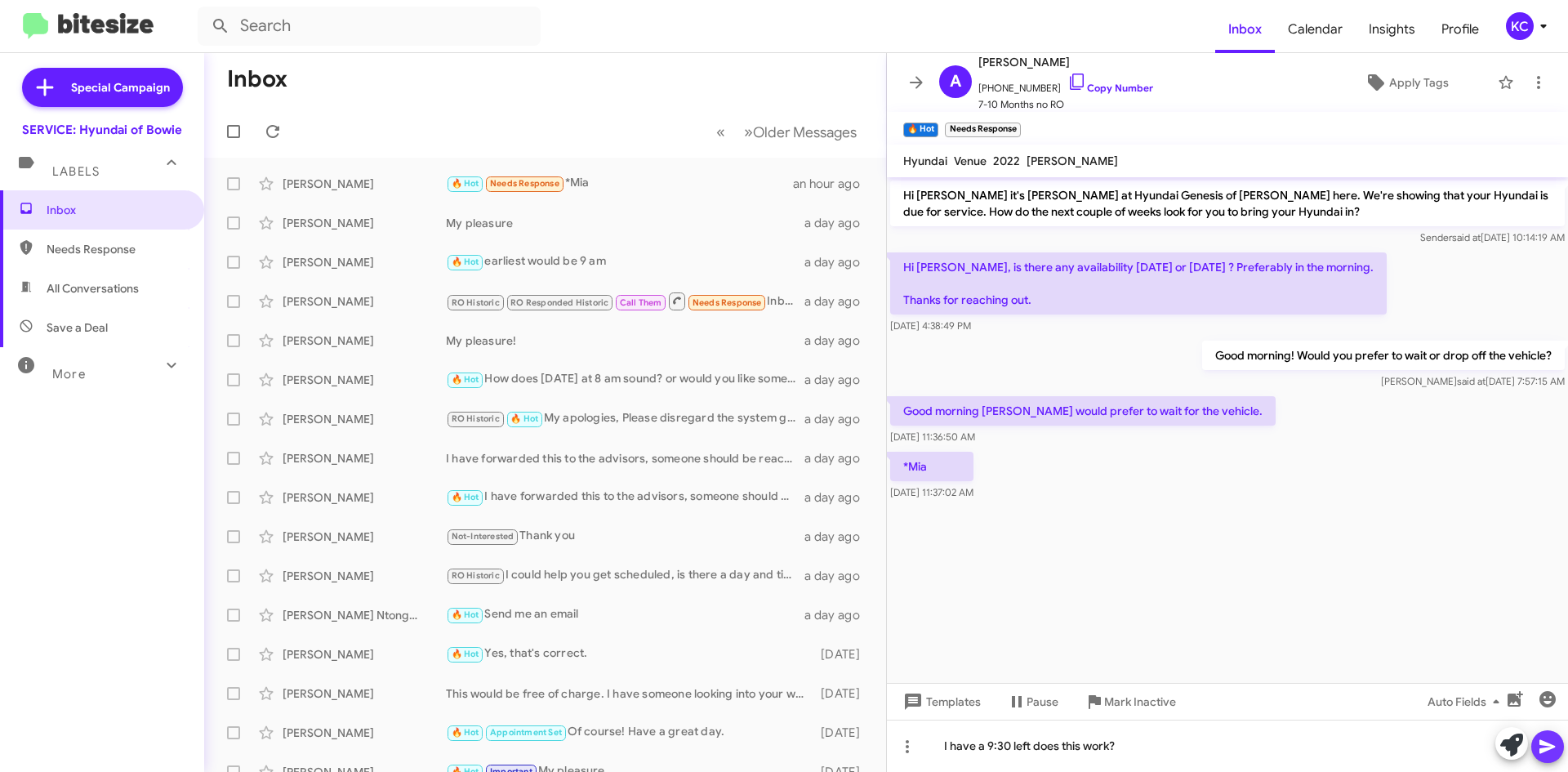
click at [1547, 752] on icon at bounding box center [1547, 747] width 20 height 20
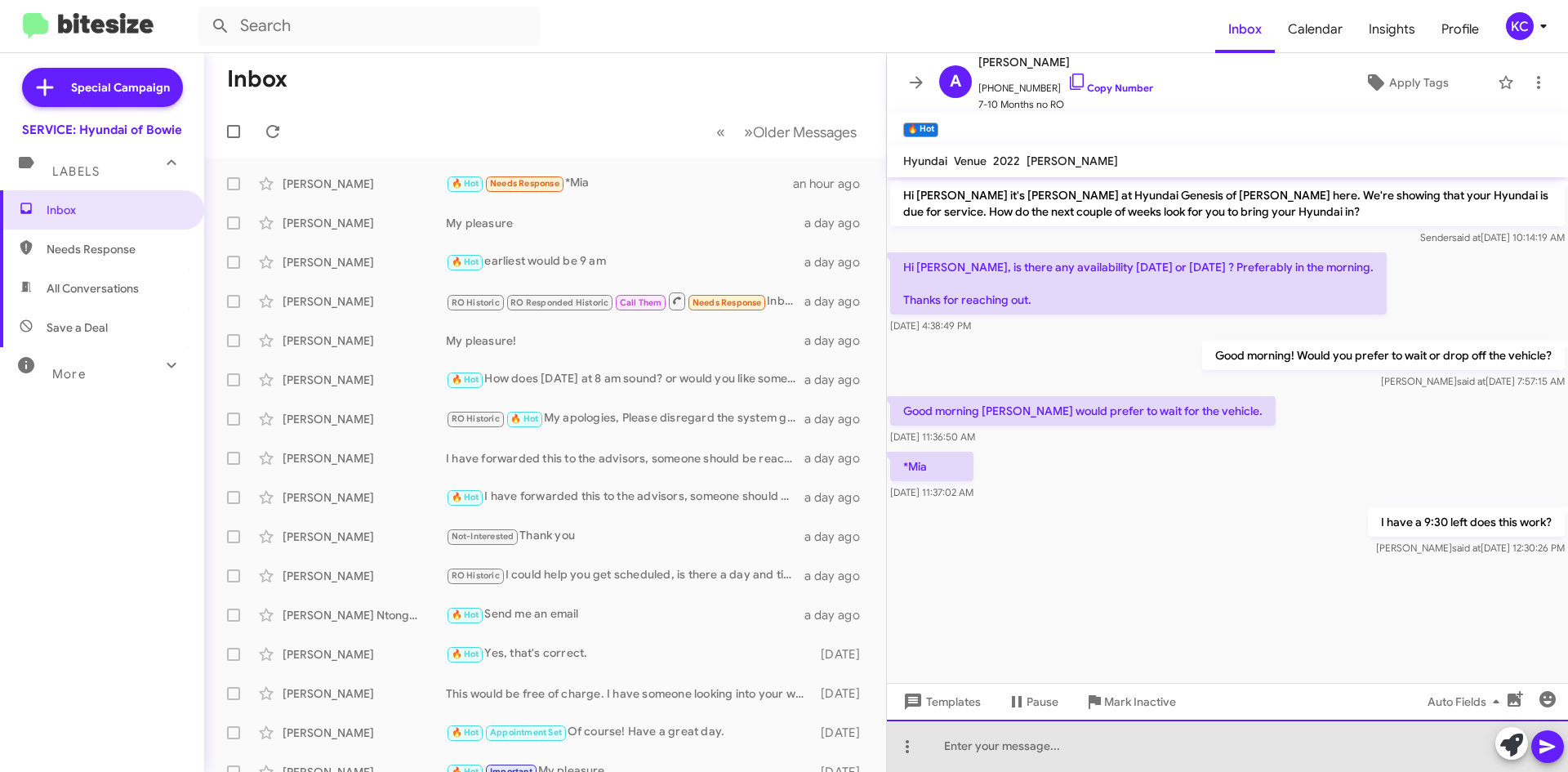
click at [1127, 766] on div at bounding box center [1227, 747] width 681 height 53
